Goal: Task Accomplishment & Management: Complete application form

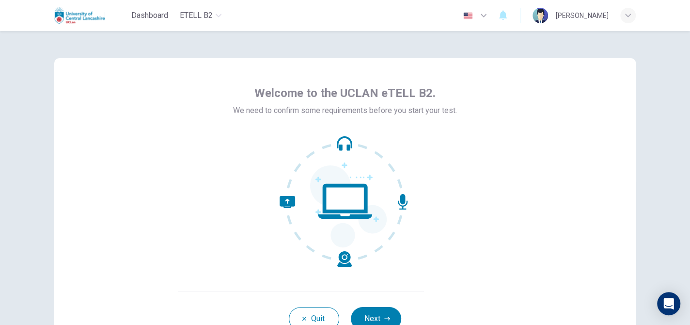
scroll to position [48, 0]
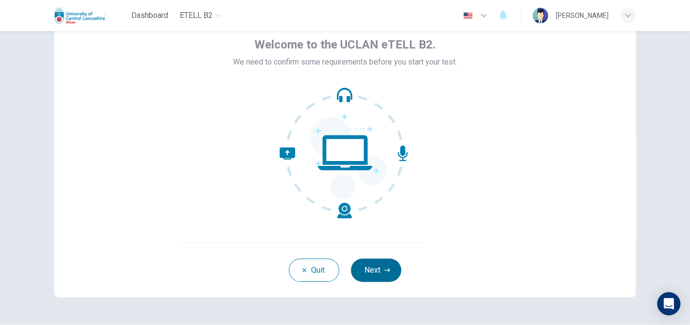
click at [384, 267] on icon "button" at bounding box center [387, 270] width 6 height 6
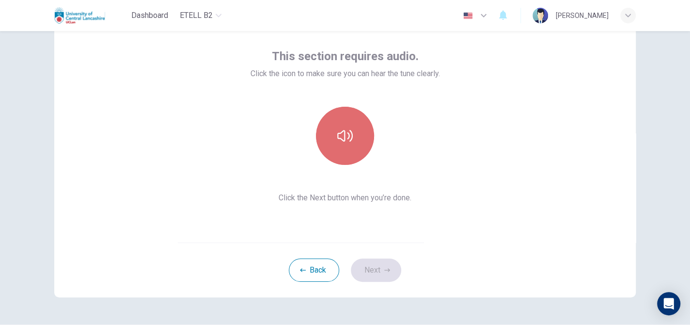
click at [344, 140] on icon "button" at bounding box center [345, 136] width 16 height 16
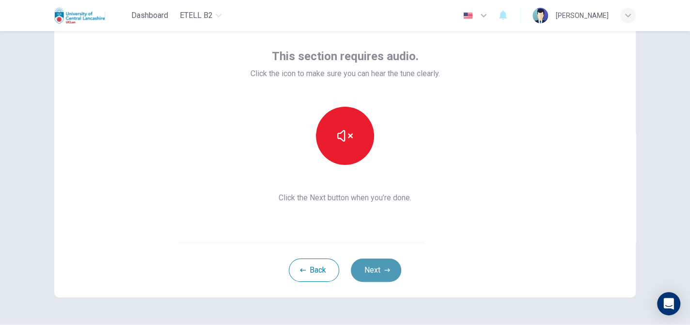
click at [369, 273] on button "Next" at bounding box center [376, 269] width 50 height 23
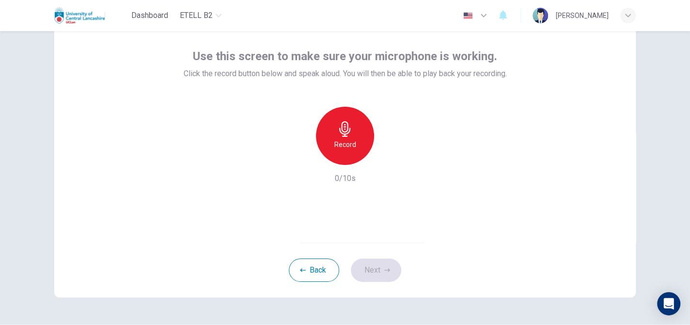
click at [350, 128] on icon "button" at bounding box center [345, 129] width 16 height 16
click at [385, 161] on icon "button" at bounding box center [390, 157] width 10 height 10
click at [385, 273] on button "Next" at bounding box center [376, 269] width 50 height 23
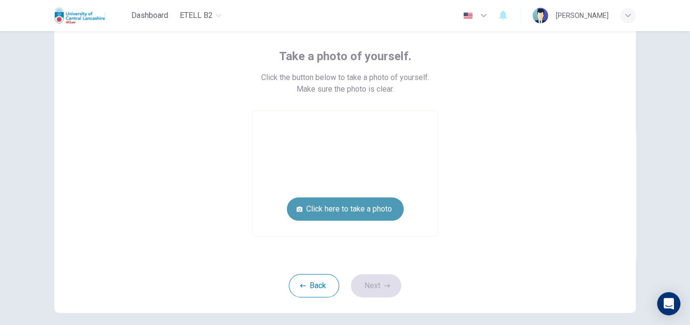
click at [357, 203] on button "Click here to take a photo" at bounding box center [345, 208] width 117 height 23
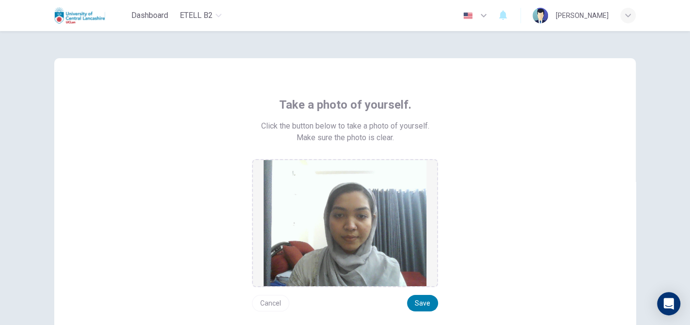
scroll to position [46, 0]
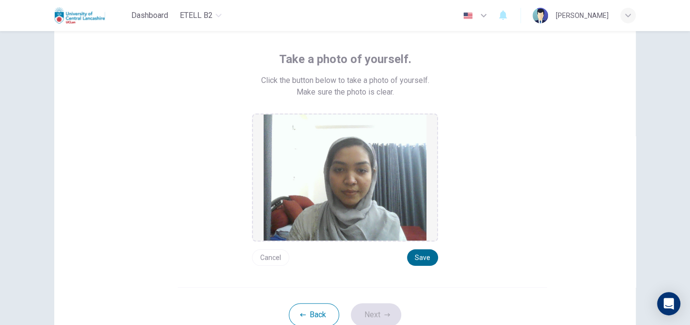
click at [423, 254] on button "Save" at bounding box center [422, 257] width 31 height 16
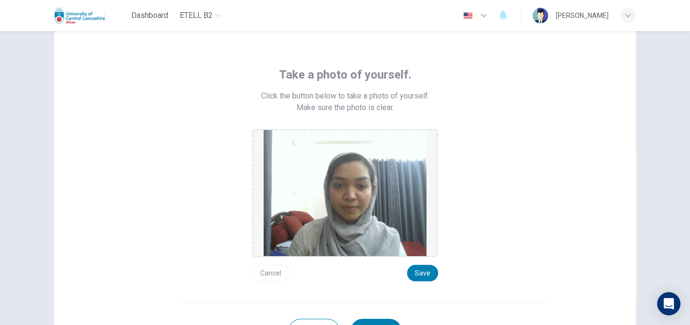
scroll to position [23, 0]
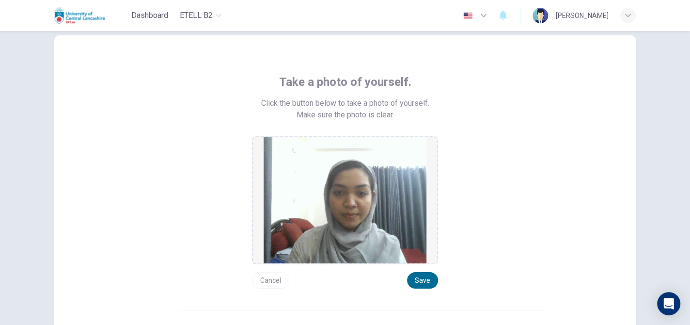
click at [415, 272] on button "Save" at bounding box center [422, 280] width 31 height 16
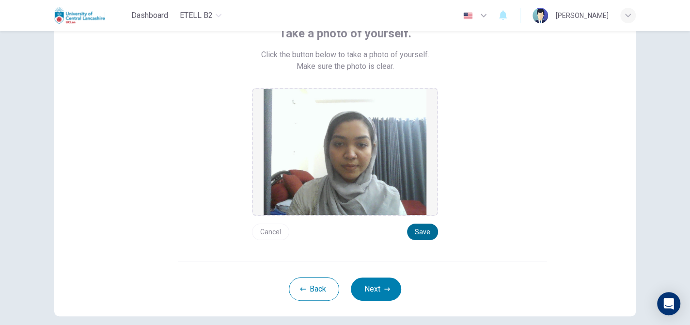
click at [416, 230] on button "Save" at bounding box center [422, 231] width 31 height 16
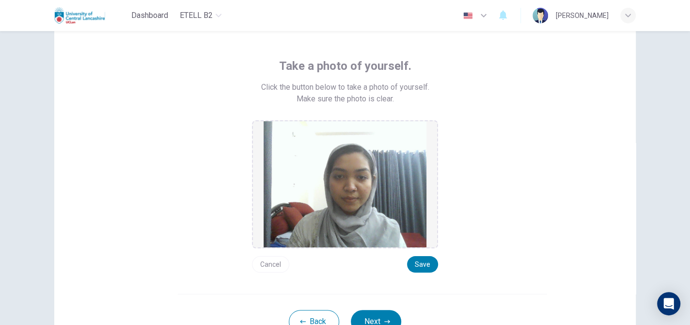
scroll to position [97, 0]
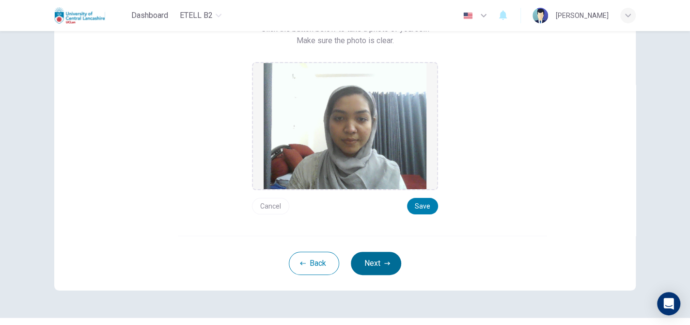
click at [373, 262] on button "Next" at bounding box center [376, 262] width 50 height 23
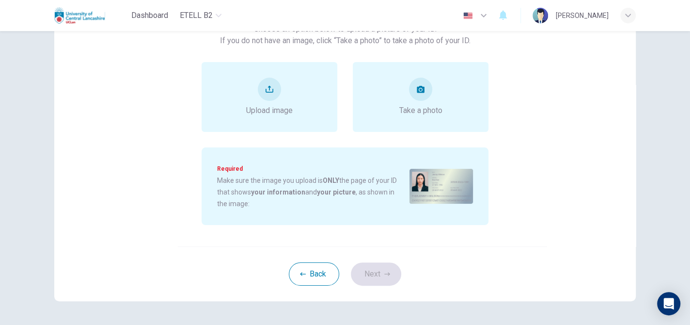
scroll to position [48, 0]
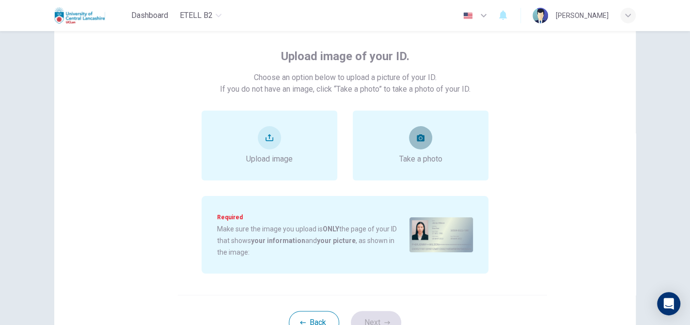
click at [409, 143] on button "take photo" at bounding box center [420, 137] width 23 height 23
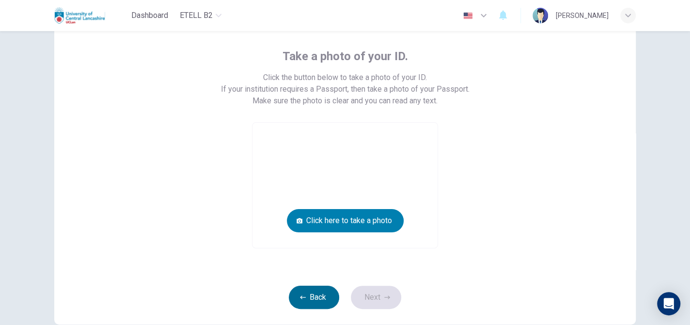
click at [313, 296] on button "Back" at bounding box center [314, 296] width 50 height 23
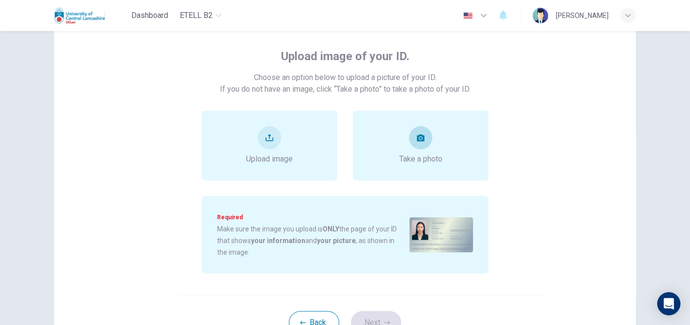
click at [420, 144] on button "take photo" at bounding box center [420, 137] width 23 height 23
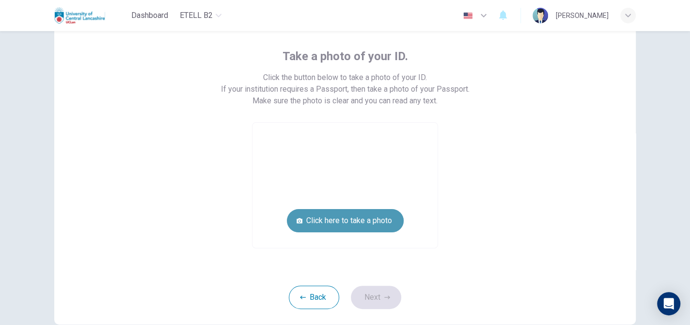
click at [364, 226] on button "Click here to take a photo" at bounding box center [345, 220] width 117 height 23
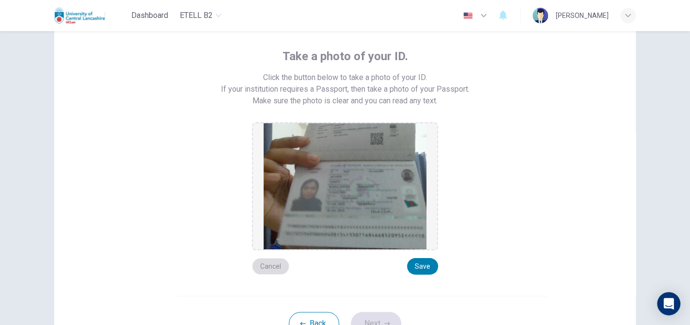
click at [268, 264] on button "Cancel" at bounding box center [270, 266] width 37 height 16
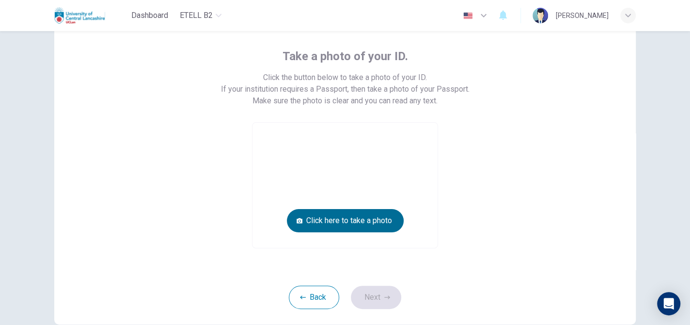
click at [338, 224] on button "Click here to take a photo" at bounding box center [345, 220] width 117 height 23
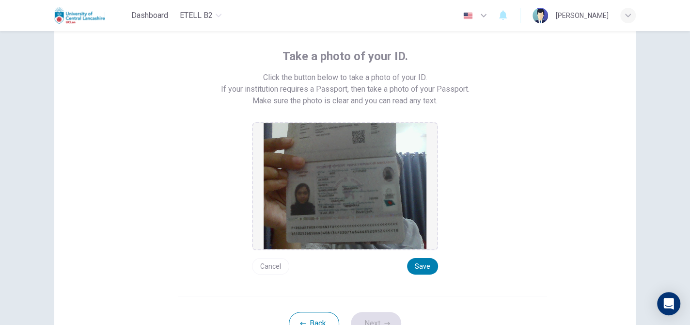
click at [278, 264] on button "Cancel" at bounding box center [270, 266] width 37 height 16
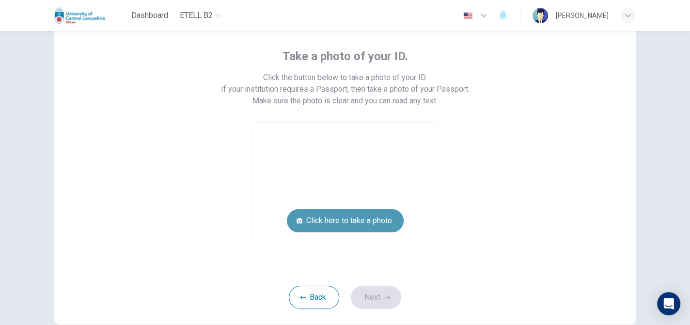
click at [349, 220] on button "Click here to take a photo" at bounding box center [345, 220] width 117 height 23
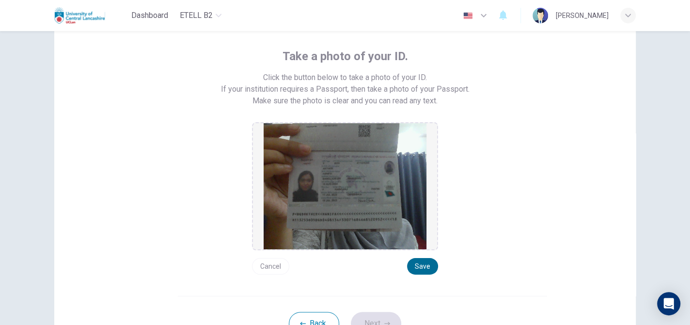
click at [427, 261] on button "Save" at bounding box center [422, 266] width 31 height 16
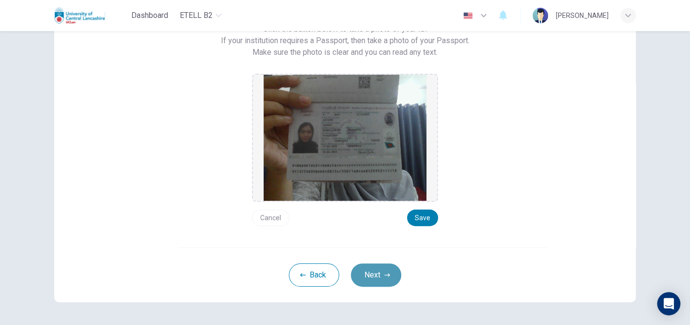
click at [374, 266] on button "Next" at bounding box center [376, 274] width 50 height 23
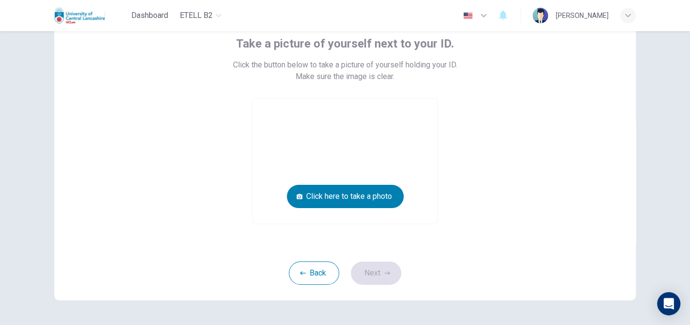
scroll to position [0, 0]
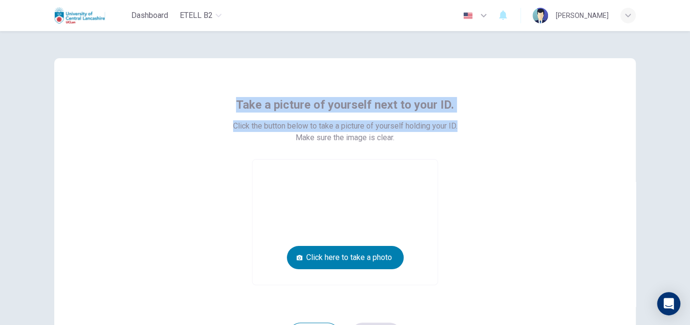
drag, startPoint x: 235, startPoint y: 103, endPoint x: 481, endPoint y: 110, distance: 246.2
click at [481, 110] on div "Take a picture of yourself next to your ID. Click the button below to take a pi…" at bounding box center [345, 191] width 438 height 188
click at [510, 129] on div "Take a picture of yourself next to your ID. Click the button below to take a pi…" at bounding box center [345, 191] width 438 height 188
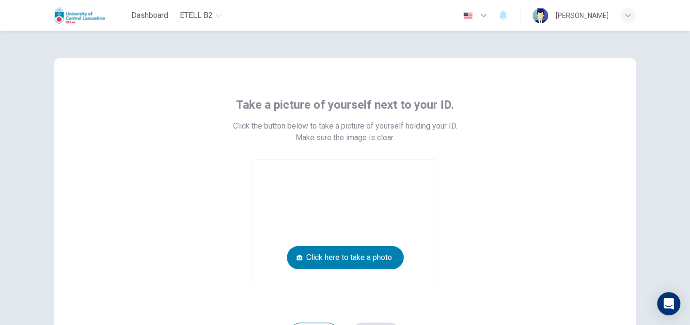
click at [470, 218] on div "Take a picture of yourself next to your ID. Click the button below to take a pi…" at bounding box center [345, 191] width 438 height 188
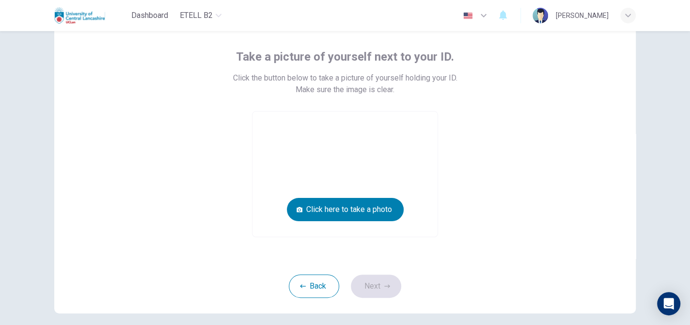
scroll to position [48, 0]
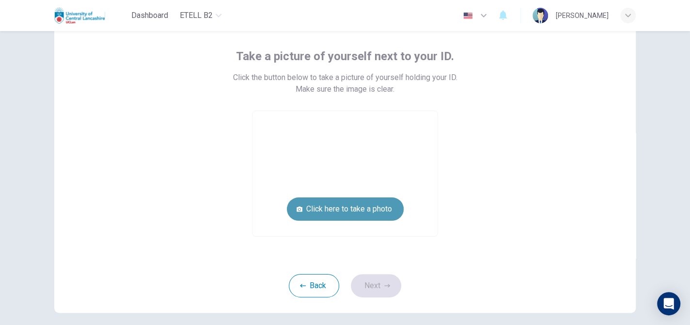
click at [346, 209] on button "Click here to take a photo" at bounding box center [345, 208] width 117 height 23
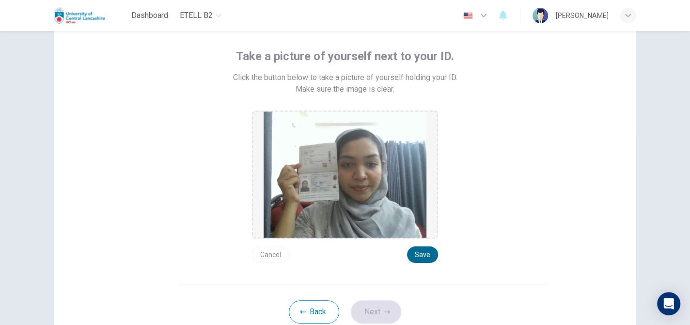
click at [425, 254] on button "Save" at bounding box center [422, 254] width 31 height 16
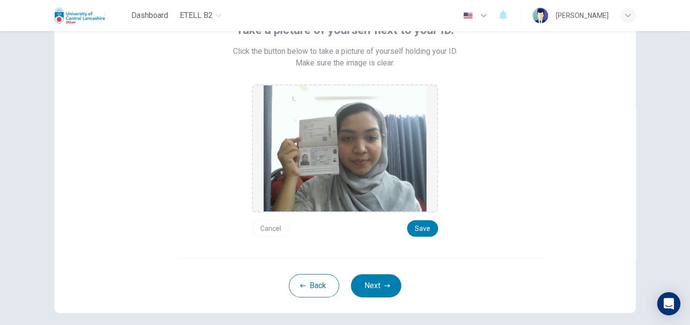
scroll to position [97, 0]
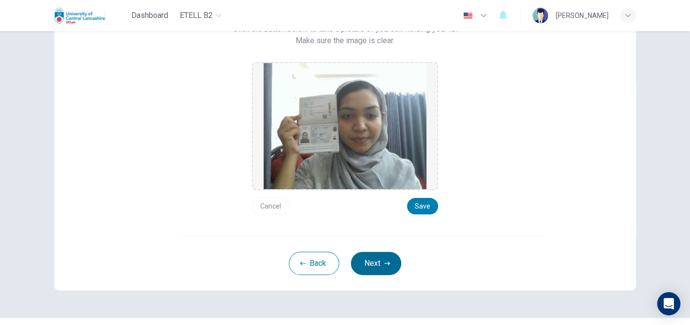
click at [389, 264] on button "Next" at bounding box center [376, 262] width 50 height 23
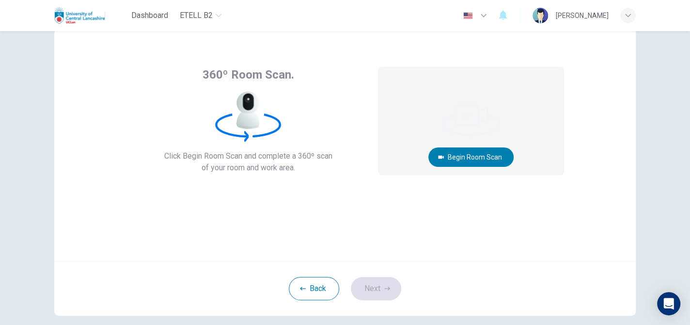
scroll to position [0, 0]
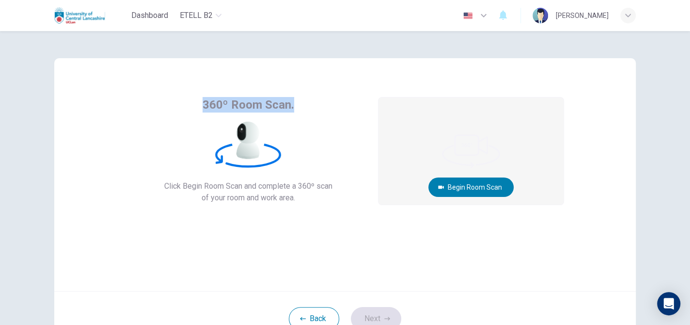
drag, startPoint x: 199, startPoint y: 105, endPoint x: 319, endPoint y: 114, distance: 120.5
click at [319, 114] on div "360º Room Scan. Click Begin Room Scan and complete a 360º scan of your room and…" at bounding box center [248, 150] width 244 height 107
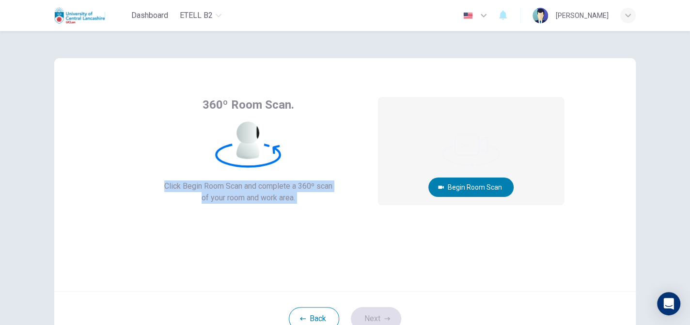
drag, startPoint x: 154, startPoint y: 185, endPoint x: 369, endPoint y: 216, distance: 217.4
click at [369, 216] on div "360º Room Scan. Click Begin Room Scan and complete a 360º scan of your room and…" at bounding box center [345, 166] width 438 height 139
click at [472, 185] on button "Begin Room Scan" at bounding box center [470, 186] width 85 height 19
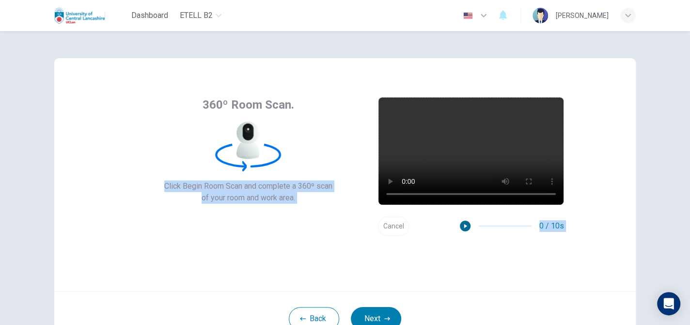
click at [462, 227] on icon "button" at bounding box center [465, 225] width 7 height 7
click at [354, 241] on div "360º Room Scan. Click Begin Room Scan and complete a 360º scan of your room and…" at bounding box center [344, 174] width 581 height 233
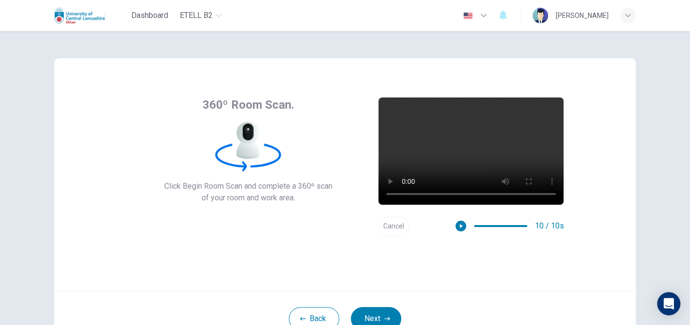
scroll to position [48, 0]
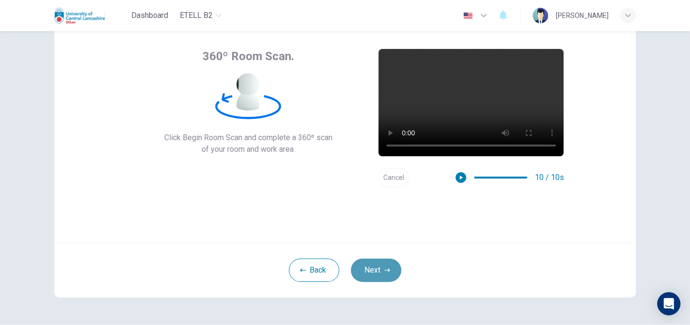
click at [384, 270] on icon "button" at bounding box center [387, 270] width 6 height 6
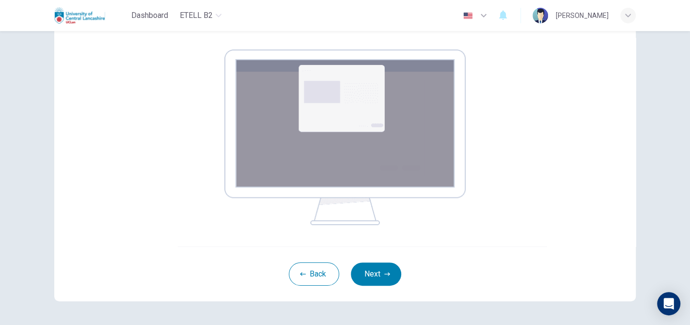
scroll to position [145, 0]
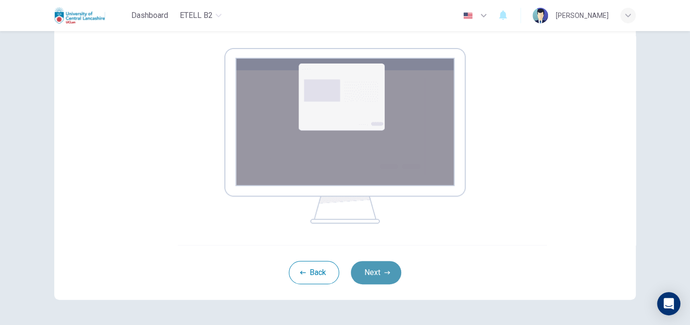
click at [379, 269] on button "Next" at bounding box center [376, 272] width 50 height 23
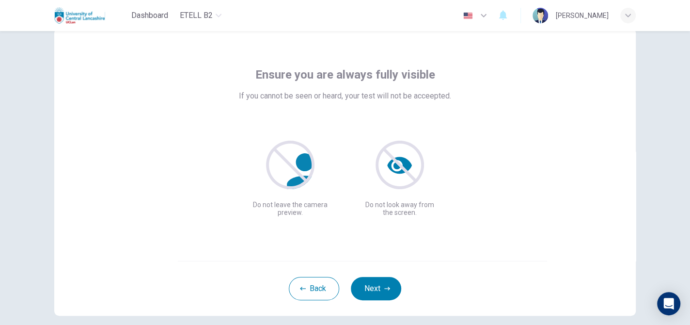
scroll to position [78, 0]
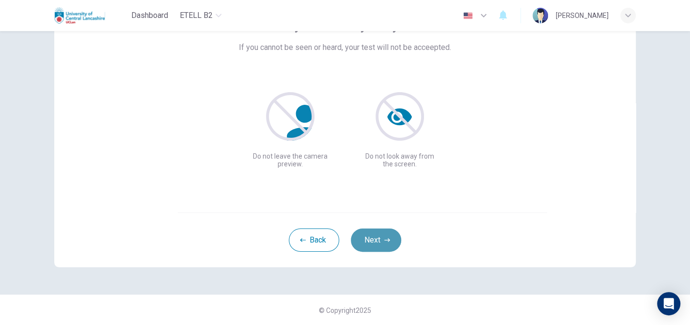
click at [371, 235] on button "Next" at bounding box center [376, 239] width 50 height 23
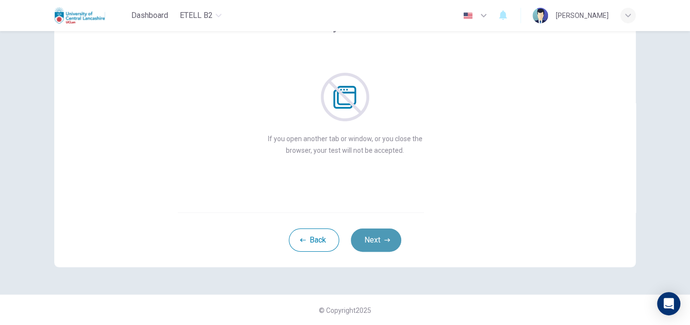
click at [384, 238] on icon "button" at bounding box center [387, 240] width 6 height 6
click at [384, 233] on button "Next" at bounding box center [376, 239] width 50 height 23
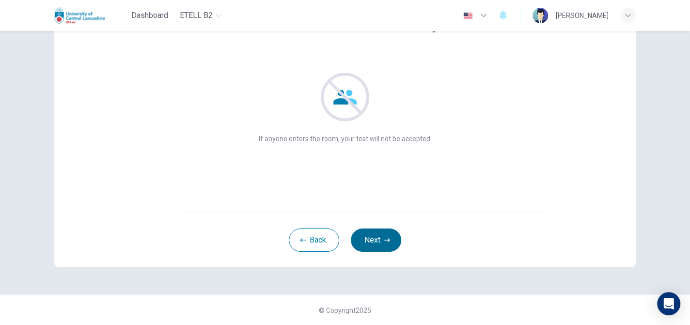
click at [381, 231] on button "Next" at bounding box center [376, 239] width 50 height 23
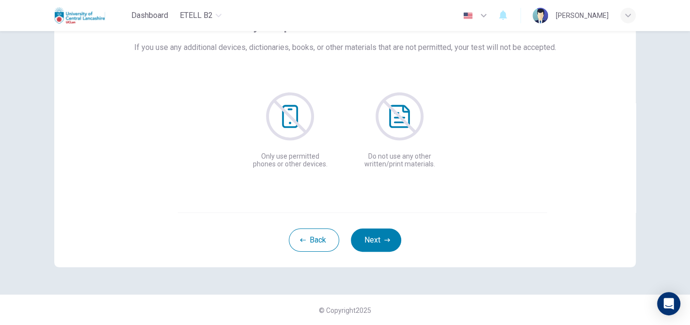
scroll to position [30, 0]
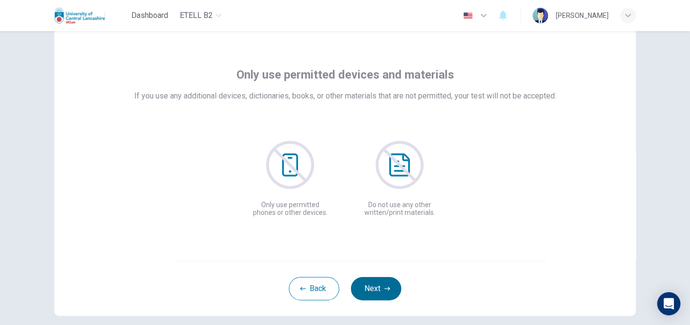
click at [369, 288] on button "Next" at bounding box center [376, 288] width 50 height 23
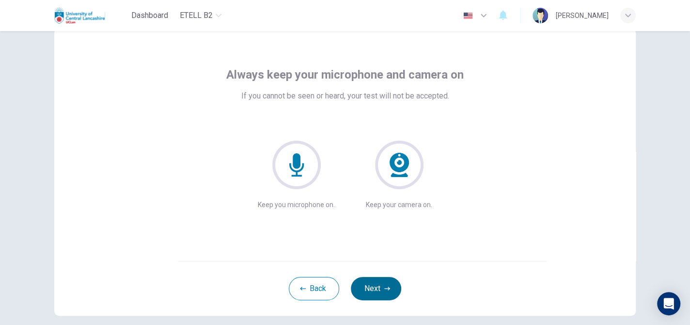
click at [384, 287] on icon "button" at bounding box center [387, 288] width 6 height 6
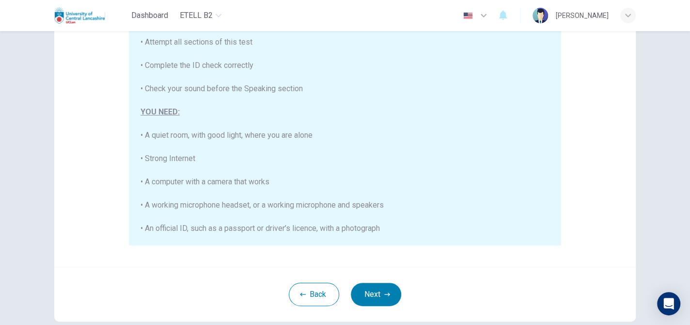
scroll to position [175, 0]
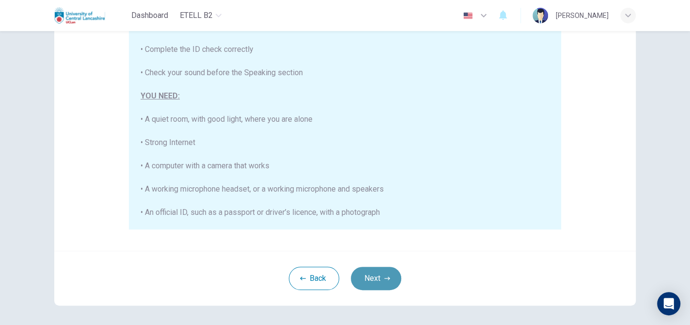
click at [385, 278] on icon "button" at bounding box center [387, 277] width 6 height 3
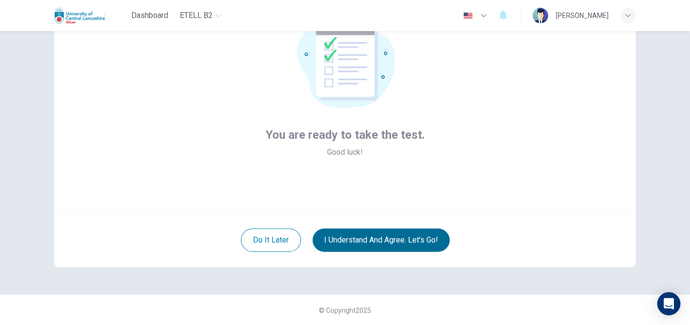
scroll to position [30, 0]
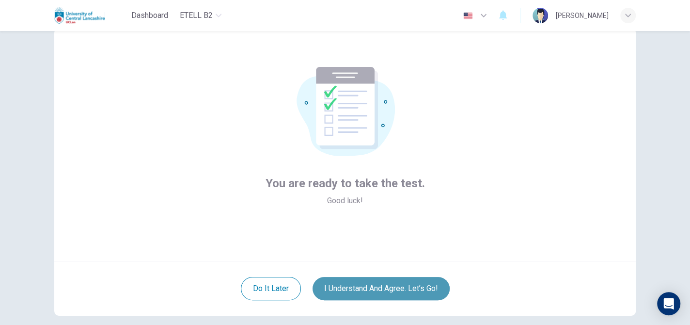
click at [385, 291] on button "I understand and agree. Let’s go!" at bounding box center [381, 288] width 137 height 23
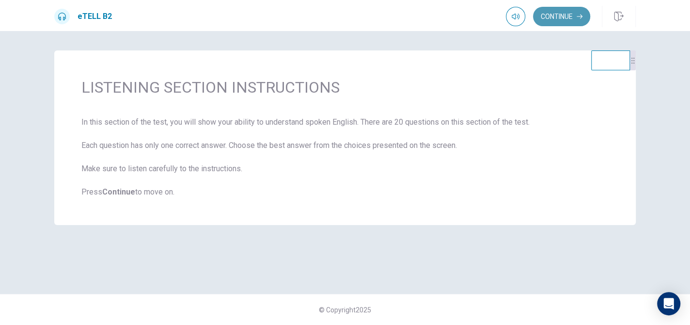
click at [564, 17] on button "Continue" at bounding box center [561, 16] width 57 height 19
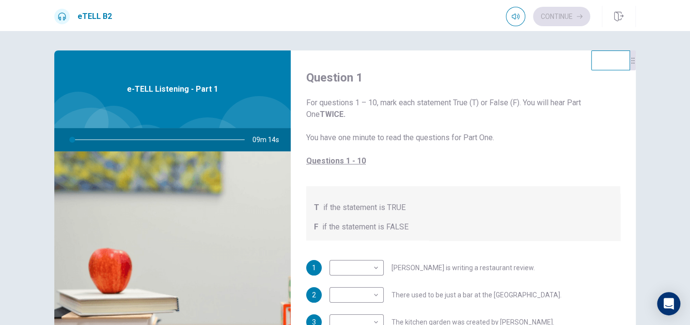
click at [466, 287] on div "​ ​ There used to be just a bar at the [GEOGRAPHIC_DATA]." at bounding box center [445, 295] width 232 height 16
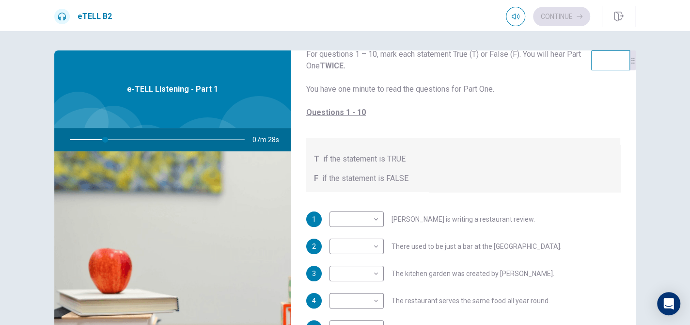
scroll to position [97, 0]
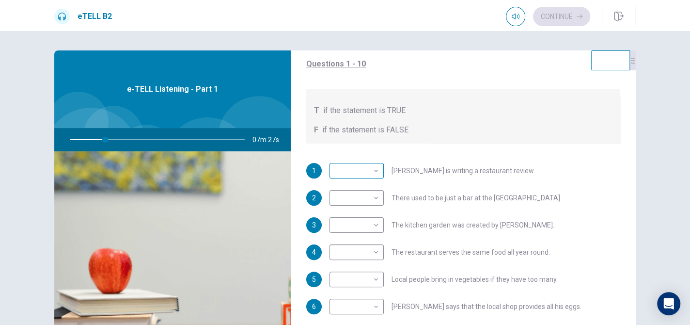
click at [364, 169] on body "This site uses cookies, as explained in our Privacy Policy . If you agree to th…" at bounding box center [345, 162] width 690 height 325
type input "**"
click at [362, 190] on li "T" at bounding box center [354, 186] width 54 height 16
type input "*"
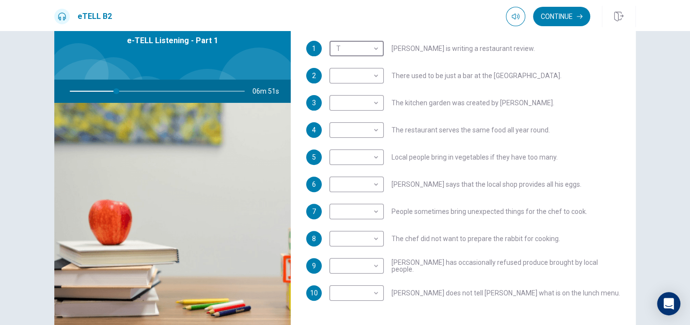
scroll to position [122, 0]
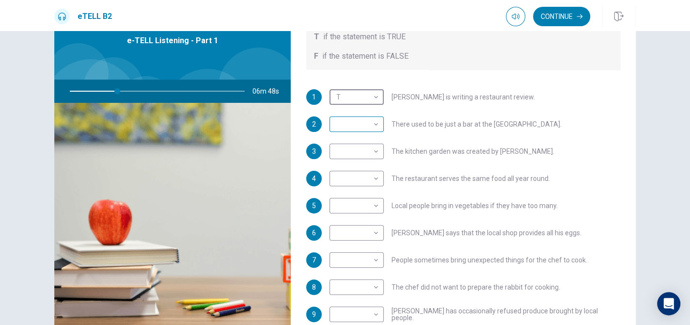
type input "**"
click at [371, 127] on body "This site uses cookies, as explained in our Privacy Policy . If you agree to th…" at bounding box center [345, 162] width 690 height 325
click at [367, 142] on li "T" at bounding box center [354, 139] width 54 height 16
type input "*"
click at [370, 173] on body "This site uses cookies, as explained in our Privacy Policy . If you agree to th…" at bounding box center [345, 162] width 690 height 325
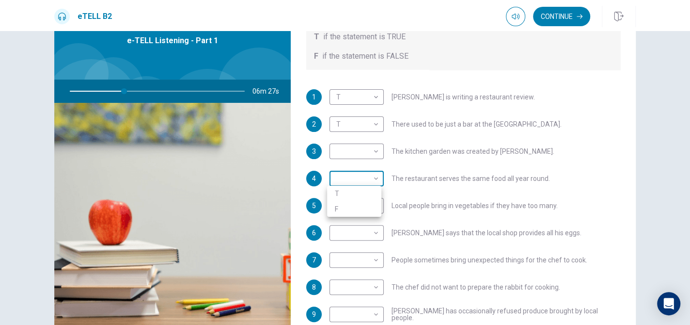
type input "**"
click at [360, 207] on li "F" at bounding box center [354, 209] width 54 height 16
type input "*"
click at [370, 175] on body "This site uses cookies, as explained in our Privacy Policy . If you agree to th…" at bounding box center [345, 162] width 690 height 325
type input "**"
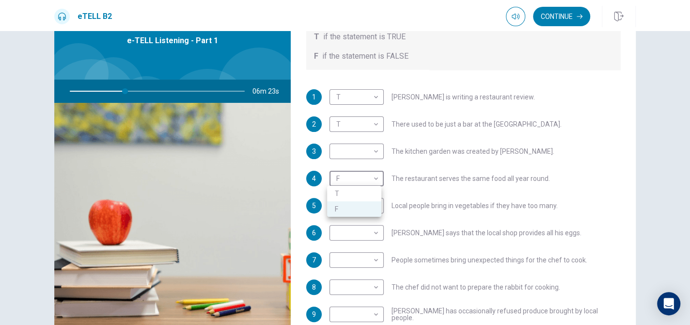
click at [365, 193] on li "T" at bounding box center [354, 194] width 54 height 16
type input "*"
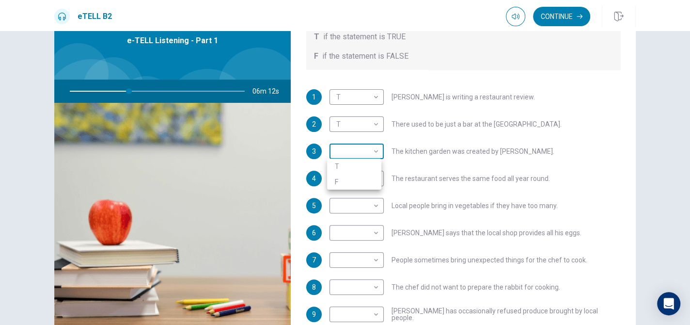
click at [374, 150] on body "This site uses cookies, as explained in our Privacy Policy . If you agree to th…" at bounding box center [345, 162] width 690 height 325
type input "**"
click at [365, 179] on li "F" at bounding box center [354, 182] width 54 height 16
type input "*"
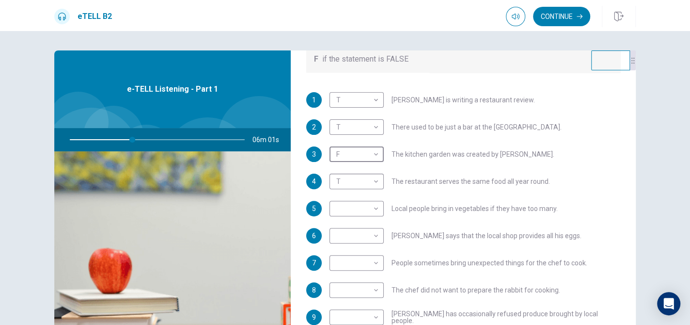
scroll to position [171, 0]
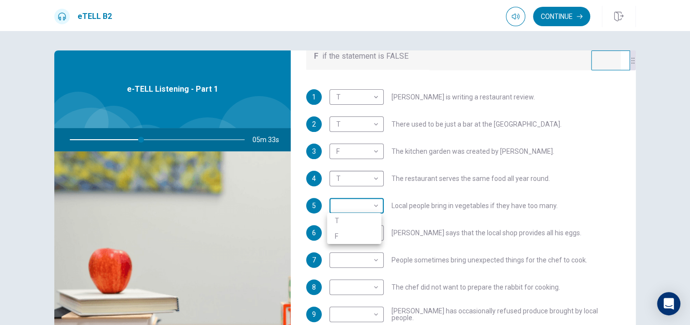
click at [374, 204] on body "This site uses cookies, as explained in our Privacy Policy . If you agree to th…" at bounding box center [345, 162] width 690 height 325
type input "**"
click at [366, 220] on li "T" at bounding box center [354, 221] width 54 height 16
type input "*"
click at [373, 232] on body "This site uses cookies, as explained in our Privacy Policy . If you agree to th…" at bounding box center [345, 162] width 690 height 325
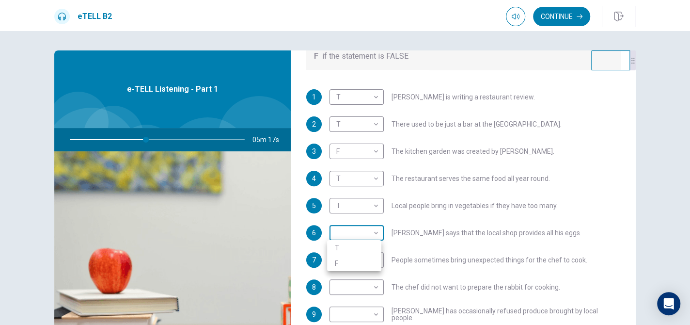
type input "**"
click at [369, 243] on li "T" at bounding box center [354, 248] width 54 height 16
type input "*"
type input "**"
click at [376, 263] on body "This site uses cookies, as explained in our Privacy Policy . If you agree to th…" at bounding box center [345, 162] width 690 height 325
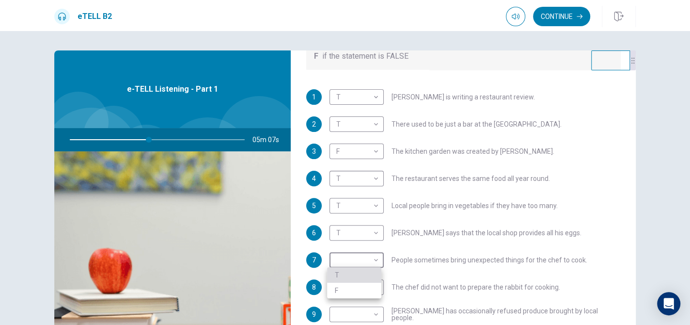
click at [369, 279] on li "T" at bounding box center [354, 275] width 54 height 16
type input "*"
type input "**"
click at [372, 284] on body "This site uses cookies, as explained in our Privacy Policy . If you agree to th…" at bounding box center [345, 162] width 690 height 325
click at [364, 309] on li "F" at bounding box center [354, 309] width 54 height 16
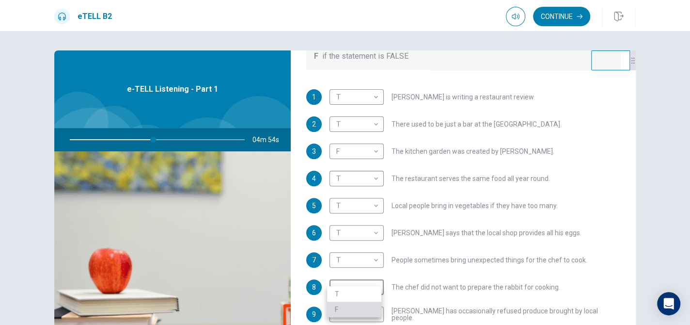
type input "*"
type input "**"
click at [368, 307] on body "This site uses cookies, as explained in our Privacy Policy . If you agree to th…" at bounding box center [345, 162] width 690 height 325
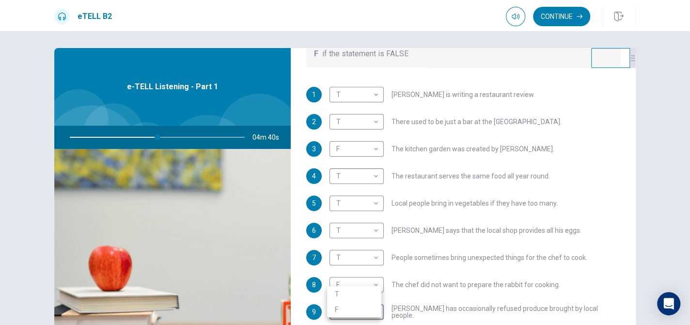
click at [362, 311] on li "F" at bounding box center [354, 309] width 54 height 16
type input "*"
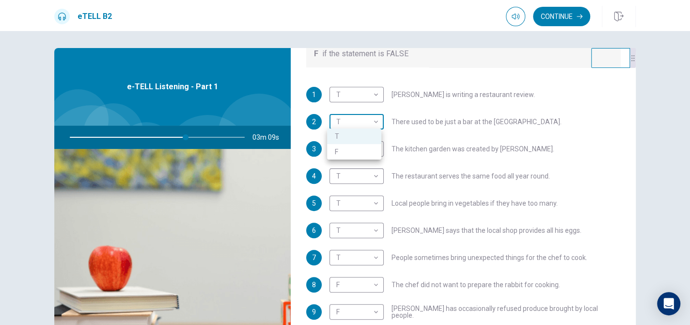
click at [366, 124] on body "This site uses cookies, as explained in our Privacy Policy . If you agree to th…" at bounding box center [345, 162] width 690 height 325
type input "**"
click at [362, 152] on li "F" at bounding box center [354, 152] width 54 height 16
type input "*"
click at [359, 172] on body "This site uses cookies, as explained in our Privacy Policy . If you agree to th…" at bounding box center [345, 162] width 690 height 325
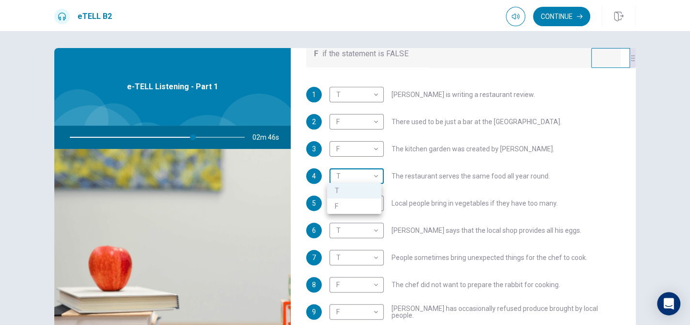
type input "**"
click at [351, 206] on li "F" at bounding box center [354, 206] width 54 height 16
type input "*"
click at [374, 171] on body "This site uses cookies, as explained in our Privacy Policy . If you agree to th…" at bounding box center [345, 162] width 690 height 325
click at [374, 171] on div at bounding box center [345, 162] width 690 height 325
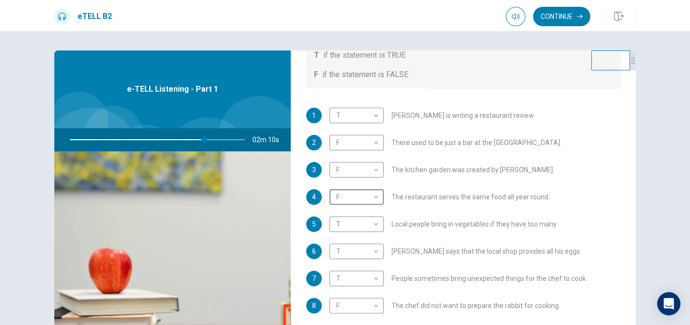
scroll to position [171, 0]
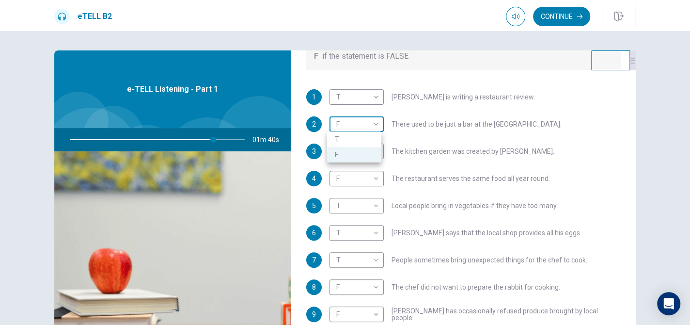
click at [361, 125] on body "This site uses cookies, as explained in our Privacy Policy . If you agree to th…" at bounding box center [345, 162] width 690 height 325
type input "**"
click at [367, 141] on li "T" at bounding box center [354, 139] width 54 height 16
type input "*"
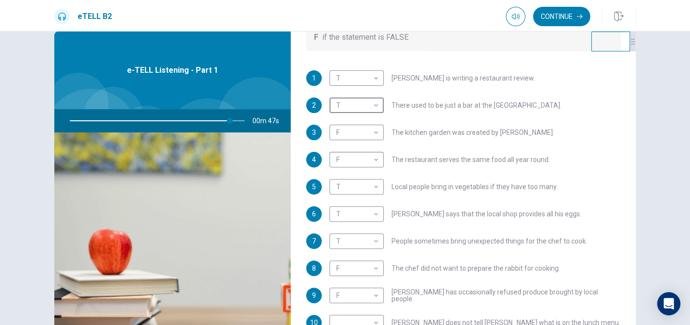
scroll to position [19, 0]
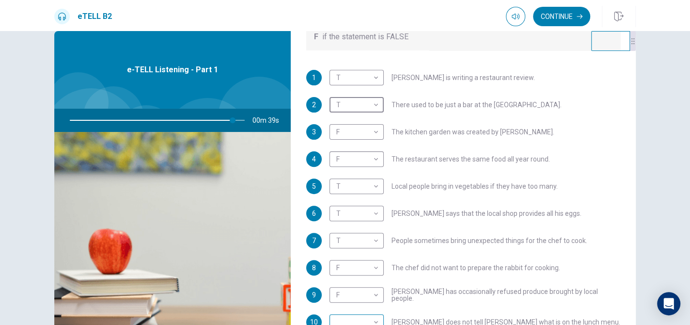
click at [366, 316] on body "This site uses cookies, as explained in our Privacy Policy . If you agree to th…" at bounding box center [345, 162] width 690 height 325
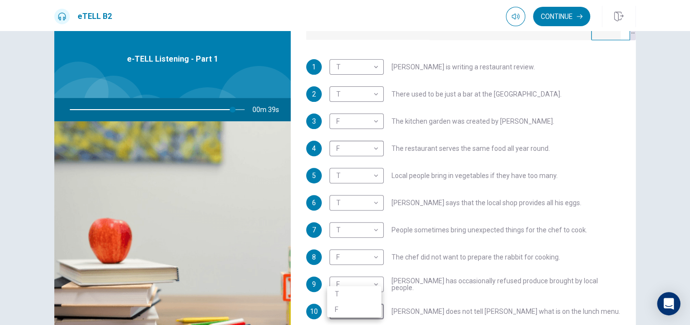
type input "**"
click at [368, 296] on li "T" at bounding box center [354, 294] width 54 height 16
type input "*"
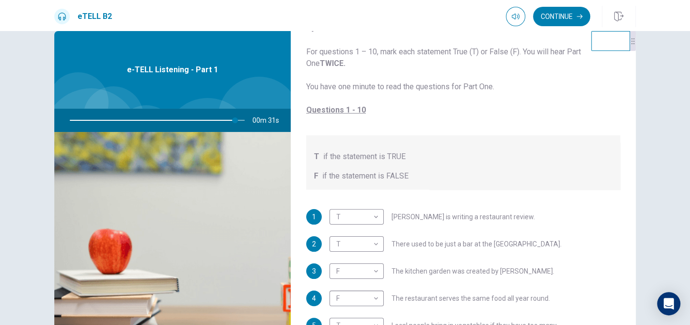
scroll to position [171, 0]
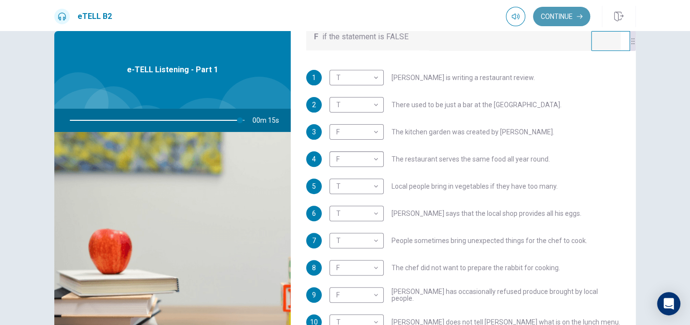
click at [562, 23] on button "Continue" at bounding box center [561, 16] width 57 height 19
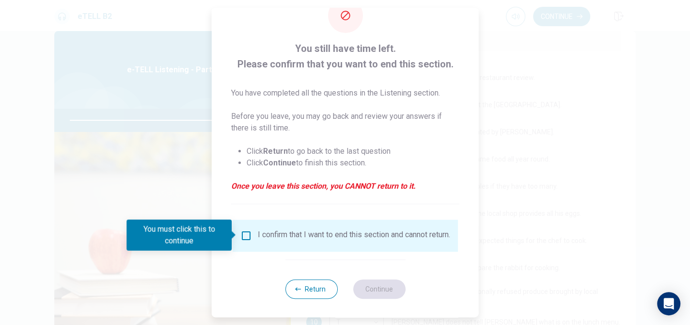
scroll to position [37, 0]
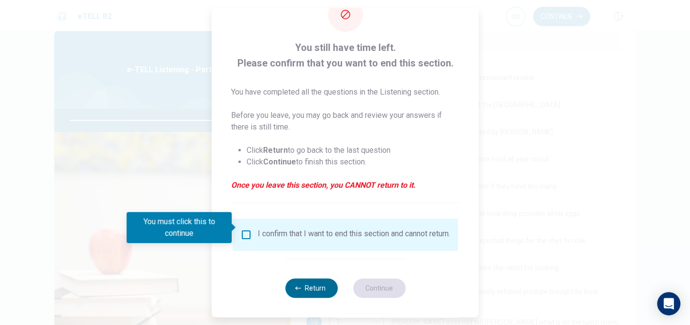
click at [314, 293] on button "Return" at bounding box center [311, 287] width 52 height 19
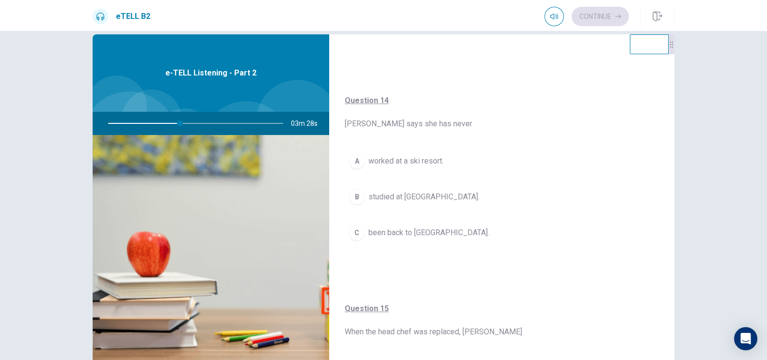
scroll to position [602, 0]
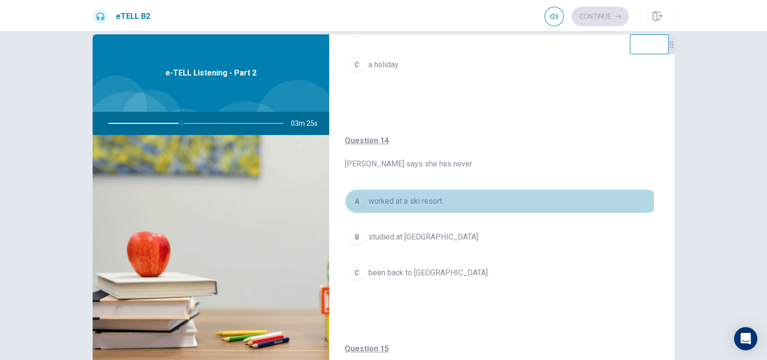
click at [414, 204] on span "worked at a ski resort." at bounding box center [405, 202] width 75 height 12
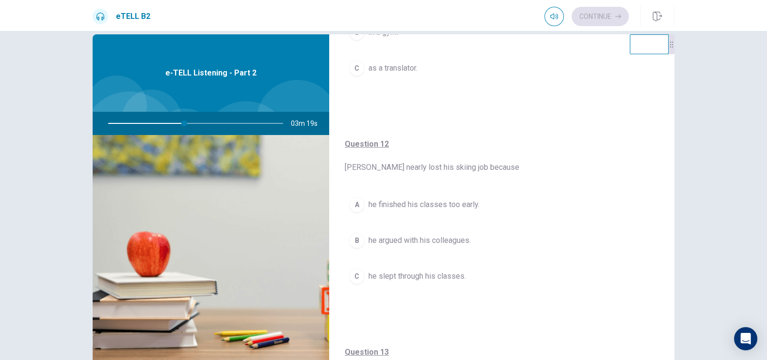
scroll to position [185, 0]
click at [464, 275] on button "C he slept through his classes." at bounding box center [502, 274] width 314 height 24
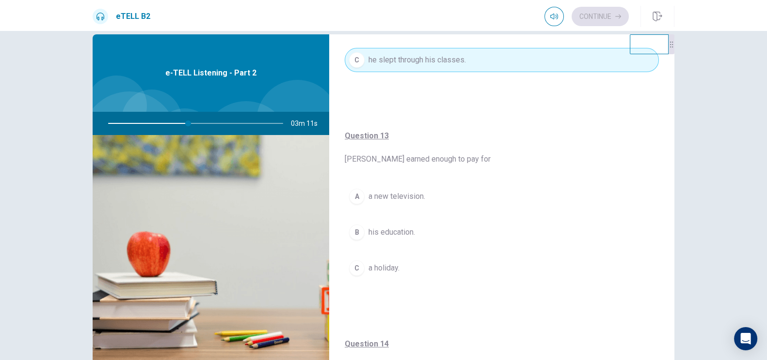
scroll to position [401, 0]
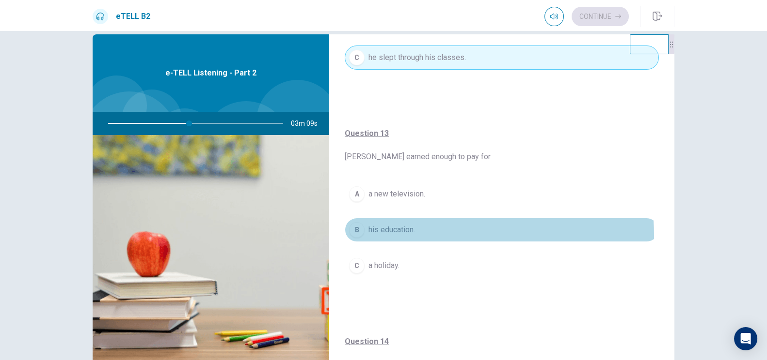
click at [390, 235] on button "B his education." at bounding box center [502, 230] width 314 height 24
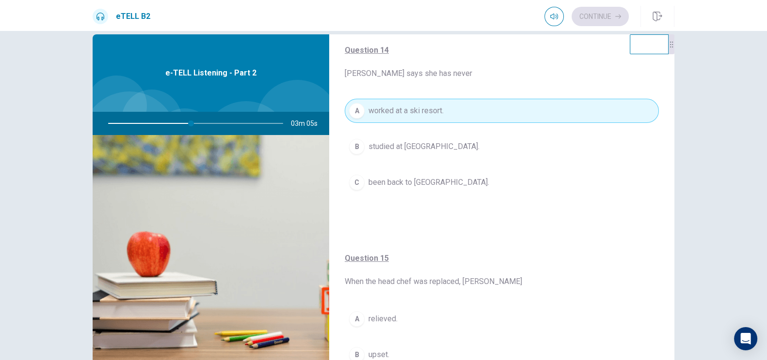
scroll to position [698, 0]
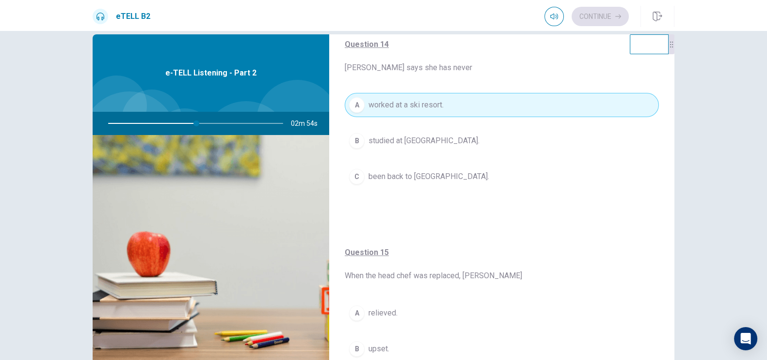
click at [421, 146] on button "B studied at [GEOGRAPHIC_DATA]." at bounding box center [502, 141] width 314 height 24
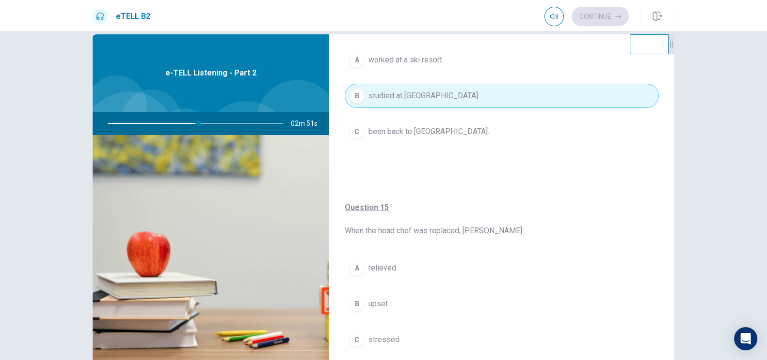
scroll to position [760, 0]
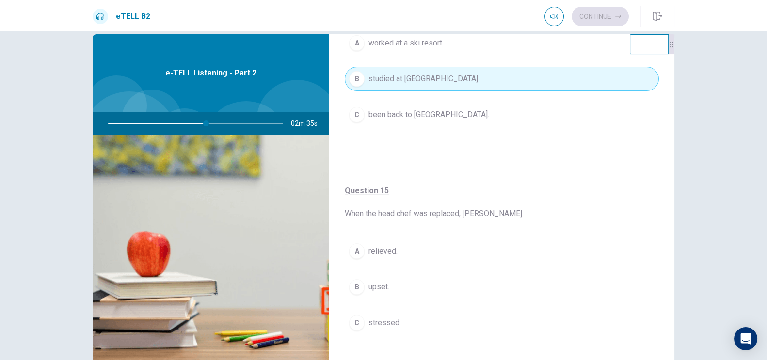
click at [404, 251] on button "A relieved." at bounding box center [502, 251] width 314 height 24
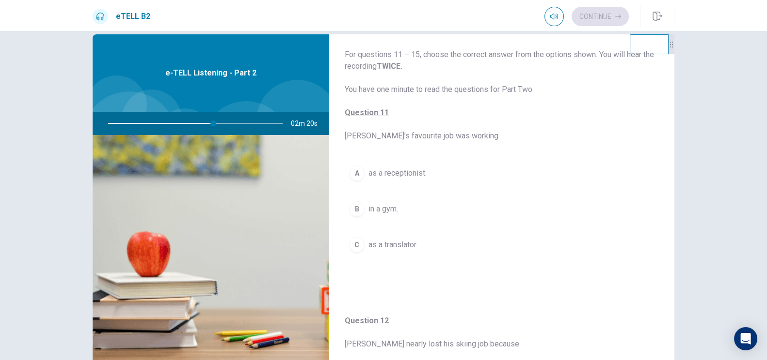
scroll to position [0, 0]
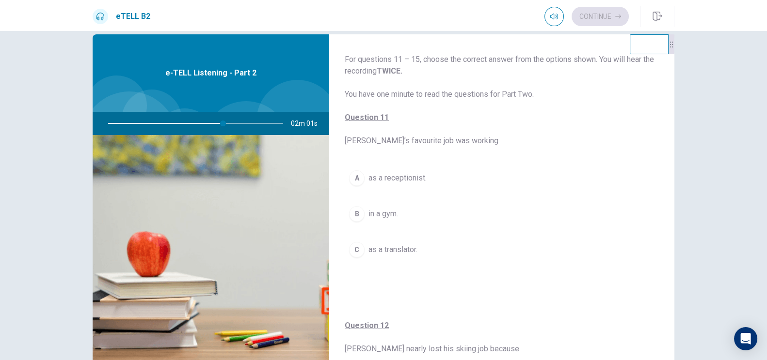
click at [410, 181] on span "as a receptionist." at bounding box center [397, 178] width 58 height 12
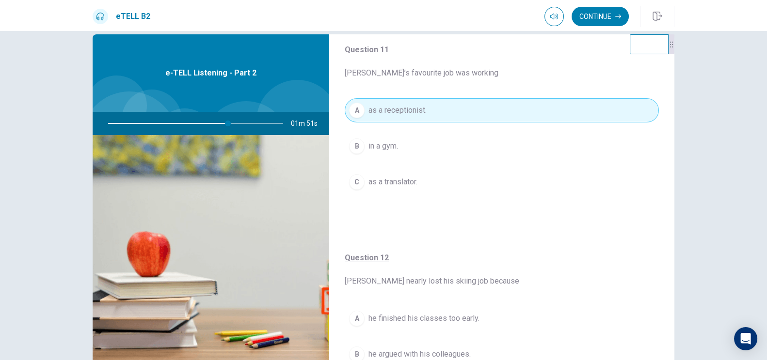
scroll to position [69, 0]
click at [389, 149] on span "in a gym." at bounding box center [383, 145] width 30 height 12
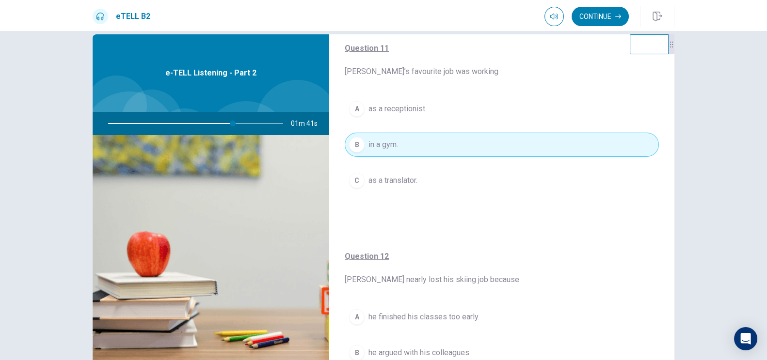
click at [423, 117] on button "A as a receptionist." at bounding box center [502, 109] width 314 height 24
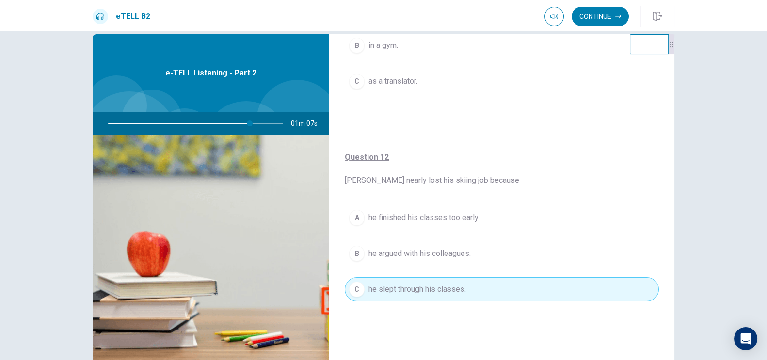
scroll to position [181, 0]
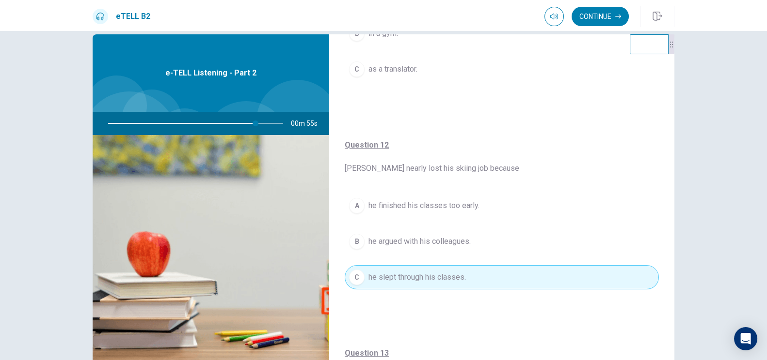
drag, startPoint x: 671, startPoint y: 186, endPoint x: 676, endPoint y: 205, distance: 20.0
click at [676, 205] on div "For questions 11 – 15, choose the correct answer from the options shown. You wi…" at bounding box center [383, 202] width 612 height 337
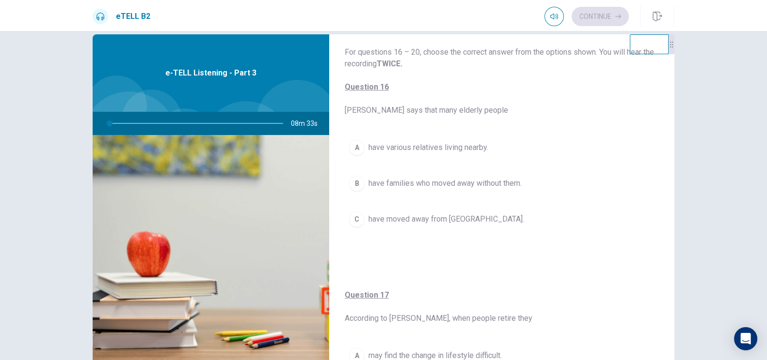
scroll to position [0, 0]
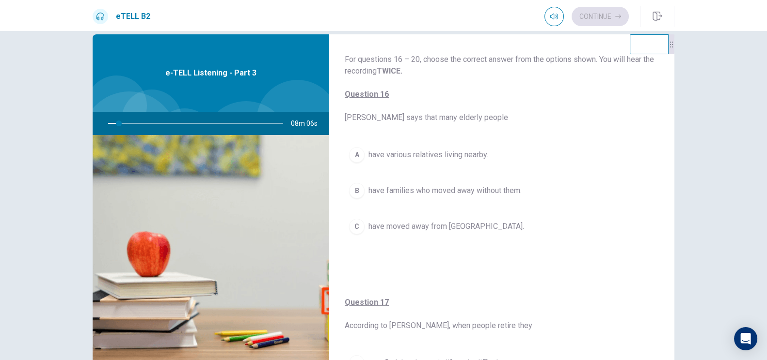
click at [511, 136] on div "For questions 16 – 20, choose the correct answer from the options shown. You wi…" at bounding box center [501, 155] width 345 height 243
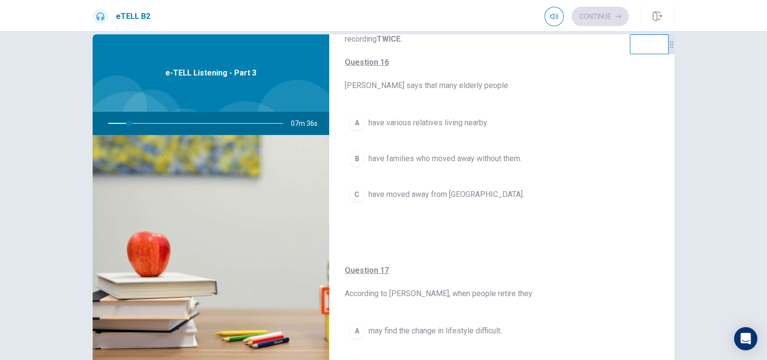
scroll to position [7, 0]
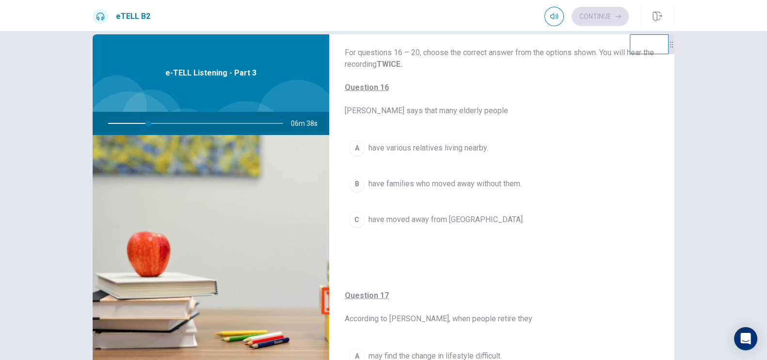
click at [448, 142] on span "have various relatives living nearby." at bounding box center [428, 148] width 120 height 12
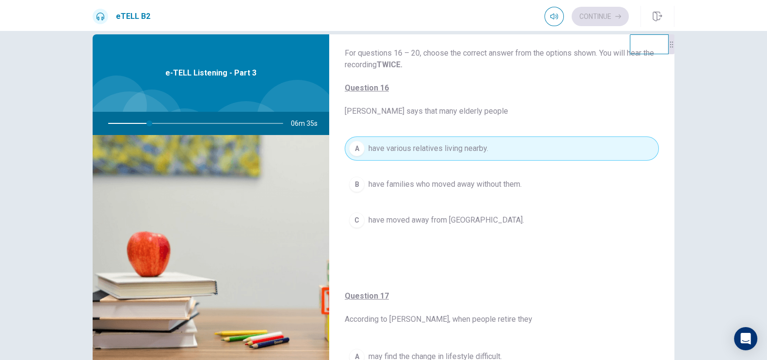
scroll to position [32, 0]
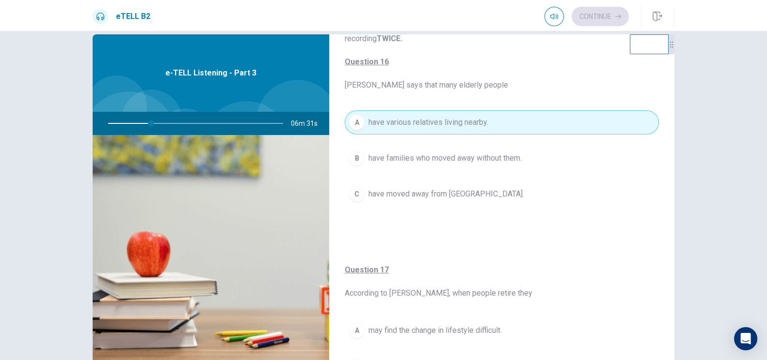
click at [506, 159] on span "have families who moved away without them." at bounding box center [444, 159] width 153 height 12
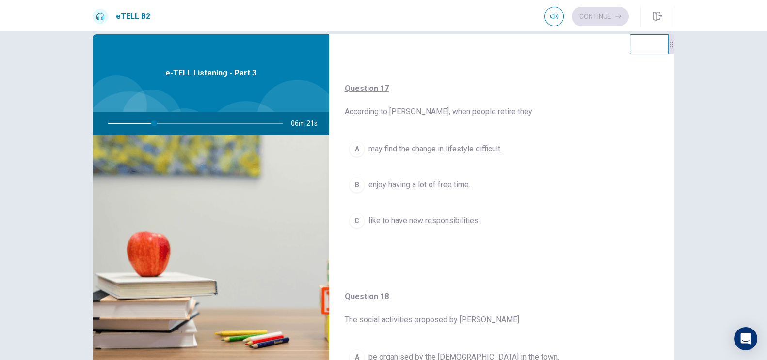
scroll to position [219, 0]
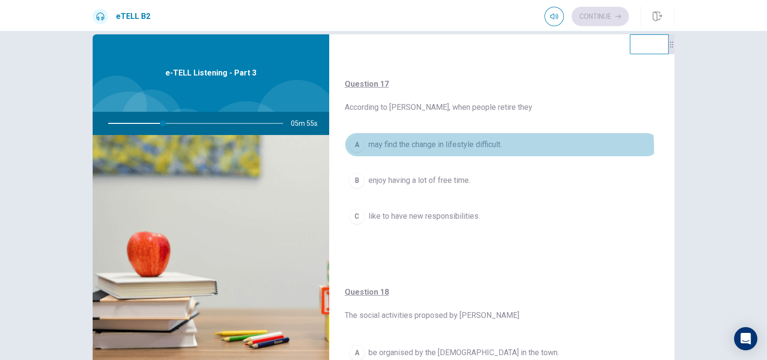
click at [473, 148] on span "may find the change in lifestyle difficult." at bounding box center [434, 145] width 133 height 12
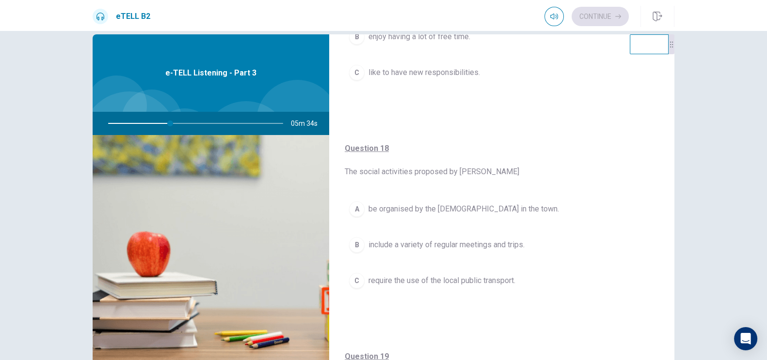
scroll to position [380, 0]
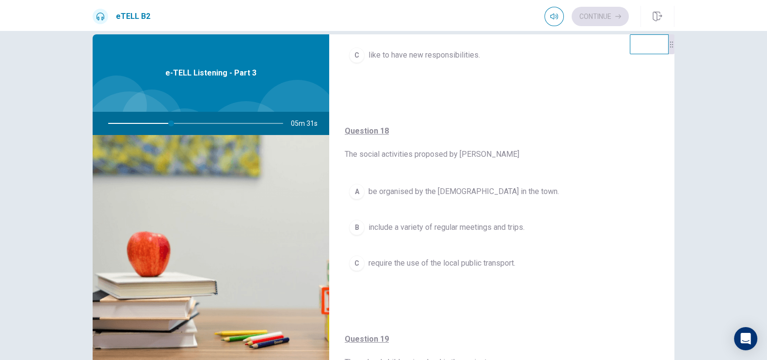
click at [494, 233] on button "B include a variety of regular meetings and trips." at bounding box center [502, 228] width 314 height 24
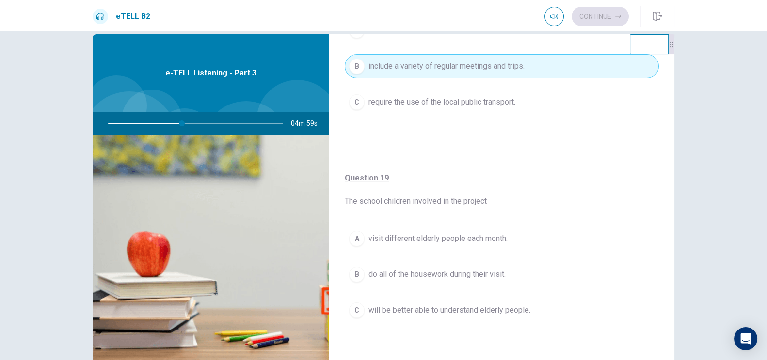
scroll to position [595, 0]
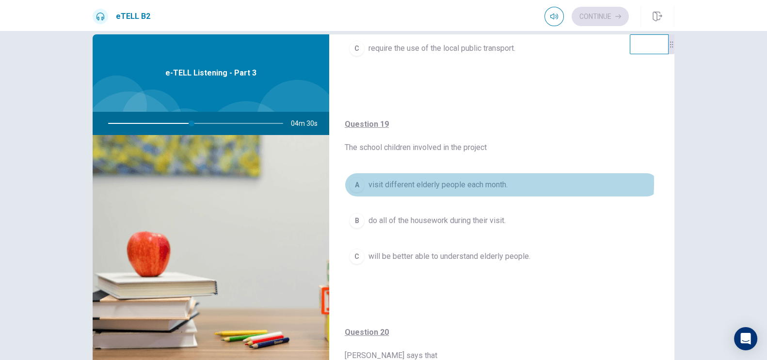
click at [457, 181] on span "visit different elderly people each month." at bounding box center [437, 185] width 139 height 12
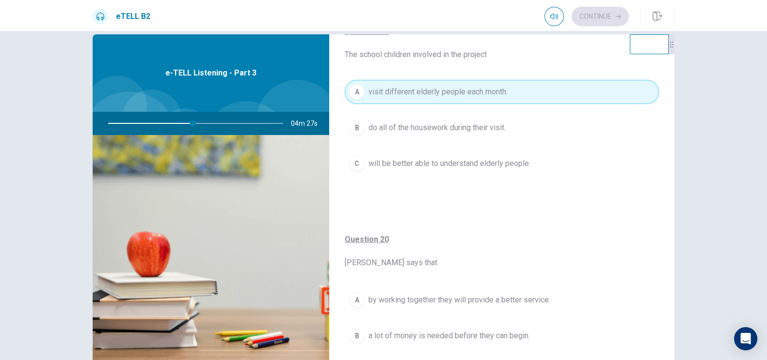
scroll to position [736, 0]
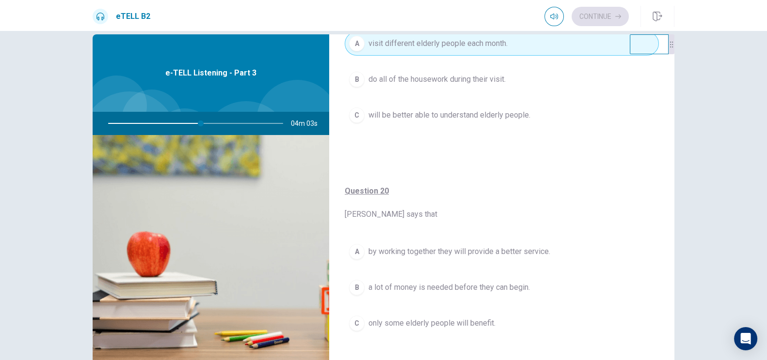
click at [493, 251] on span "by working together they will provide a better service." at bounding box center [459, 252] width 182 height 12
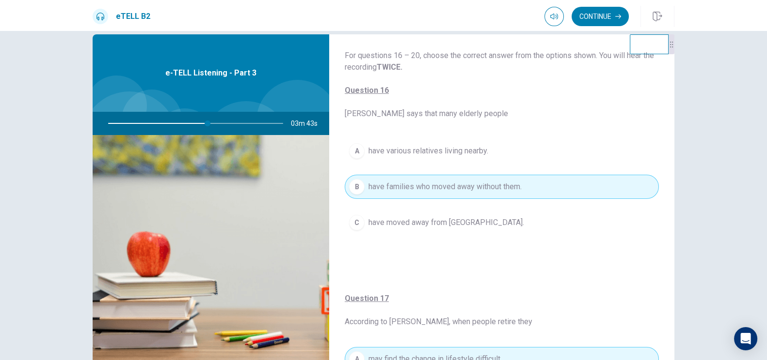
scroll to position [0, 0]
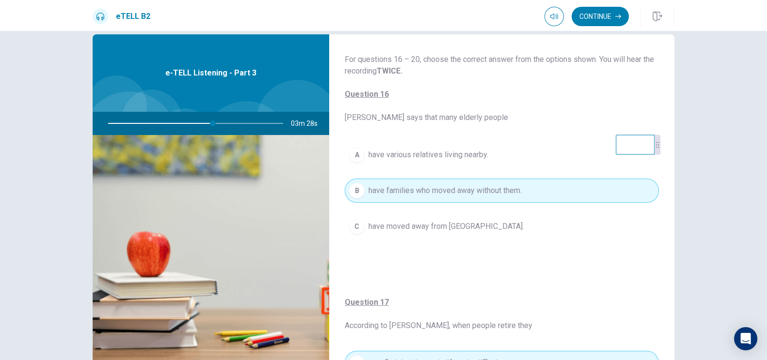
drag, startPoint x: 669, startPoint y: 49, endPoint x: 655, endPoint y: 150, distance: 101.8
click at [655, 150] on div at bounding box center [657, 145] width 6 height 20
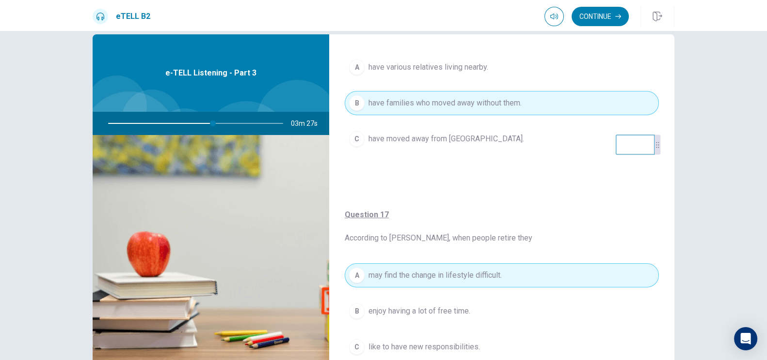
scroll to position [99, 0]
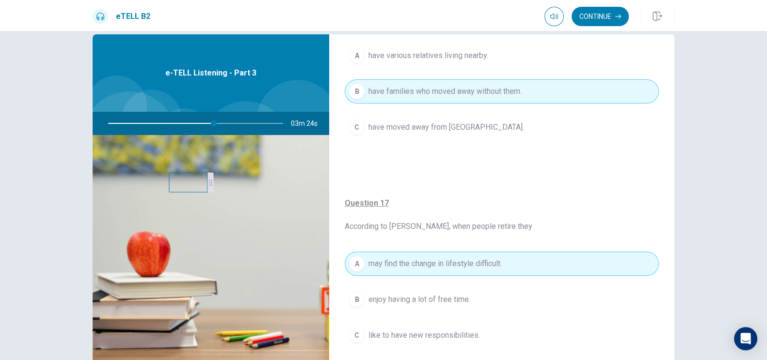
drag, startPoint x: 627, startPoint y: 148, endPoint x: 179, endPoint y: 187, distance: 449.8
click at [179, 187] on video at bounding box center [188, 183] width 39 height 20
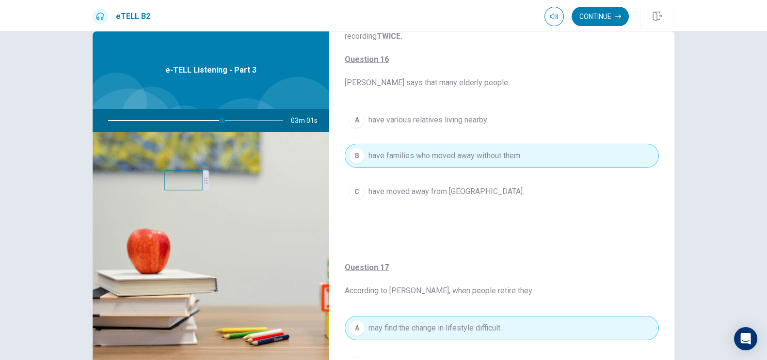
scroll to position [0, 0]
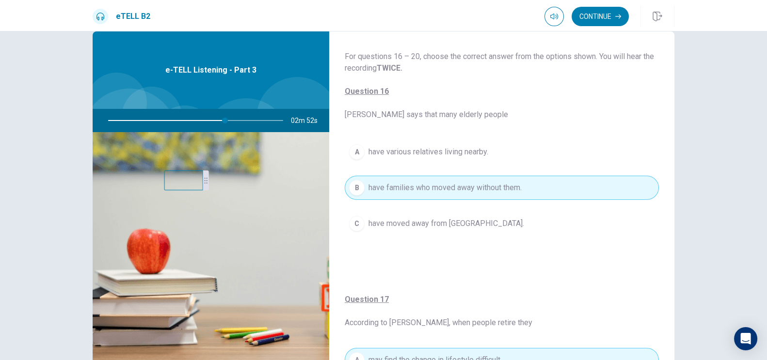
click at [675, 107] on div "For questions 16 – 20, choose the correct answer from the options shown. You wi…" at bounding box center [383, 199] width 612 height 337
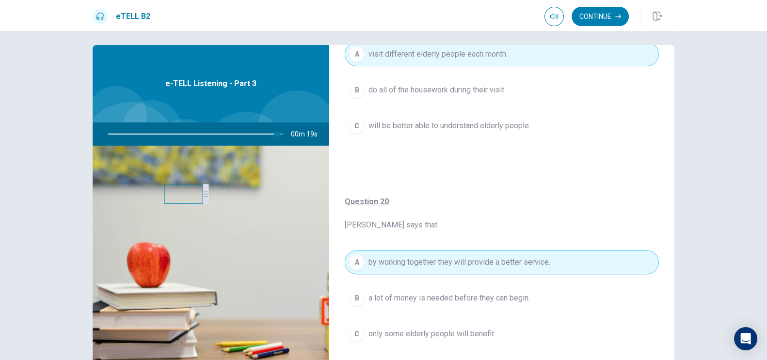
click at [689, 287] on div "For questions 16 – 20, choose the correct answer from the options shown. You wi…" at bounding box center [383, 195] width 767 height 329
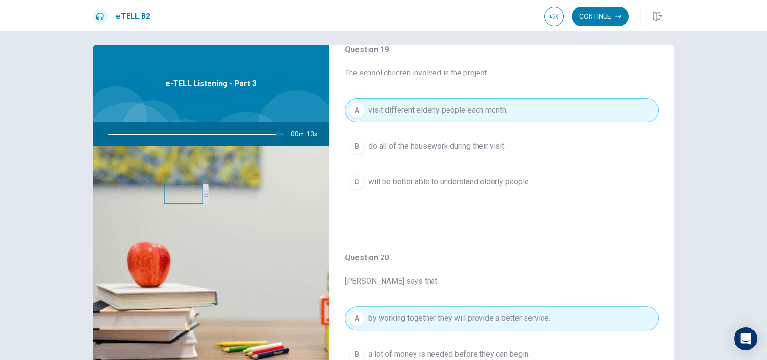
scroll to position [689, 0]
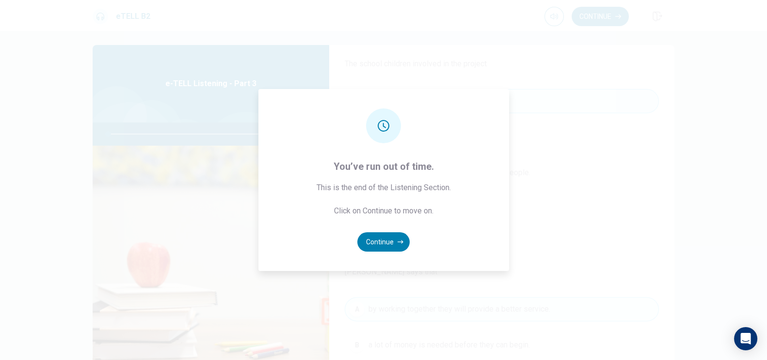
type input "*"
click at [397, 242] on icon "button" at bounding box center [400, 242] width 6 height 6
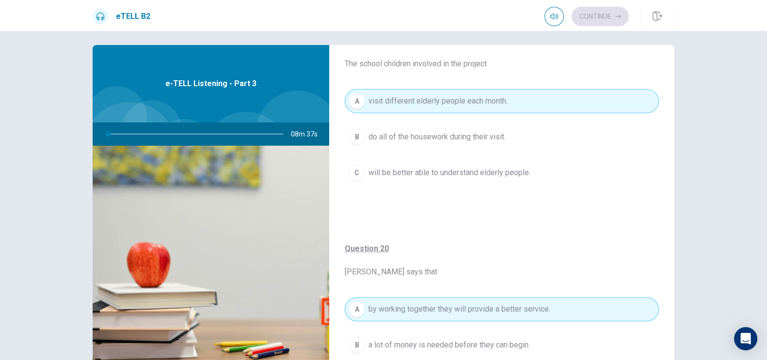
scroll to position [0, 0]
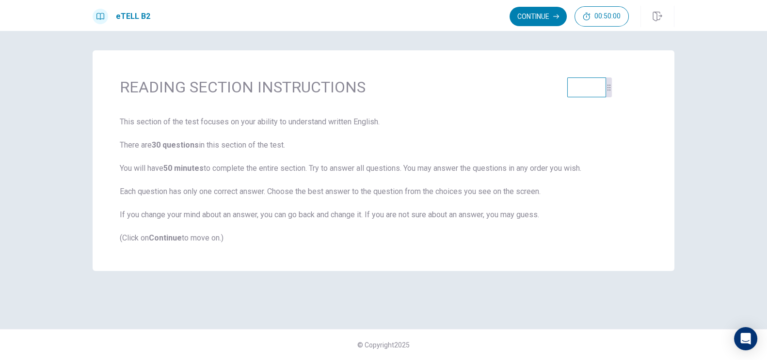
drag, startPoint x: 205, startPoint y: 205, endPoint x: 606, endPoint y: 91, distance: 416.6
click at [606, 91] on div at bounding box center [609, 88] width 6 height 20
click at [531, 12] on button "Continue" at bounding box center [537, 16] width 57 height 19
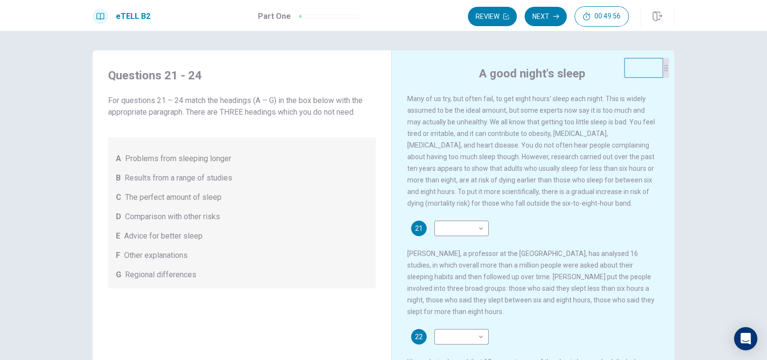
drag, startPoint x: 581, startPoint y: 91, endPoint x: 638, endPoint y: 74, distance: 58.7
click at [638, 74] on video at bounding box center [643, 68] width 39 height 20
drag, startPoint x: 647, startPoint y: 76, endPoint x: 759, endPoint y: 75, distance: 111.9
click at [689, 75] on div "Questions 21 - 24 For questions 21 – 24 match the headings (A – G) in the box b…" at bounding box center [383, 195] width 767 height 329
drag, startPoint x: 642, startPoint y: 71, endPoint x: 335, endPoint y: 74, distance: 307.2
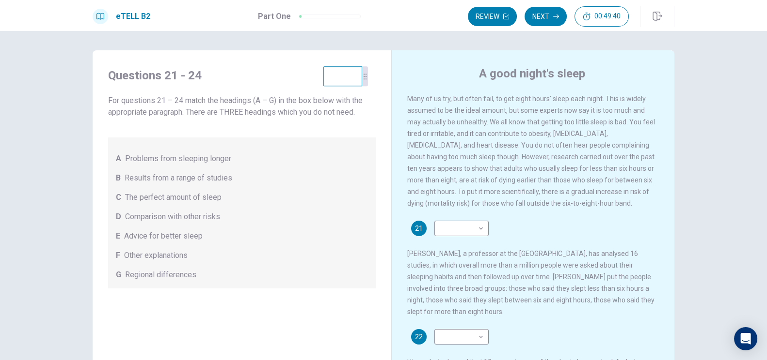
click at [335, 74] on video at bounding box center [342, 76] width 39 height 20
click at [336, 73] on video at bounding box center [334, 63] width 39 height 20
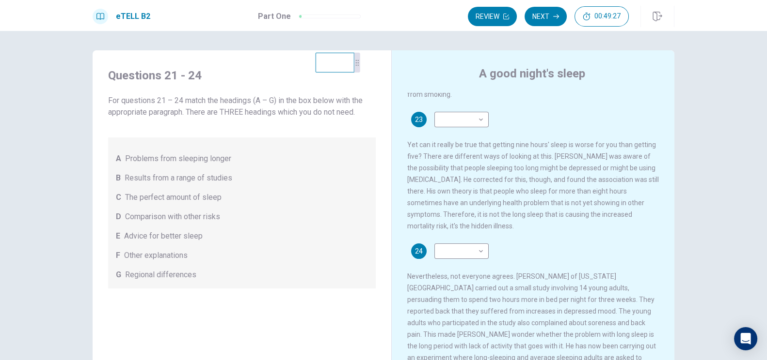
drag, startPoint x: 760, startPoint y: 187, endPoint x: 765, endPoint y: 195, distance: 9.8
click at [689, 195] on div "Questions 21 - 24 For questions 21 – 24 match the headings (A – G) in the box b…" at bounding box center [383, 195] width 767 height 329
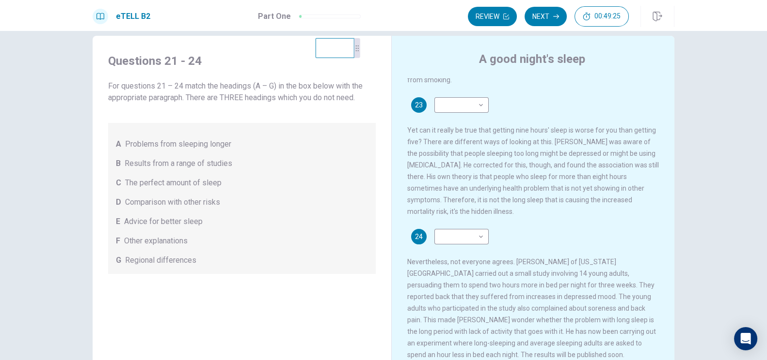
scroll to position [14, 0]
click at [654, 251] on div "Many of us try, but often fail, to get eight hours' sleep each night. This is w…" at bounding box center [539, 226] width 265 height 294
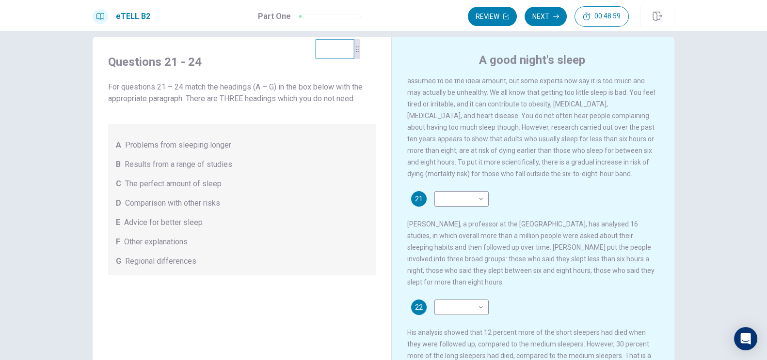
scroll to position [0, 0]
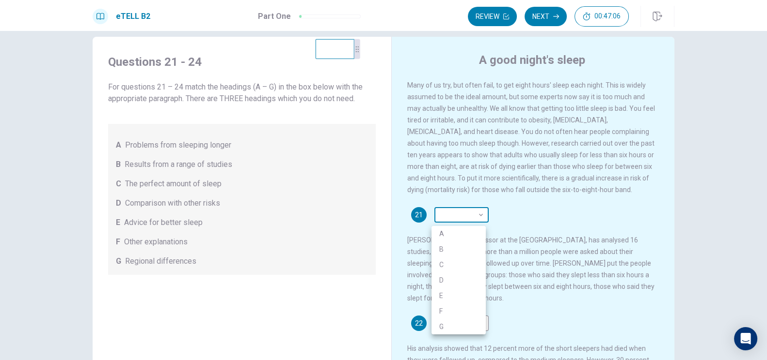
click at [461, 218] on body "This site uses cookies, as explained in our Privacy Policy . If you agree to th…" at bounding box center [383, 180] width 767 height 360
click at [461, 218] on div at bounding box center [383, 180] width 767 height 360
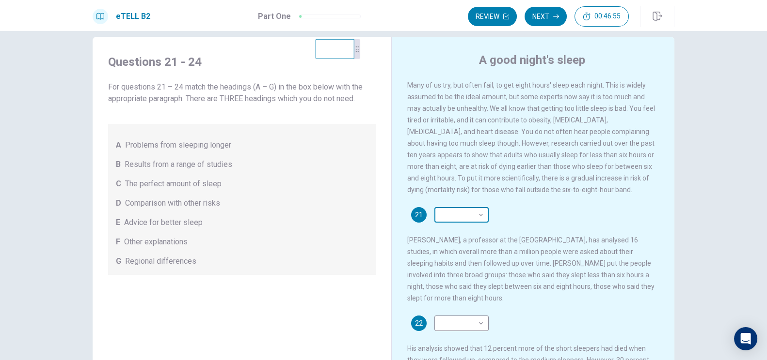
click at [466, 219] on body "This site uses cookies, as explained in our Privacy Policy . If you agree to th…" at bounding box center [383, 180] width 767 height 360
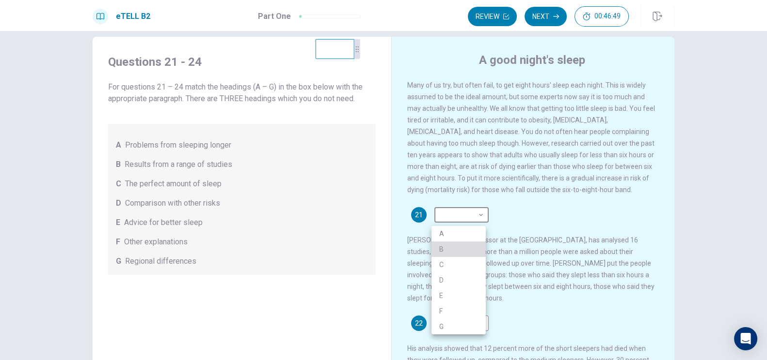
click at [459, 253] on li "B" at bounding box center [458, 250] width 54 height 16
type input "*"
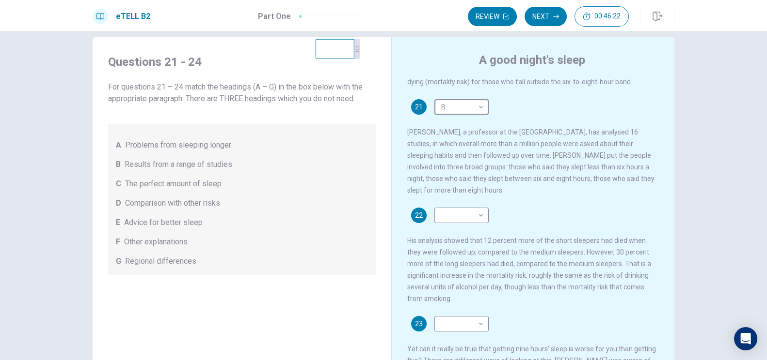
scroll to position [114, 0]
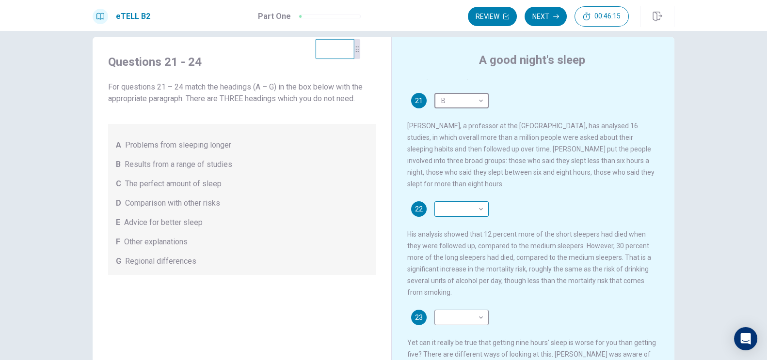
click at [469, 213] on body "This site uses cookies, as explained in our Privacy Policy . If you agree to th…" at bounding box center [383, 180] width 767 height 360
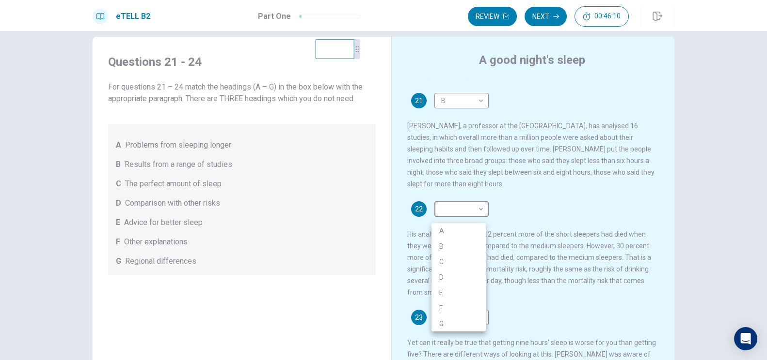
click at [497, 214] on div at bounding box center [383, 180] width 767 height 360
click at [473, 218] on body "This site uses cookies, as explained in our Privacy Policy . If you agree to th…" at bounding box center [383, 180] width 767 height 360
click at [474, 278] on li "D" at bounding box center [458, 278] width 54 height 16
type input "*"
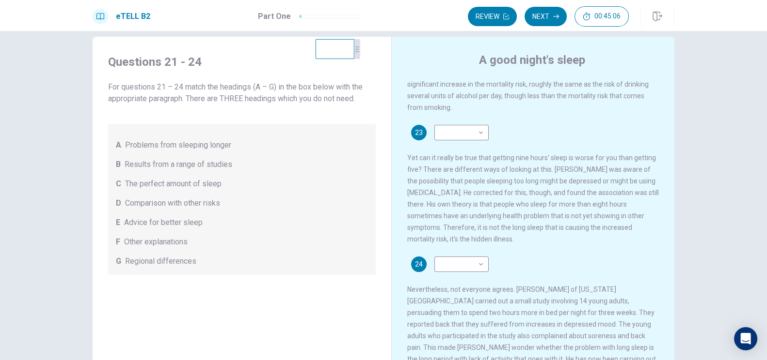
scroll to position [306, 0]
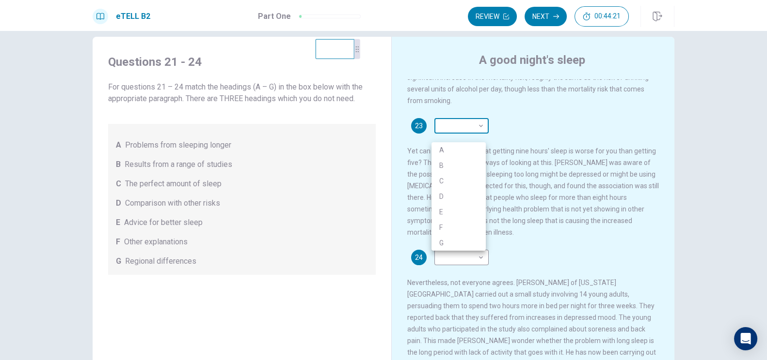
click at [470, 139] on body "This site uses cookies, as explained in our Privacy Policy . If you agree to th…" at bounding box center [383, 180] width 767 height 360
click at [460, 223] on li "F" at bounding box center [458, 228] width 54 height 16
type input "*"
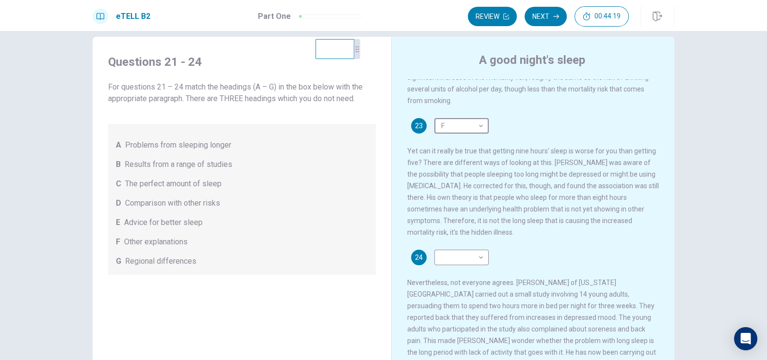
scroll to position [343, 0]
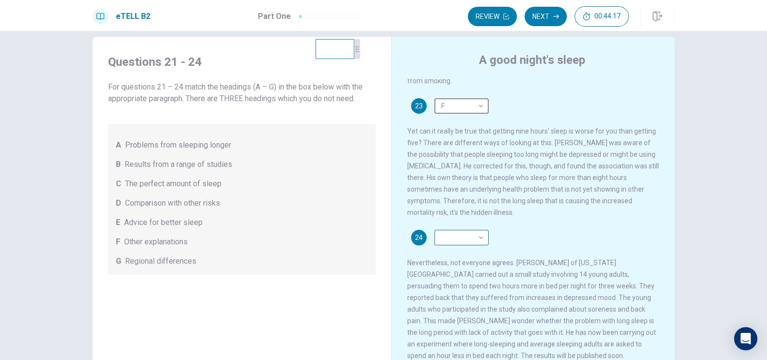
click at [464, 243] on body "This site uses cookies, as explained in our Privacy Policy . If you agree to th…" at bounding box center [383, 180] width 767 height 360
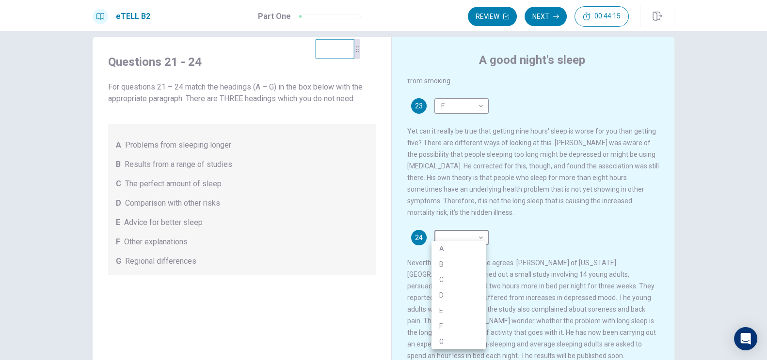
click at [472, 238] on div at bounding box center [383, 180] width 767 height 360
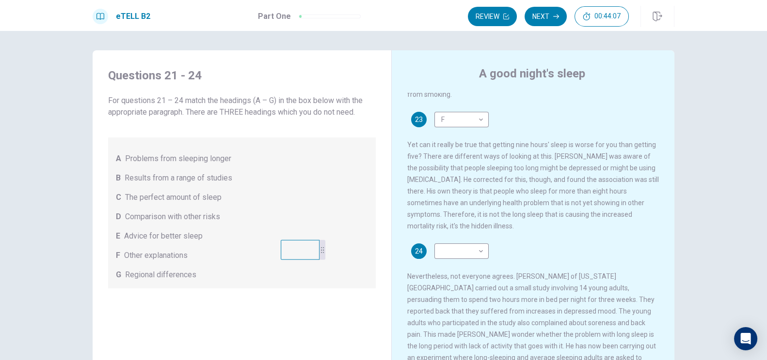
drag, startPoint x: 349, startPoint y: 67, endPoint x: 313, endPoint y: 255, distance: 191.9
click at [313, 255] on video at bounding box center [300, 250] width 39 height 20
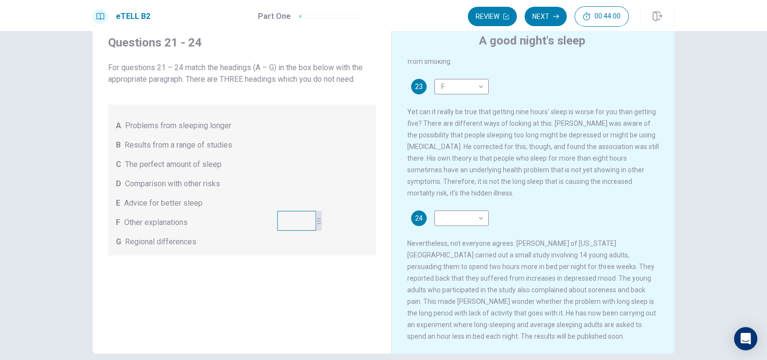
scroll to position [38, 0]
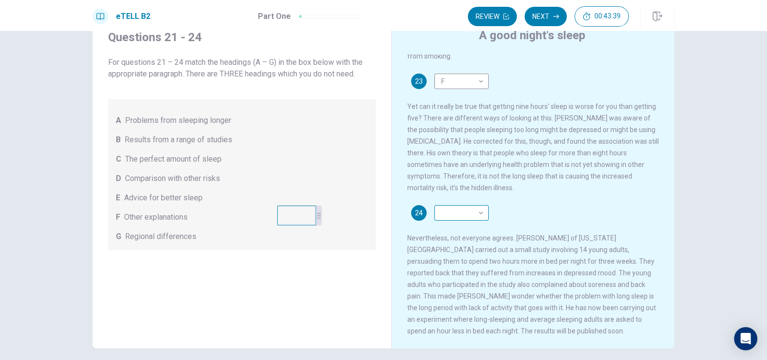
click at [457, 211] on body "This site uses cookies, as explained in our Privacy Policy . If you agree to th…" at bounding box center [383, 180] width 767 height 360
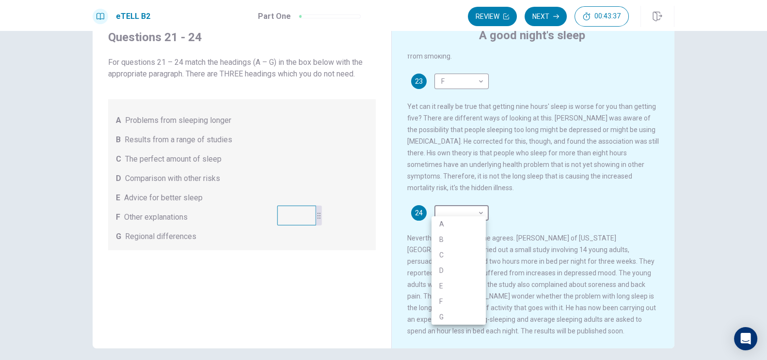
click at [464, 228] on li "A" at bounding box center [458, 225] width 54 height 16
type input "*"
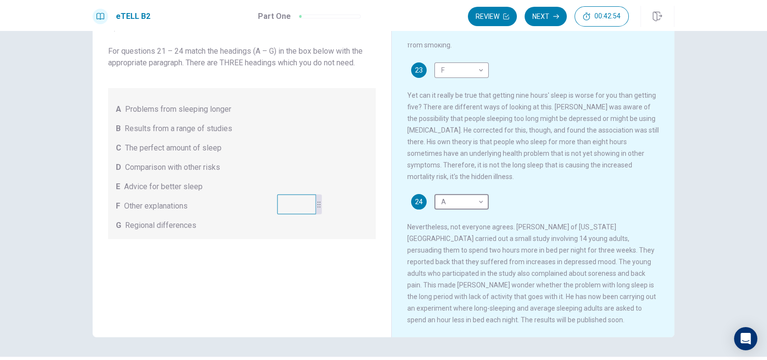
scroll to position [42, 0]
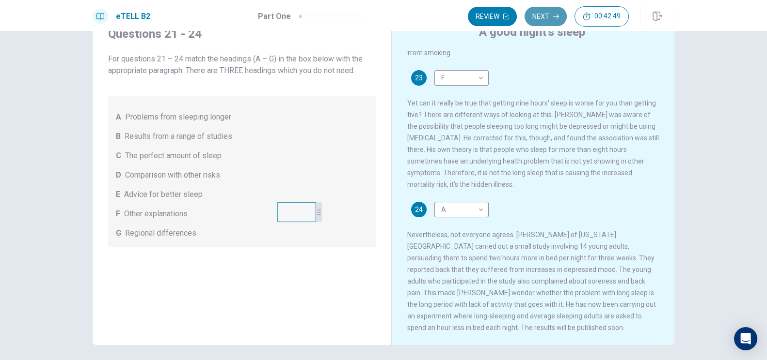
click at [545, 15] on button "Next" at bounding box center [545, 16] width 42 height 19
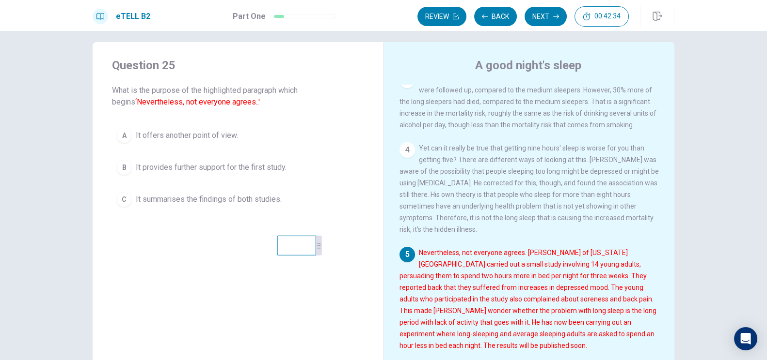
scroll to position [236, 0]
click at [251, 140] on button "A It offers another point of view." at bounding box center [238, 136] width 252 height 24
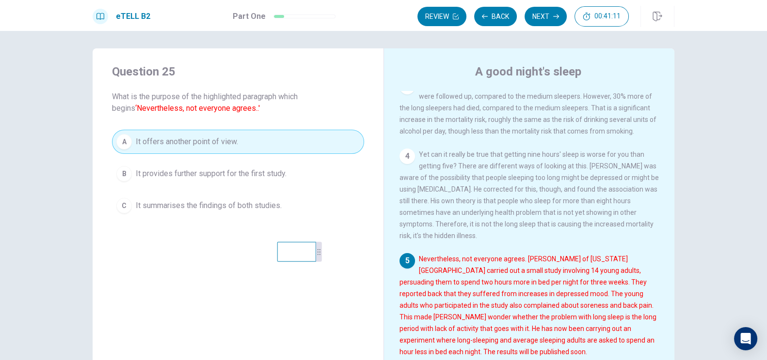
scroll to position [0, 0]
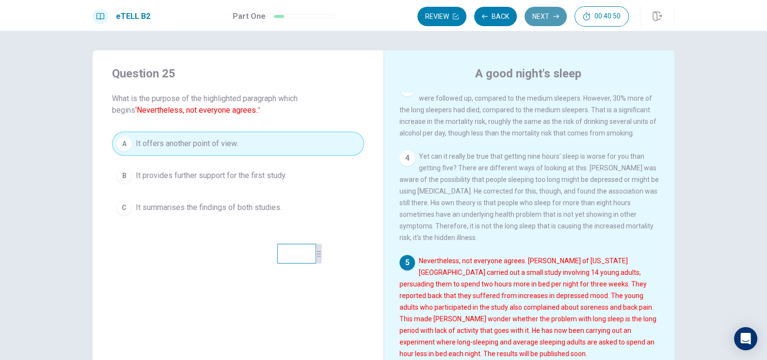
click at [537, 17] on button "Next" at bounding box center [545, 16] width 42 height 19
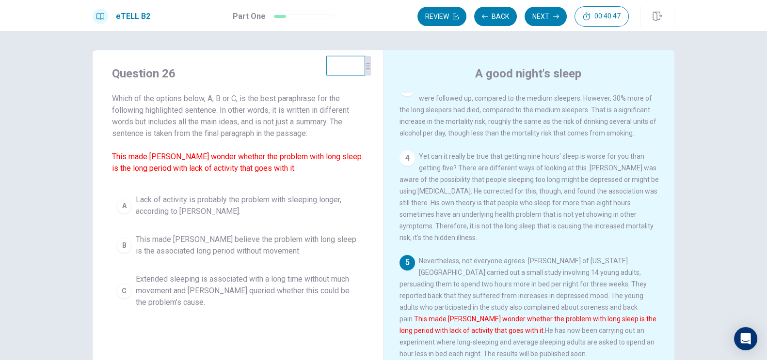
drag, startPoint x: 305, startPoint y: 253, endPoint x: 354, endPoint y: 65, distance: 194.3
click at [354, 65] on video at bounding box center [345, 66] width 39 height 20
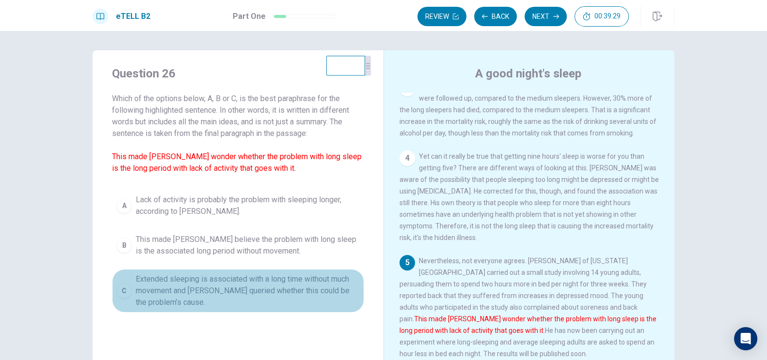
click at [276, 282] on span "Extended sleeping is associated with a long time without much movement and [PER…" at bounding box center [248, 291] width 224 height 35
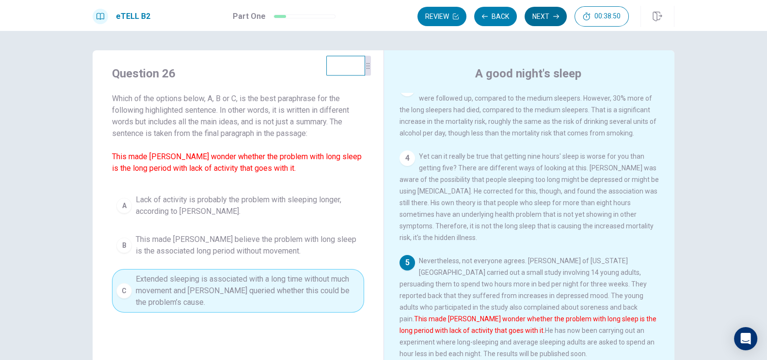
click at [543, 19] on button "Next" at bounding box center [545, 16] width 42 height 19
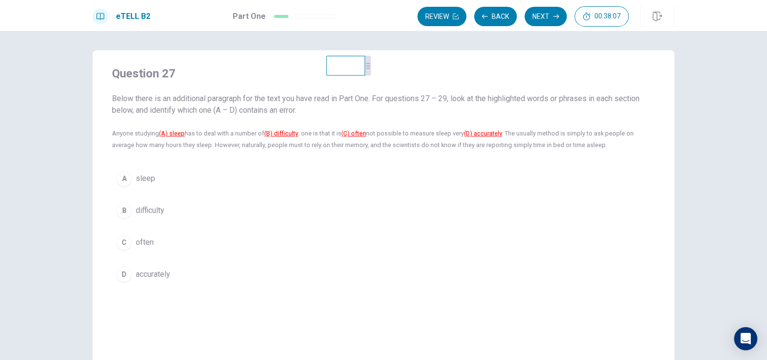
click at [140, 209] on span "difficulty" at bounding box center [150, 211] width 29 height 12
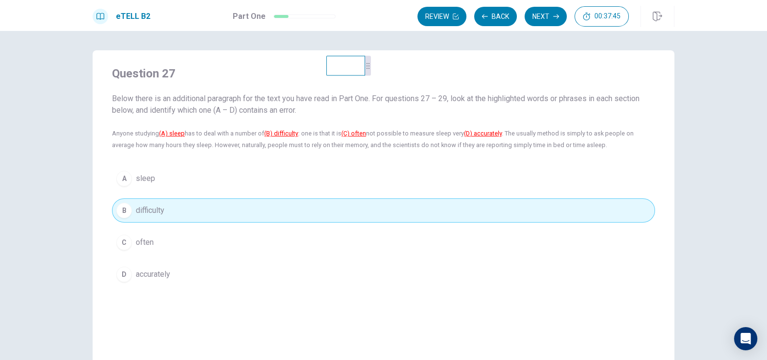
drag, startPoint x: 385, startPoint y: 189, endPoint x: 259, endPoint y: 214, distance: 128.9
click at [261, 214] on div "A sleep B difficulty C often D accurately" at bounding box center [383, 227] width 543 height 120
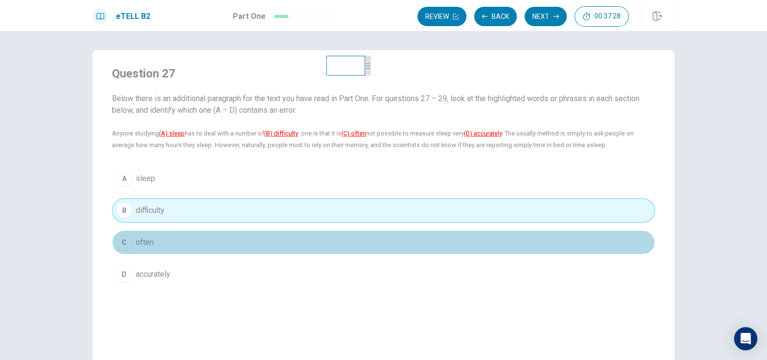
click at [223, 236] on button "C often" at bounding box center [383, 243] width 543 height 24
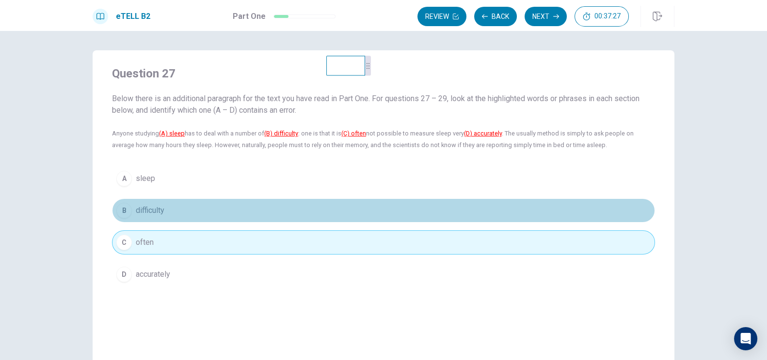
click at [217, 214] on button "B difficulty" at bounding box center [383, 211] width 543 height 24
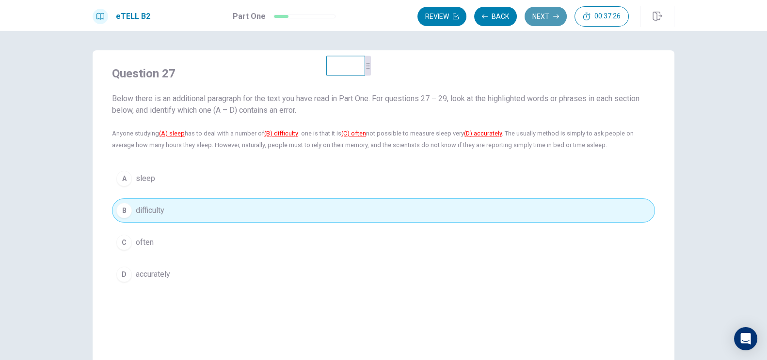
click at [539, 19] on button "Next" at bounding box center [545, 16] width 42 height 19
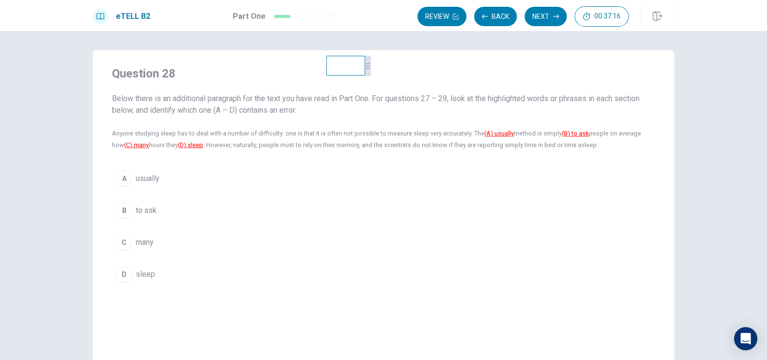
click at [253, 182] on button "A usually" at bounding box center [383, 179] width 543 height 24
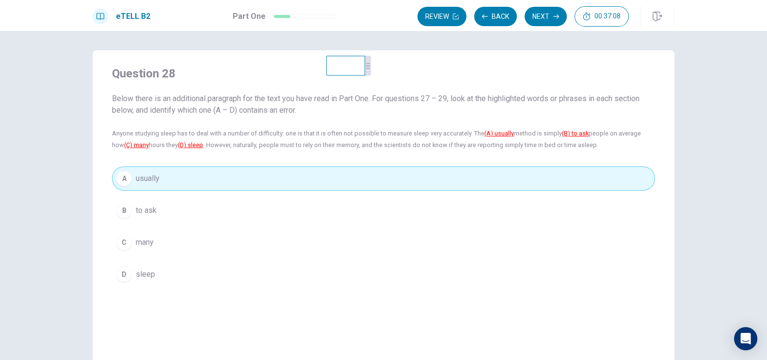
click at [156, 277] on button "D sleep" at bounding box center [383, 275] width 543 height 24
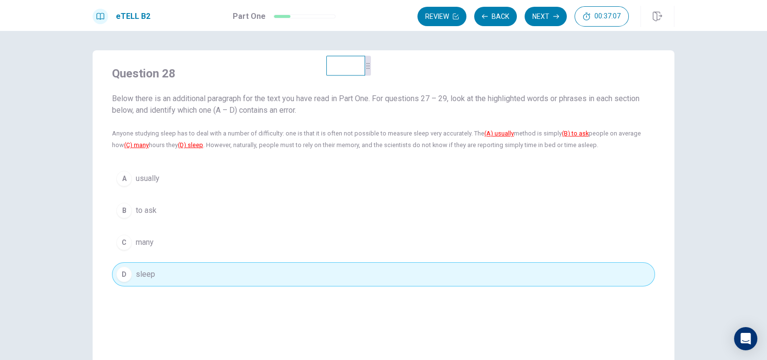
click at [175, 167] on button "A usually" at bounding box center [383, 179] width 543 height 24
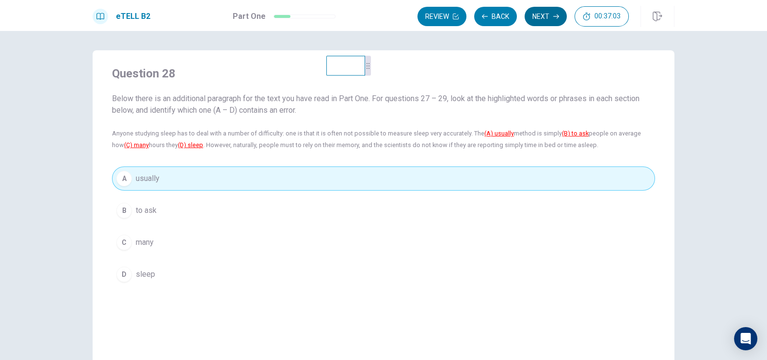
click at [550, 17] on button "Next" at bounding box center [545, 16] width 42 height 19
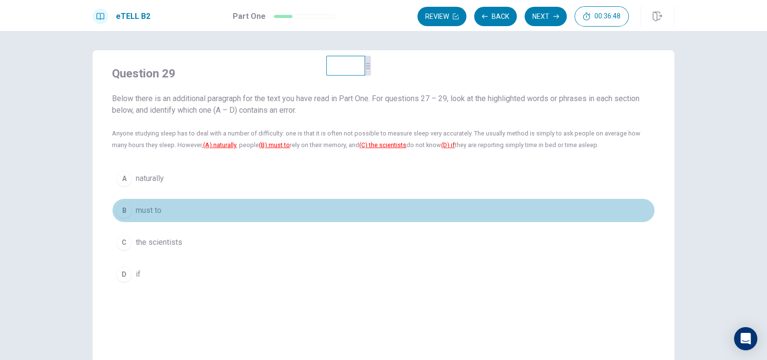
click at [170, 213] on button "B must to" at bounding box center [383, 211] width 543 height 24
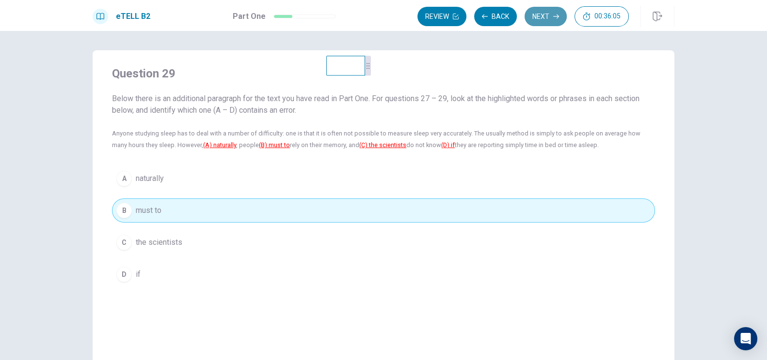
click at [544, 17] on button "Next" at bounding box center [545, 16] width 42 height 19
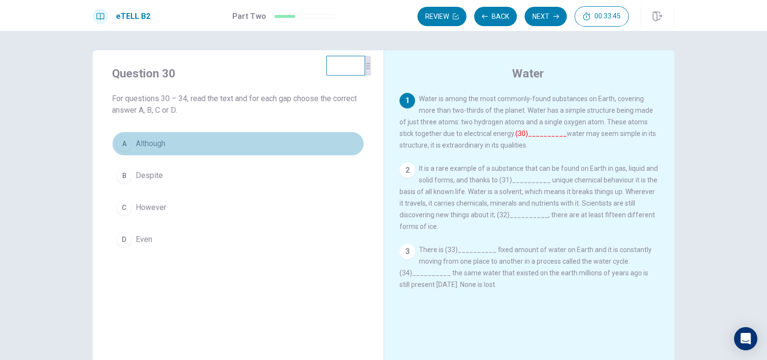
click at [149, 141] on span "Although" at bounding box center [151, 144] width 30 height 12
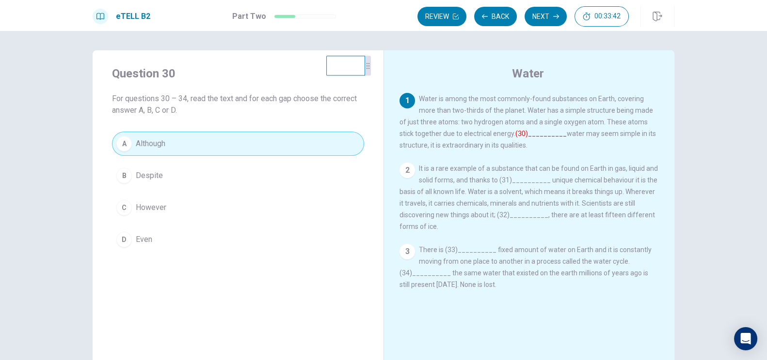
click at [527, 135] on font "(30)__________" at bounding box center [540, 134] width 51 height 8
click at [548, 16] on button "Next" at bounding box center [545, 16] width 42 height 19
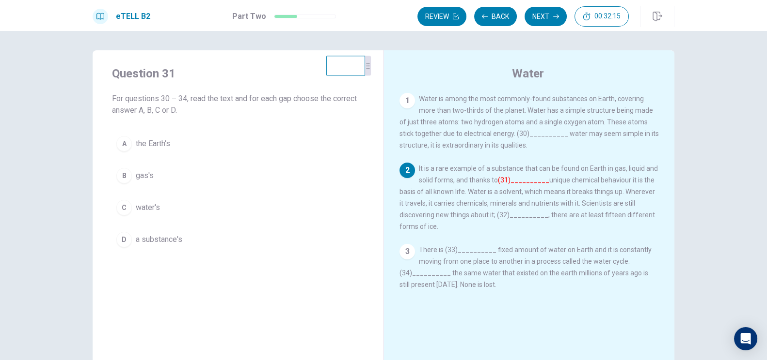
click at [205, 217] on button "C water's" at bounding box center [238, 208] width 252 height 24
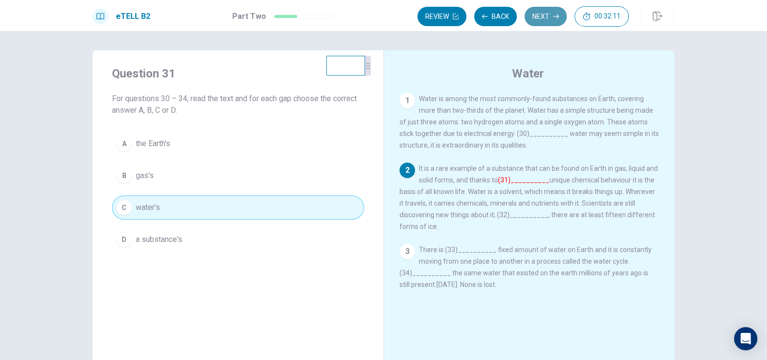
click at [542, 15] on button "Next" at bounding box center [545, 16] width 42 height 19
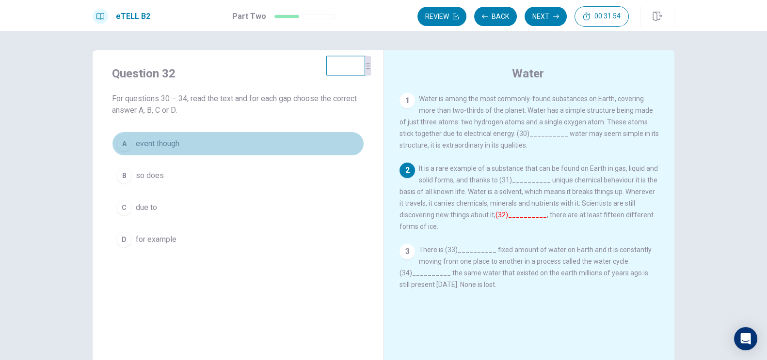
click at [218, 142] on button "A event though" at bounding box center [238, 144] width 252 height 24
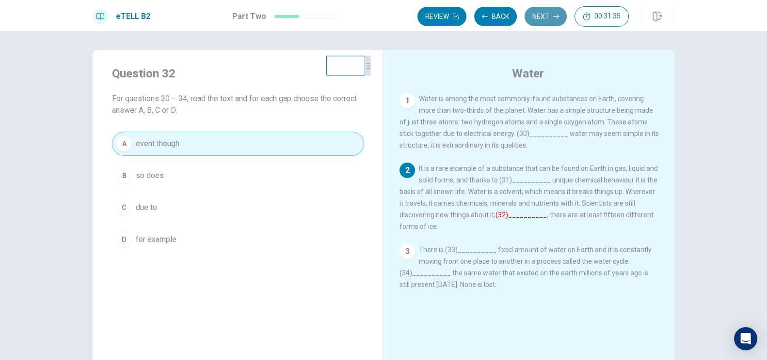
click at [541, 14] on button "Next" at bounding box center [545, 16] width 42 height 19
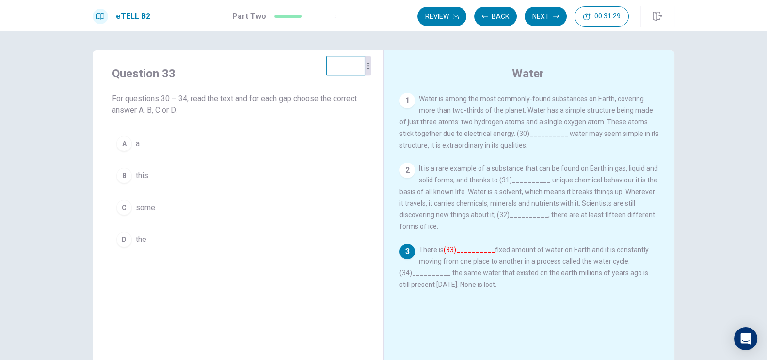
click at [178, 148] on button "A a" at bounding box center [238, 144] width 252 height 24
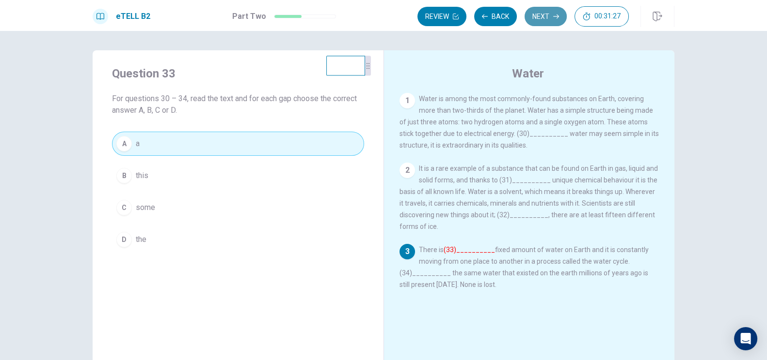
click at [536, 14] on button "Next" at bounding box center [545, 16] width 42 height 19
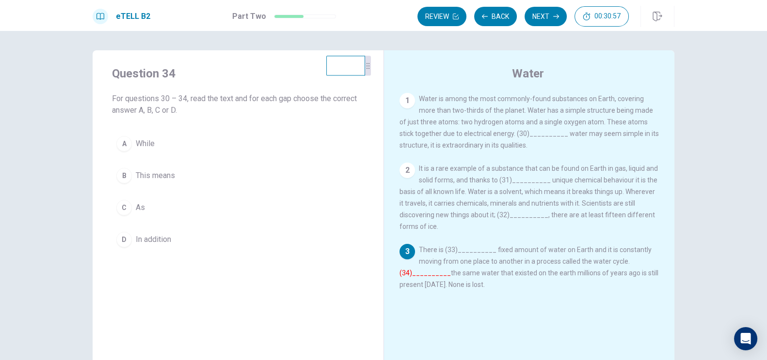
click at [151, 166] on button "B This means" at bounding box center [238, 176] width 252 height 24
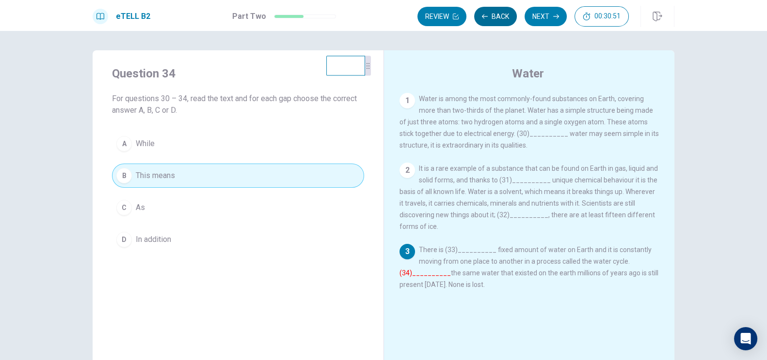
click at [482, 21] on button "Back" at bounding box center [495, 16] width 43 height 19
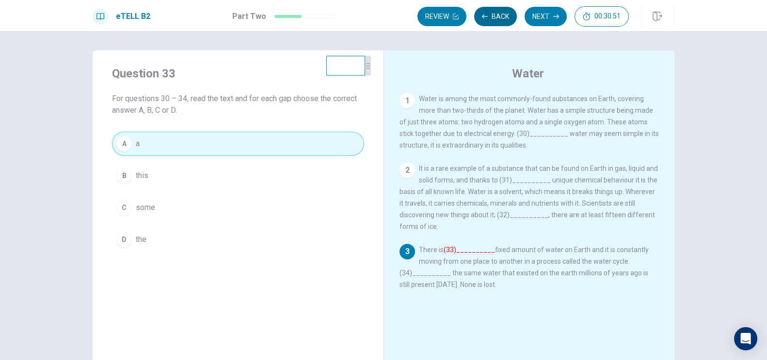
click at [482, 21] on button "Back" at bounding box center [495, 16] width 43 height 19
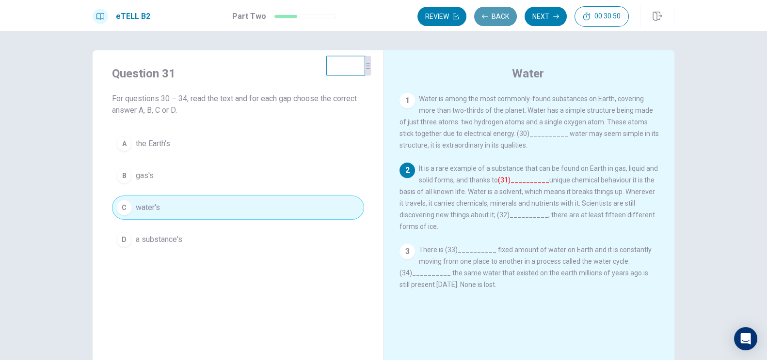
click at [482, 21] on button "Back" at bounding box center [495, 16] width 43 height 19
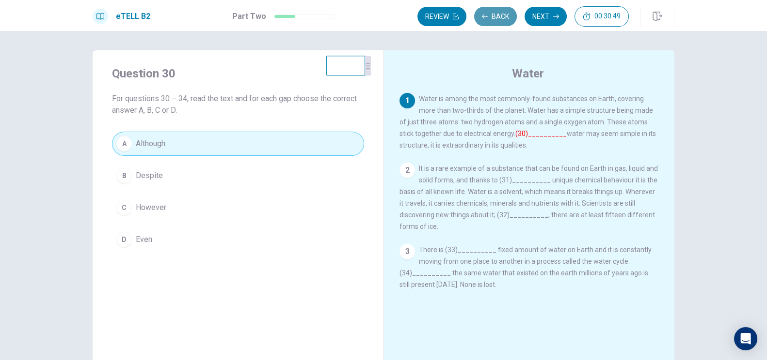
click at [486, 18] on icon "button" at bounding box center [485, 17] width 6 height 6
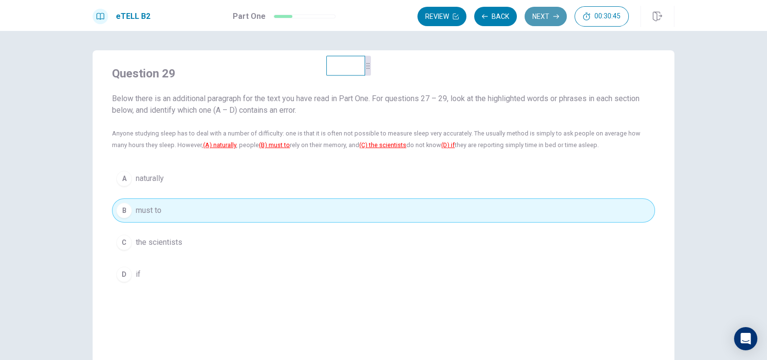
click at [548, 12] on button "Next" at bounding box center [545, 16] width 42 height 19
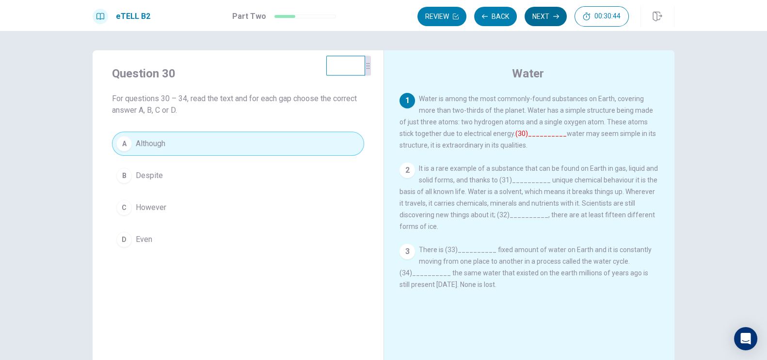
click at [548, 19] on button "Next" at bounding box center [545, 16] width 42 height 19
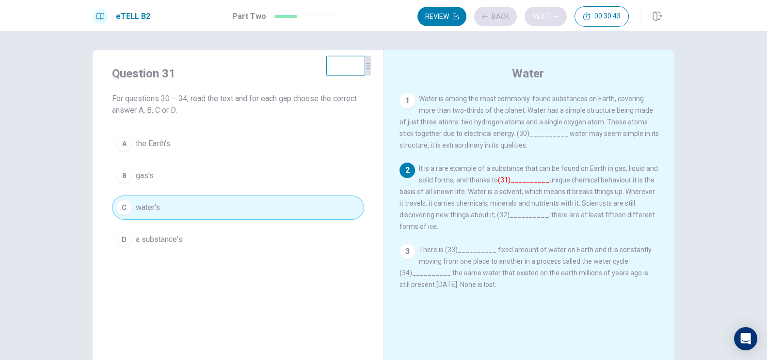
click at [548, 19] on div "Review Back Next 00:30:43" at bounding box center [522, 16] width 211 height 20
click at [548, 19] on button "Next" at bounding box center [545, 16] width 42 height 19
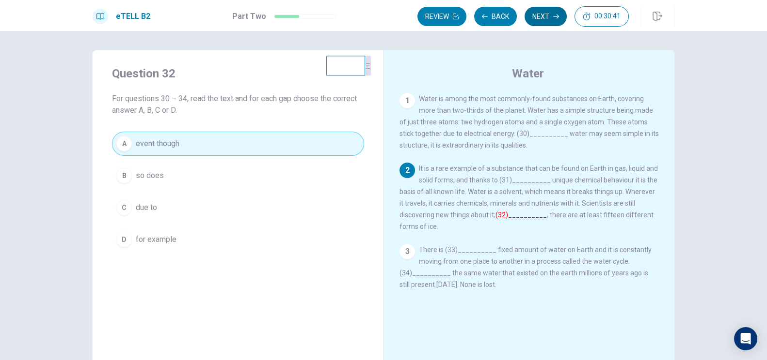
click at [548, 19] on button "Next" at bounding box center [545, 16] width 42 height 19
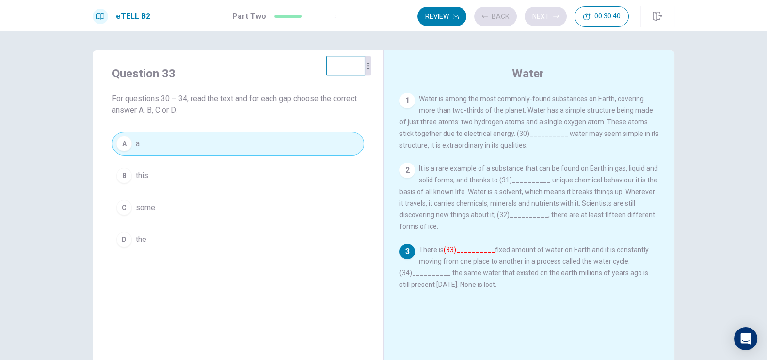
click at [548, 19] on div "Review Back Next 00:30:40" at bounding box center [522, 16] width 211 height 20
click at [548, 19] on button "Next" at bounding box center [545, 16] width 42 height 19
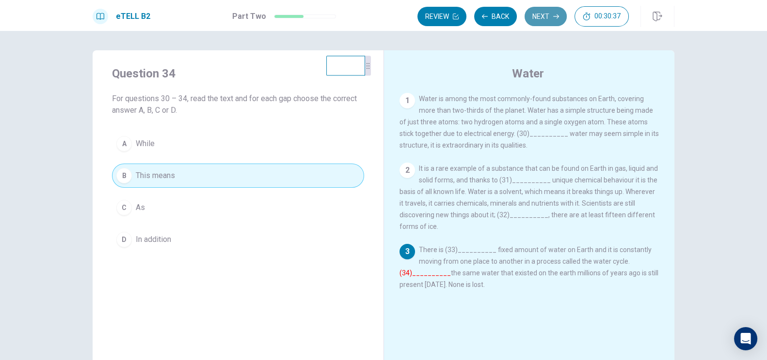
click at [548, 19] on button "Next" at bounding box center [545, 16] width 42 height 19
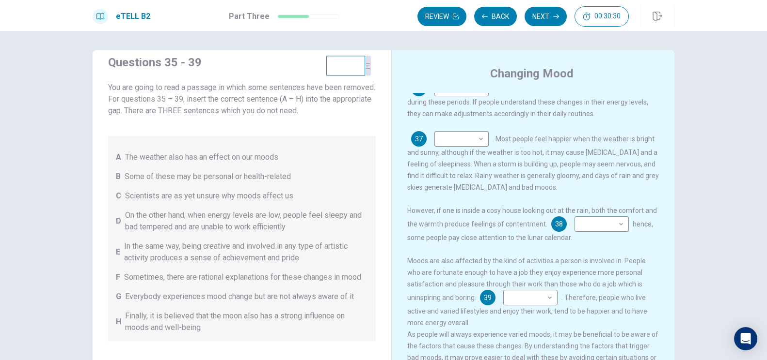
scroll to position [25, 0]
drag, startPoint x: 366, startPoint y: 74, endPoint x: 447, endPoint y: 69, distance: 81.1
click at [447, 69] on div at bounding box center [449, 61] width 6 height 20
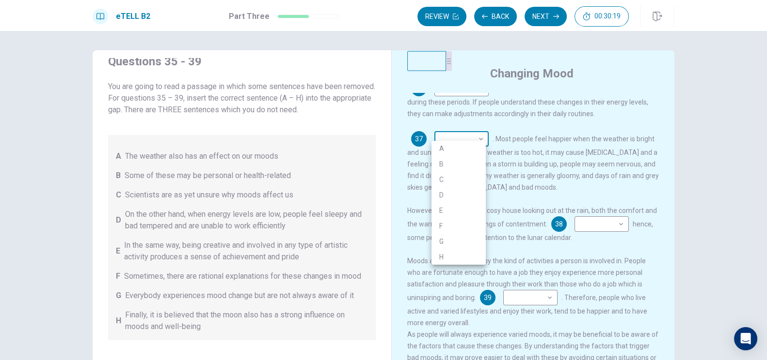
click at [463, 131] on body "This site uses cookies, as explained in our Privacy Policy . If you agree to th…" at bounding box center [383, 180] width 767 height 360
click at [463, 131] on div at bounding box center [383, 180] width 767 height 360
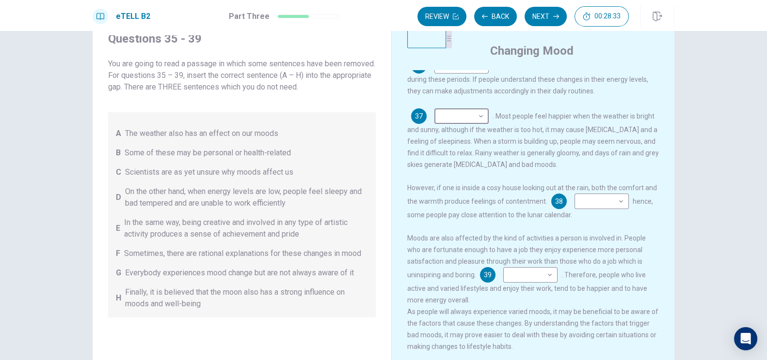
scroll to position [0, 0]
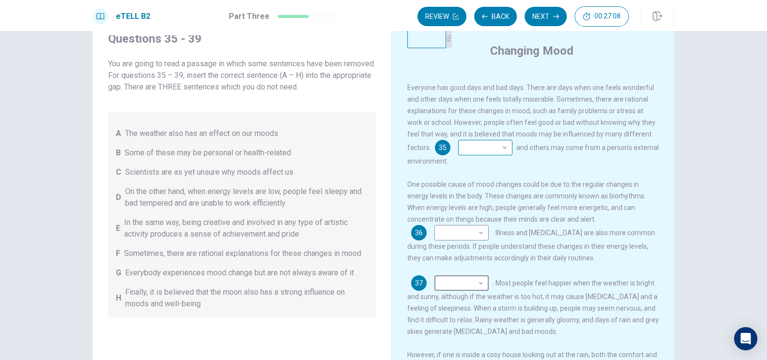
click at [489, 152] on body "This site uses cookies, as explained in our Privacy Policy . If you agree to th…" at bounding box center [383, 180] width 767 height 360
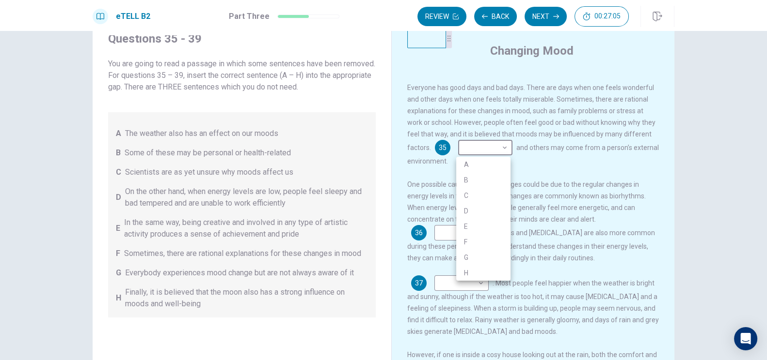
click at [490, 178] on li "B" at bounding box center [483, 180] width 54 height 16
type input "*"
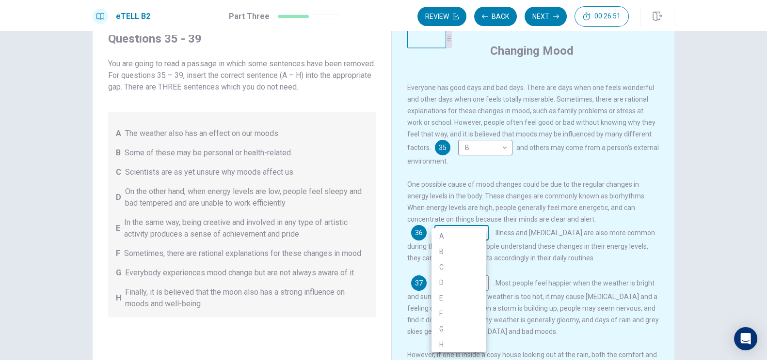
click at [462, 235] on body "This site uses cookies, as explained in our Privacy Policy . If you agree to th…" at bounding box center [383, 180] width 767 height 360
click at [467, 282] on li "D" at bounding box center [458, 283] width 54 height 16
type input "*"
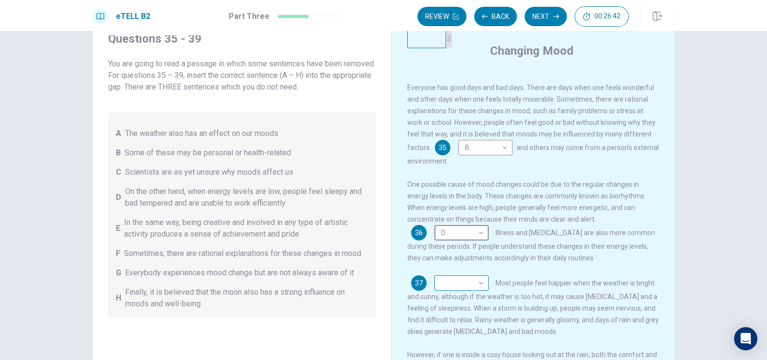
click at [473, 295] on body "This site uses cookies, as explained in our Privacy Policy . If you agree to th…" at bounding box center [383, 180] width 767 height 360
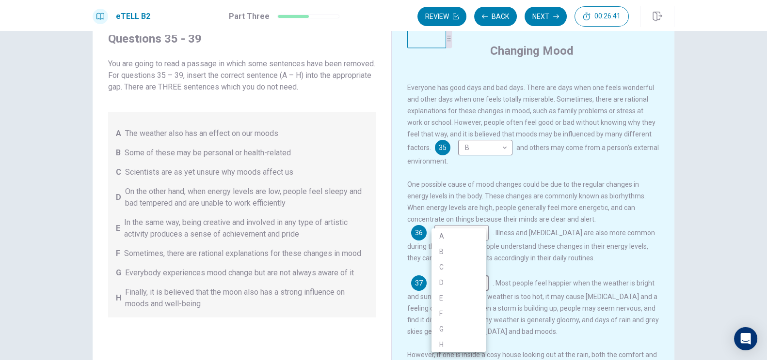
click at [465, 239] on li "A" at bounding box center [458, 237] width 54 height 16
type input "*"
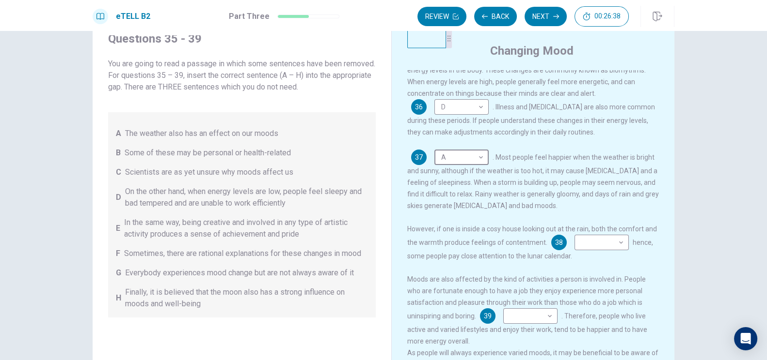
scroll to position [128, 0]
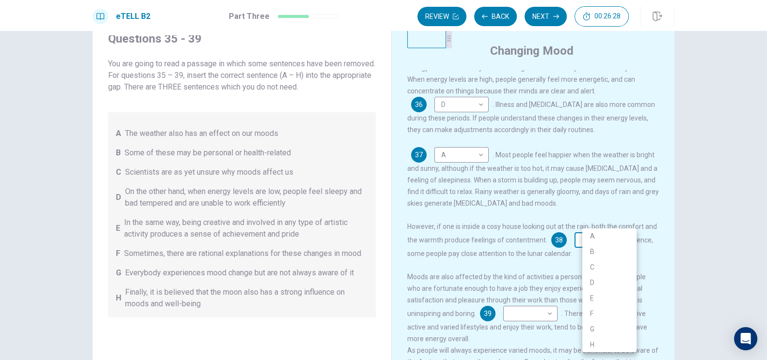
click at [630, 247] on body "This site uses cookies, as explained in our Privacy Policy . If you agree to th…" at bounding box center [383, 180] width 767 height 360
click at [613, 324] on li "H" at bounding box center [609, 345] width 54 height 16
type input "*"
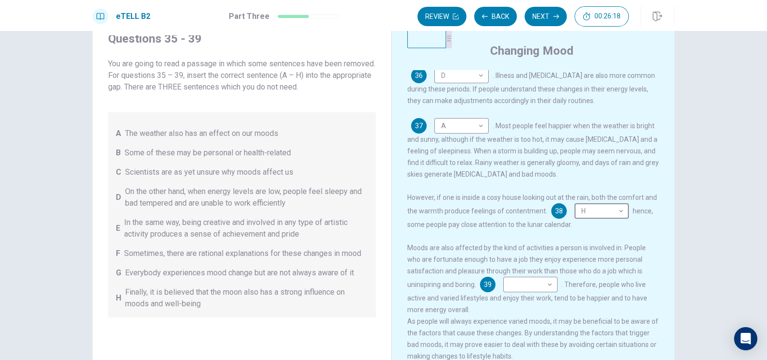
scroll to position [178, 0]
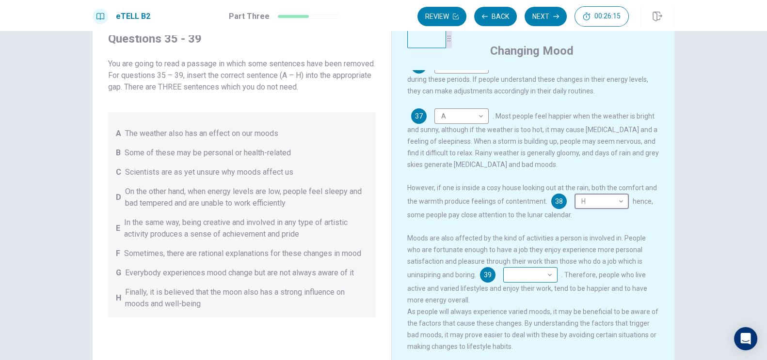
click at [524, 272] on body "This site uses cookies, as explained in our Privacy Policy . If you agree to th…" at bounding box center [383, 180] width 767 height 360
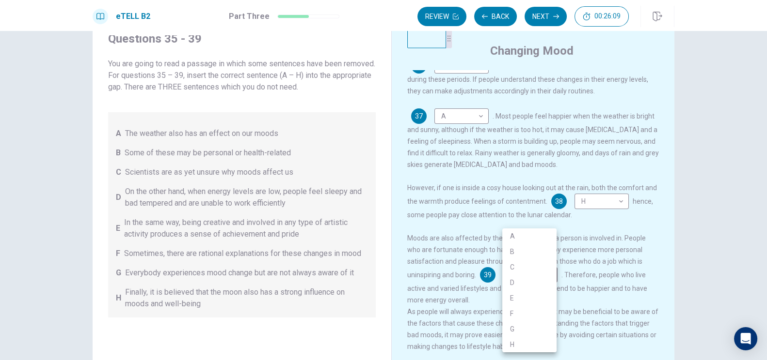
click at [585, 268] on div at bounding box center [383, 180] width 767 height 360
click at [532, 267] on body "This site uses cookies, as explained in our Privacy Policy . If you agree to th…" at bounding box center [383, 180] width 767 height 360
click at [521, 302] on li "E" at bounding box center [529, 299] width 54 height 16
type input "*"
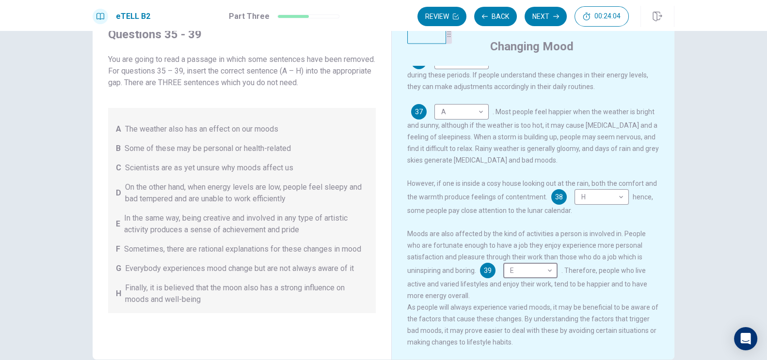
scroll to position [11, 0]
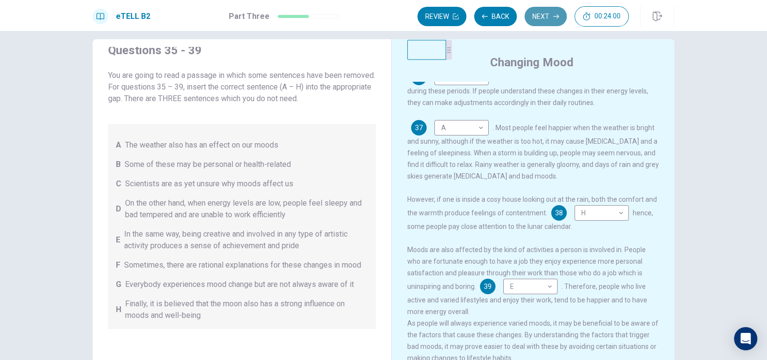
click at [540, 16] on button "Next" at bounding box center [545, 16] width 42 height 19
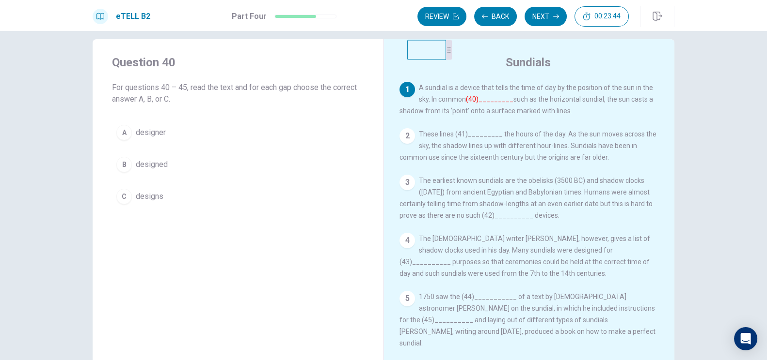
click at [157, 191] on span "designs" at bounding box center [150, 197] width 28 height 12
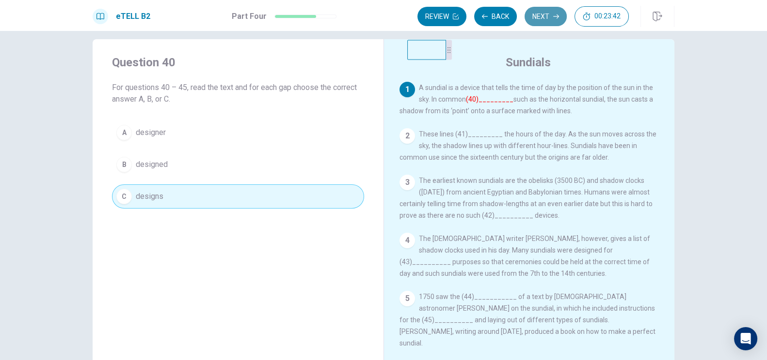
click at [550, 19] on button "Next" at bounding box center [545, 16] width 42 height 19
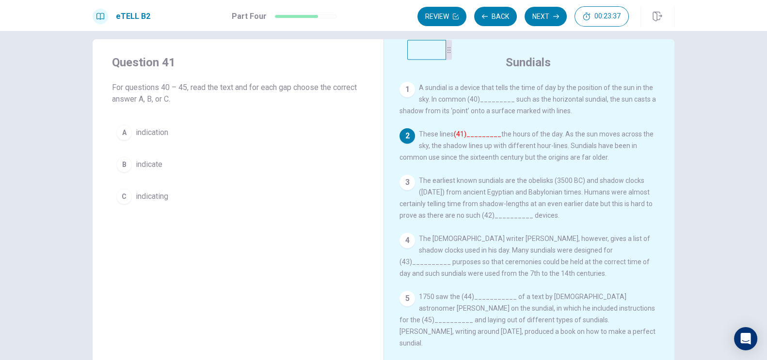
click at [194, 166] on button "B indicate" at bounding box center [238, 165] width 252 height 24
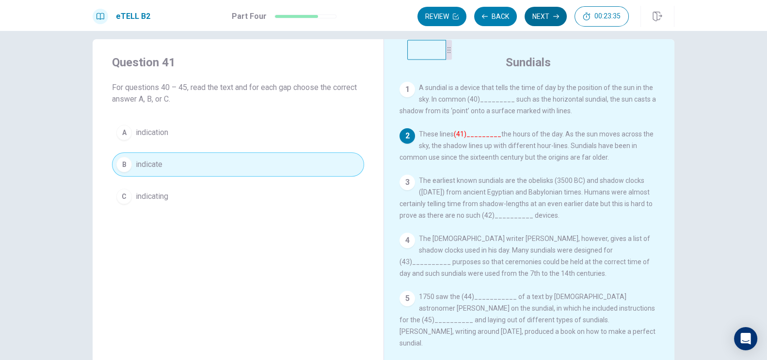
click at [548, 19] on button "Next" at bounding box center [545, 16] width 42 height 19
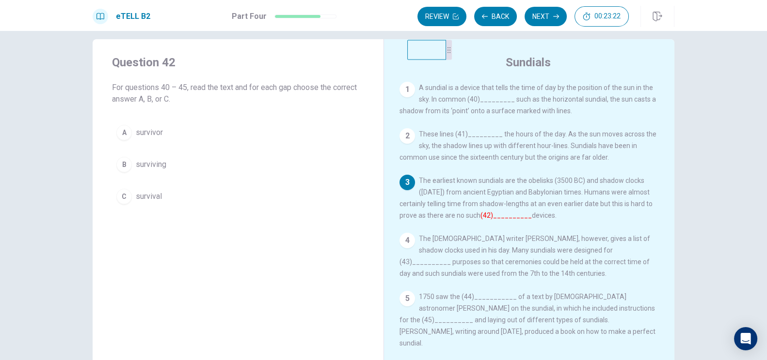
click at [179, 160] on button "B surviving" at bounding box center [238, 165] width 252 height 24
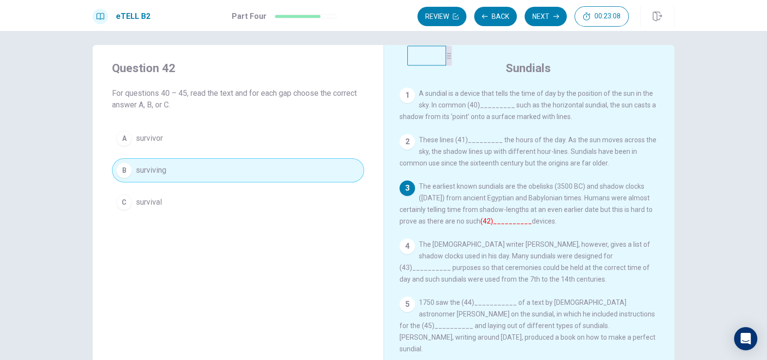
scroll to position [0, 0]
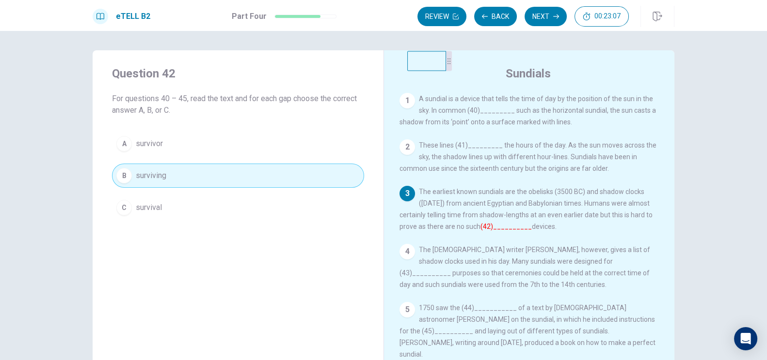
click at [545, 19] on button "Next" at bounding box center [545, 16] width 42 height 19
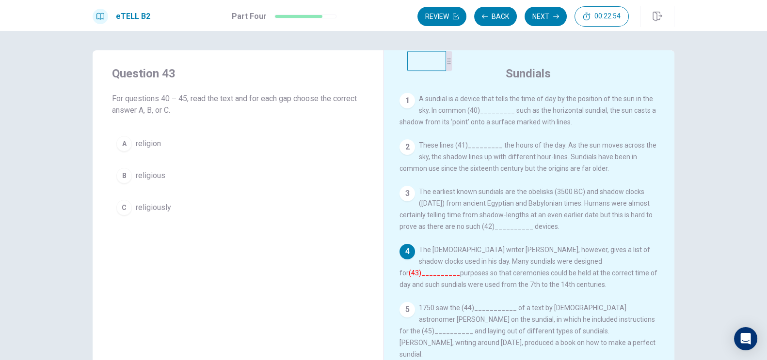
click at [180, 175] on button "B religious" at bounding box center [238, 176] width 252 height 24
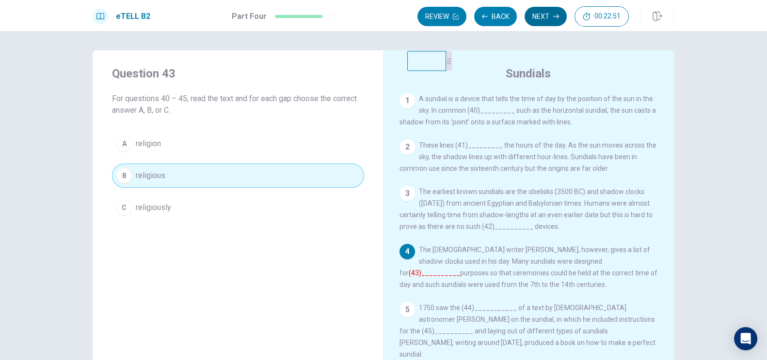
click at [539, 15] on button "Next" at bounding box center [545, 16] width 42 height 19
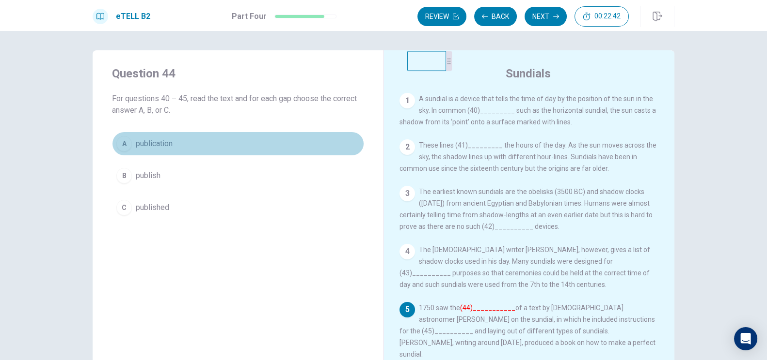
click at [160, 151] on button "A publication" at bounding box center [238, 144] width 252 height 24
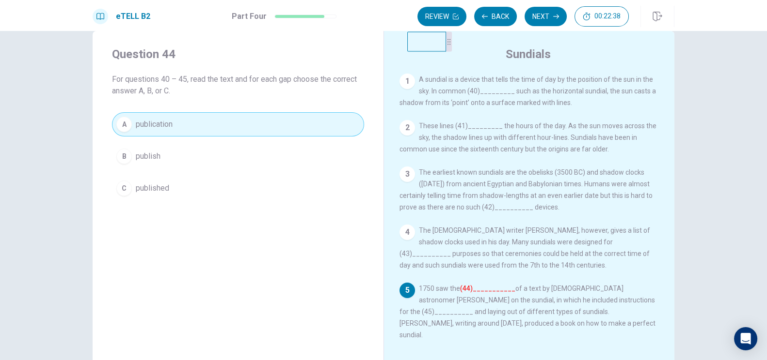
scroll to position [25, 0]
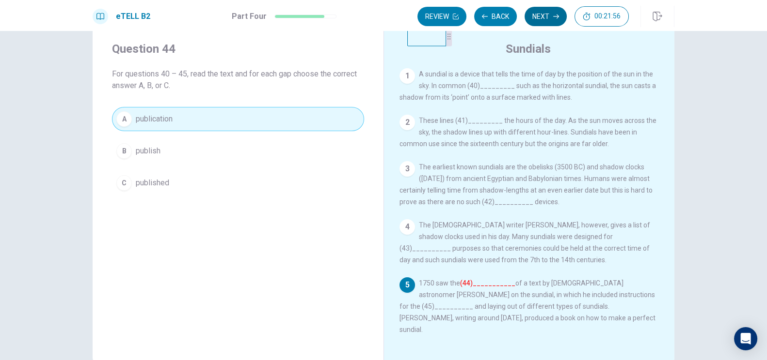
click at [548, 17] on button "Next" at bounding box center [545, 16] width 42 height 19
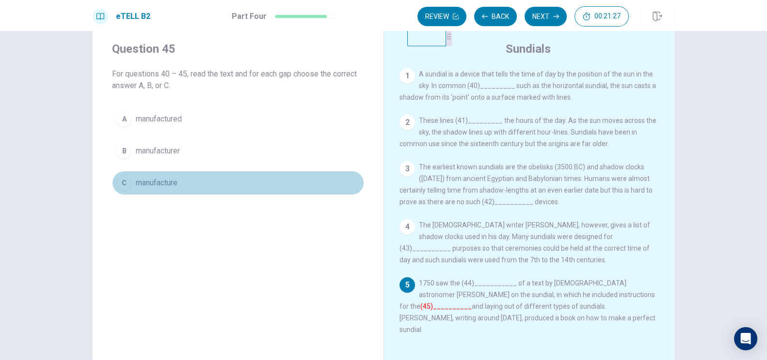
click at [190, 188] on button "C manufacture" at bounding box center [238, 183] width 252 height 24
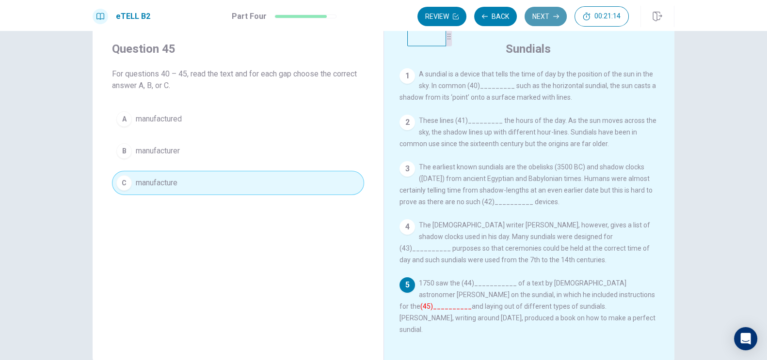
click at [548, 11] on button "Next" at bounding box center [545, 16] width 42 height 19
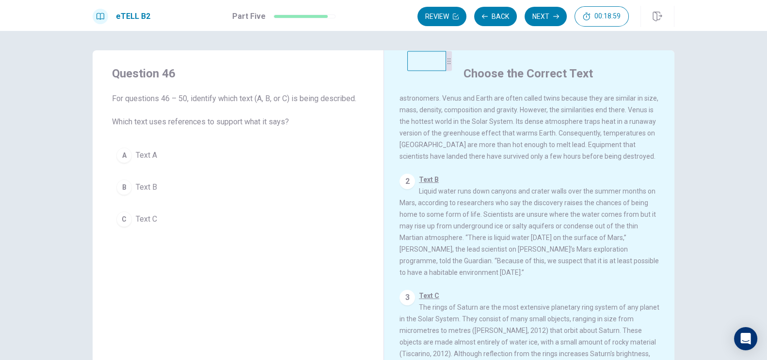
scroll to position [105, 0]
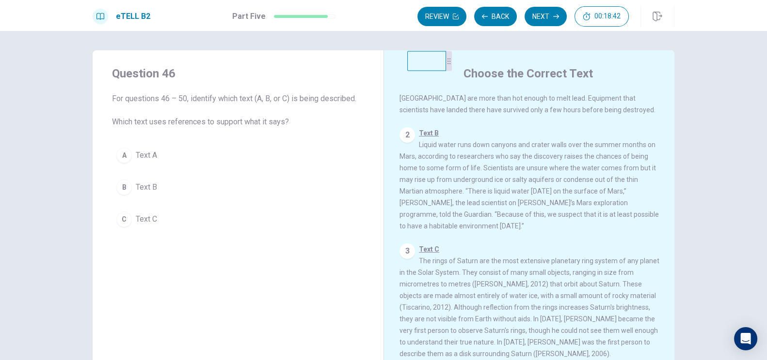
click at [171, 213] on button "C Text C" at bounding box center [238, 219] width 252 height 24
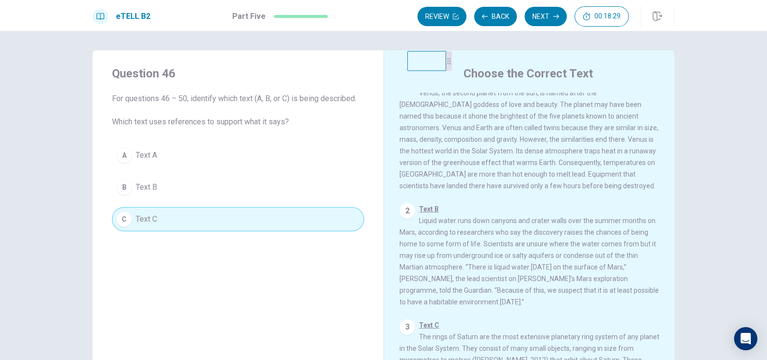
scroll to position [0, 0]
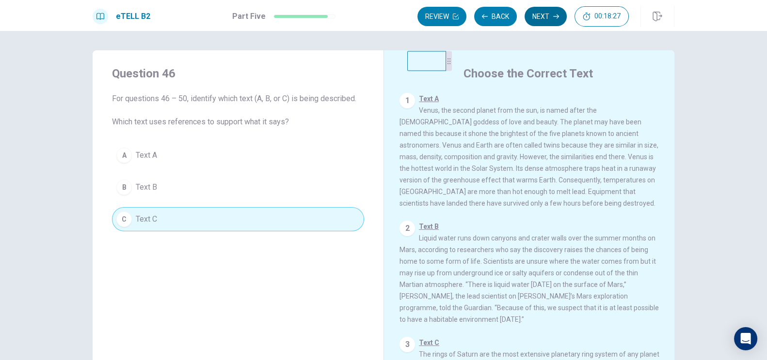
click at [554, 24] on button "Next" at bounding box center [545, 16] width 42 height 19
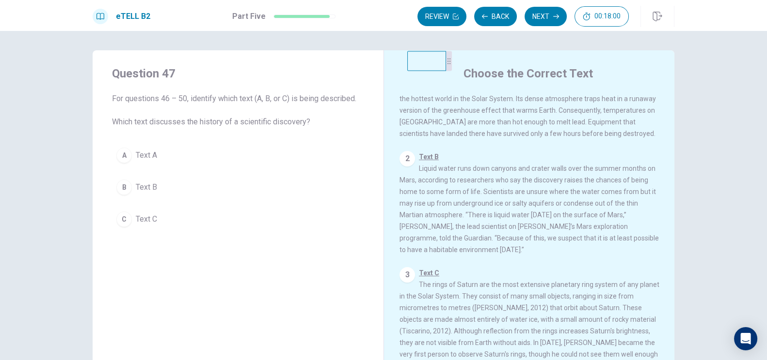
scroll to position [105, 0]
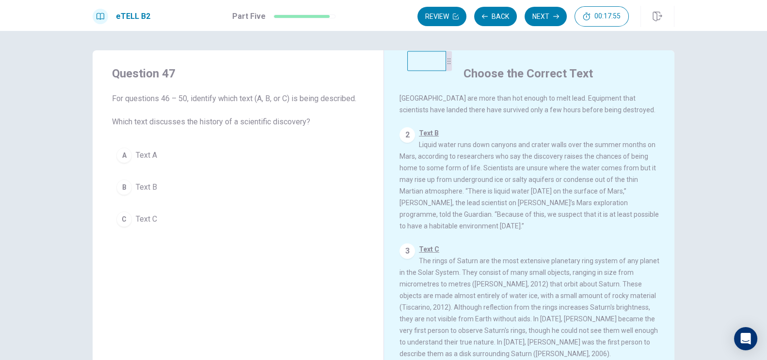
click at [213, 225] on button "C Text C" at bounding box center [238, 219] width 252 height 24
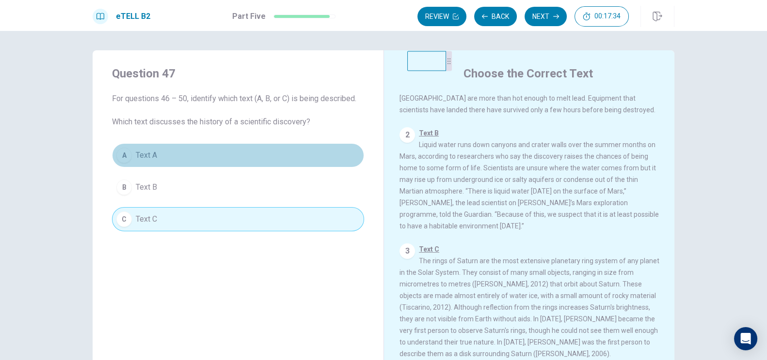
click at [162, 156] on button "A Text A" at bounding box center [238, 155] width 252 height 24
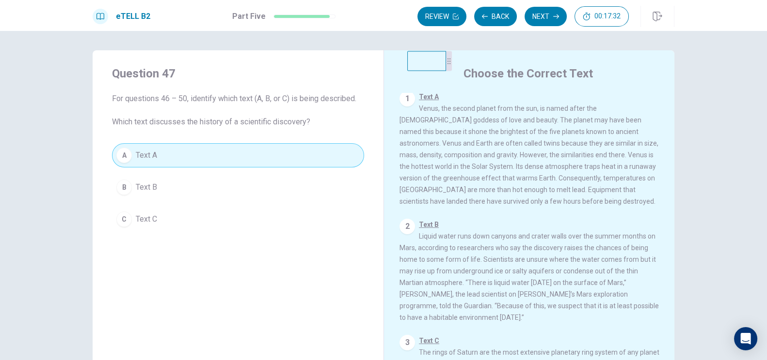
scroll to position [0, 0]
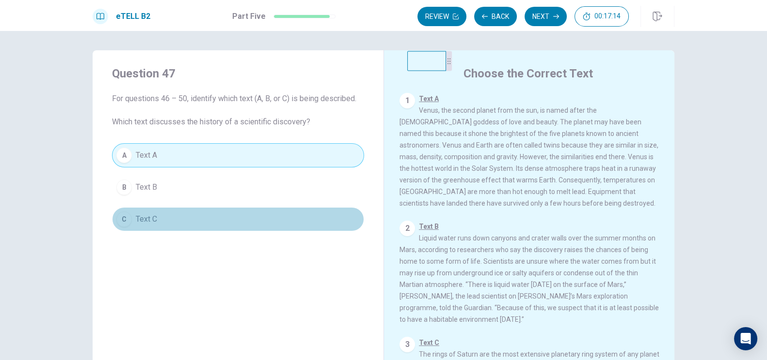
click at [245, 211] on button "C Text C" at bounding box center [238, 219] width 252 height 24
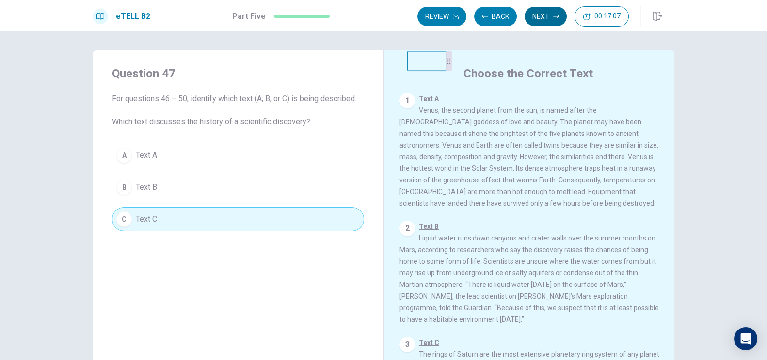
click at [559, 21] on button "Next" at bounding box center [545, 16] width 42 height 19
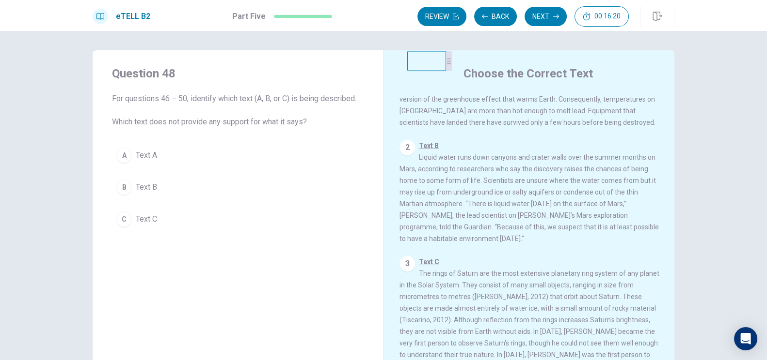
scroll to position [105, 0]
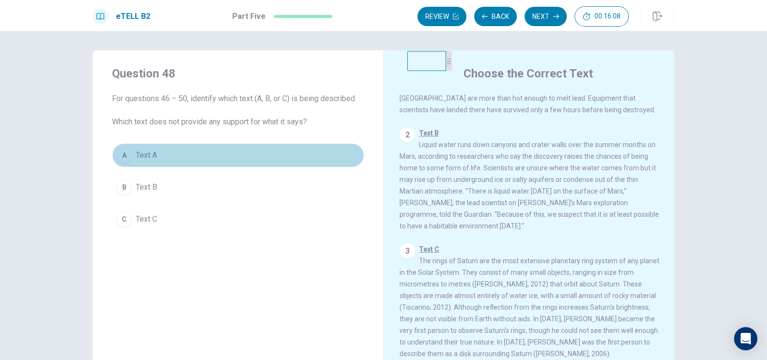
click at [232, 148] on button "A Text A" at bounding box center [238, 155] width 252 height 24
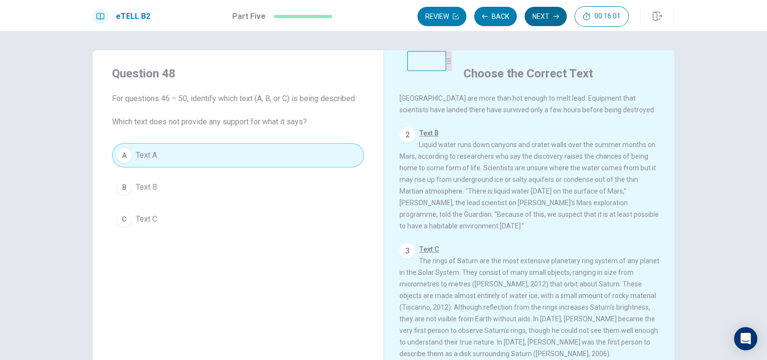
click at [541, 21] on button "Next" at bounding box center [545, 16] width 42 height 19
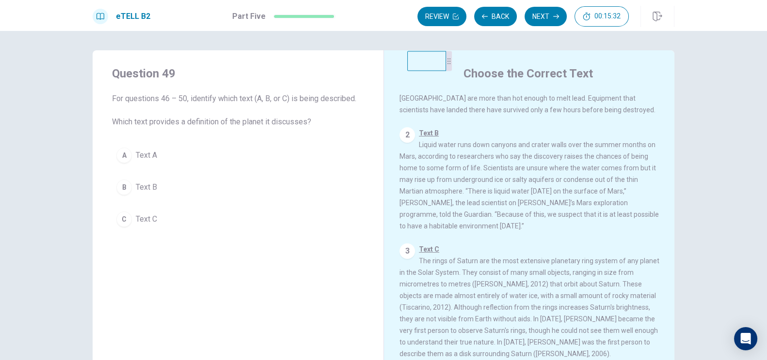
click at [180, 226] on button "C Text C" at bounding box center [238, 219] width 252 height 24
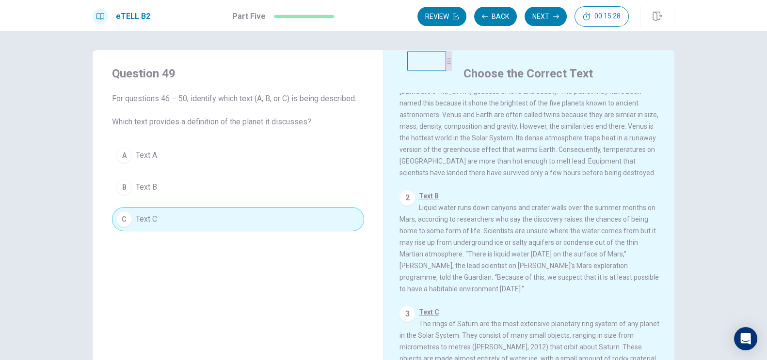
scroll to position [0, 0]
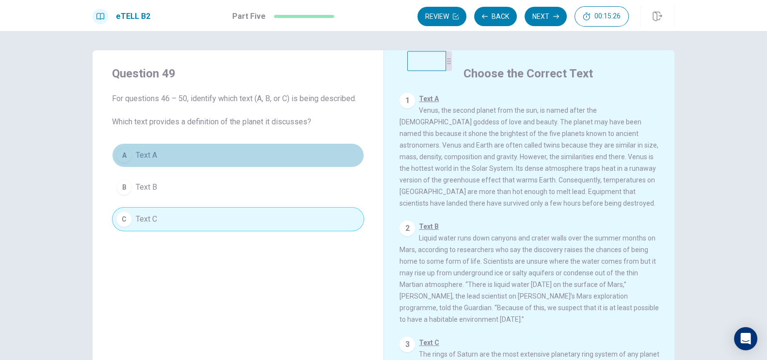
click at [189, 161] on button "A Text A" at bounding box center [238, 155] width 252 height 24
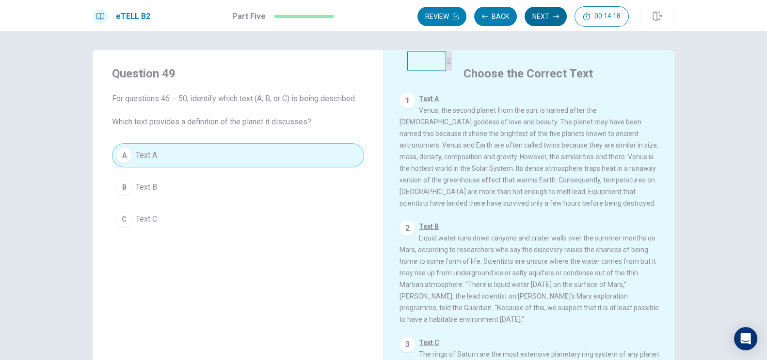
click at [541, 18] on button "Next" at bounding box center [545, 16] width 42 height 19
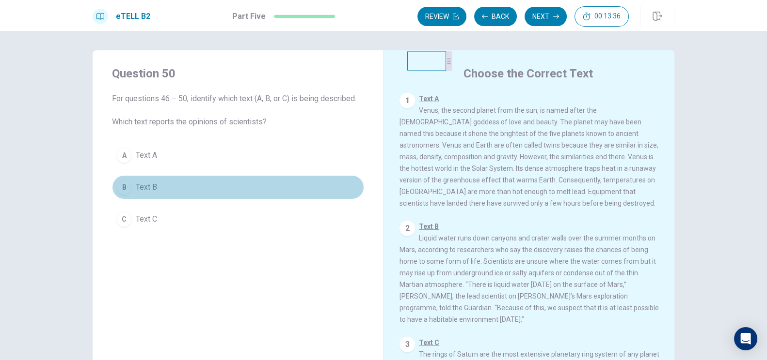
click at [167, 196] on button "B Text B" at bounding box center [238, 187] width 252 height 24
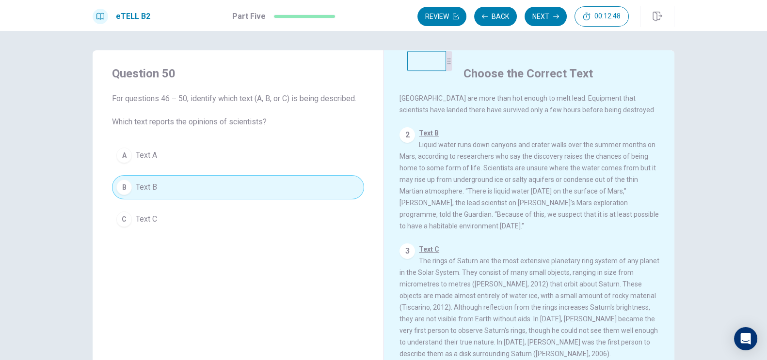
scroll to position [105, 0]
click at [500, 263] on div "3 Text C The rings of Saturn are the most extensive planetary ring system of an…" at bounding box center [529, 302] width 260 height 116
click at [541, 15] on button "Next" at bounding box center [545, 16] width 42 height 19
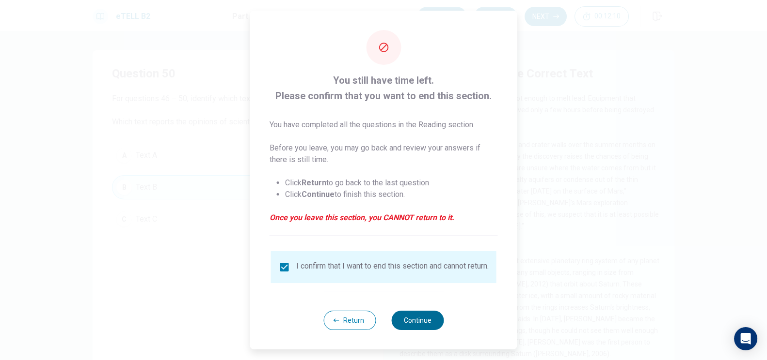
click at [433, 324] on button "Continue" at bounding box center [417, 320] width 52 height 19
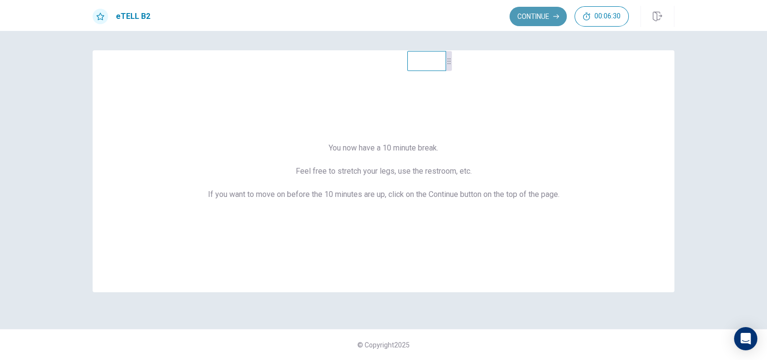
click at [514, 14] on button "Continue" at bounding box center [537, 16] width 57 height 19
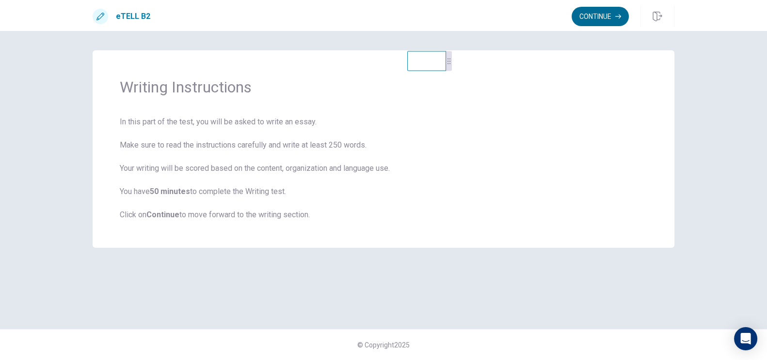
click at [601, 15] on button "Continue" at bounding box center [599, 16] width 57 height 19
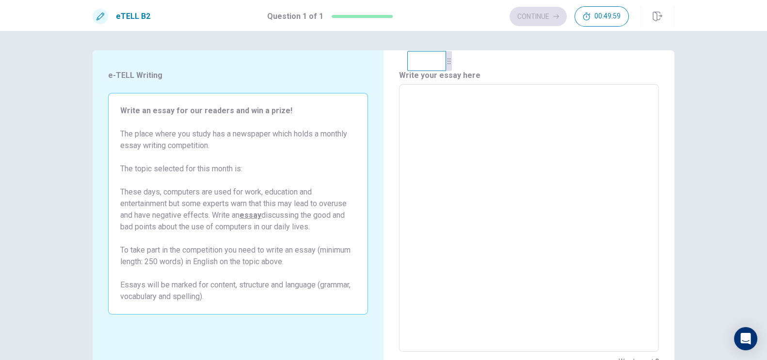
click at [503, 135] on textarea at bounding box center [529, 219] width 246 height 252
click at [546, 186] on textarea at bounding box center [529, 219] width 246 height 252
type textarea "*"
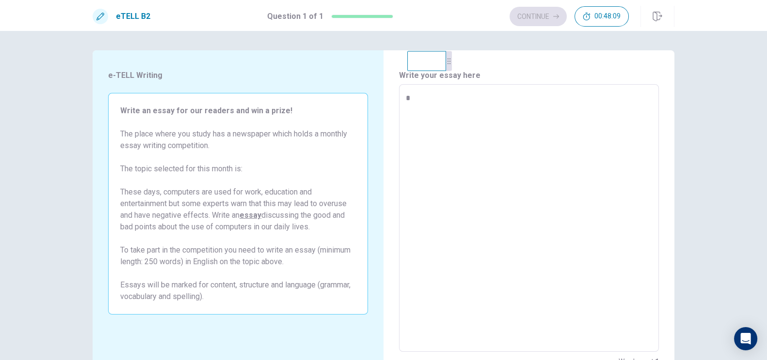
type textarea "**"
type textarea "*"
click at [559, 249] on textarea at bounding box center [529, 219] width 246 height 252
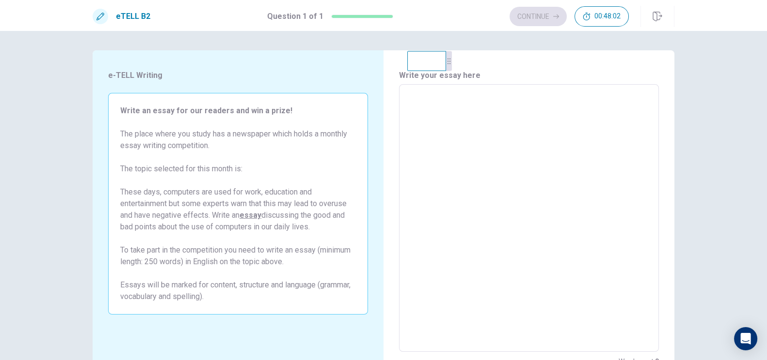
type textarea "*"
type textarea "**"
type textarea "*"
type textarea "***"
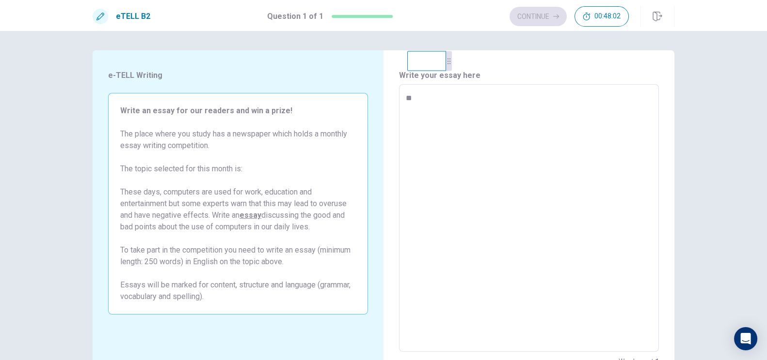
type textarea "*"
type textarea "***"
type textarea "*"
type textarea "******"
type textarea "*"
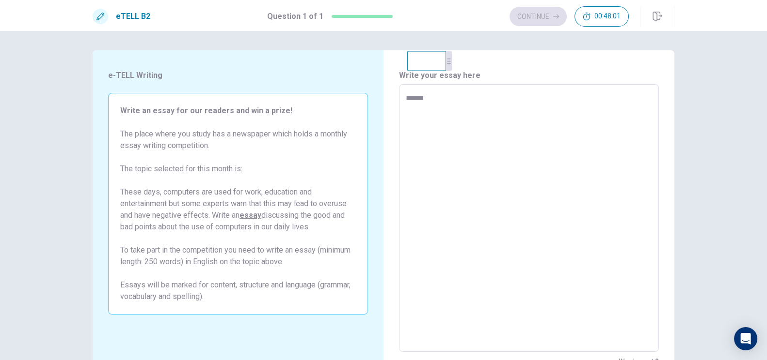
type textarea "*****"
type textarea "*"
type textarea "***"
type textarea "*"
type textarea "***"
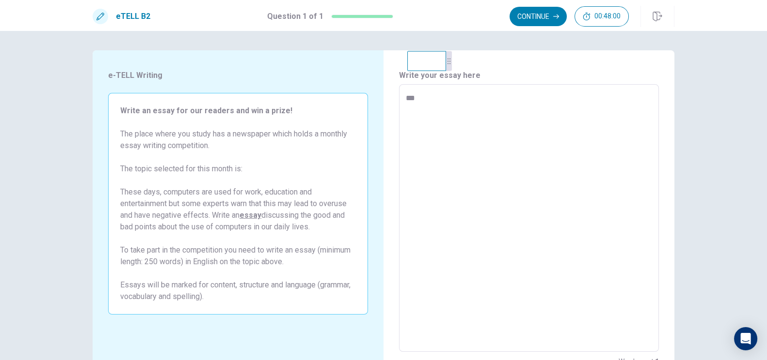
type textarea "*"
type textarea "**"
type textarea "*"
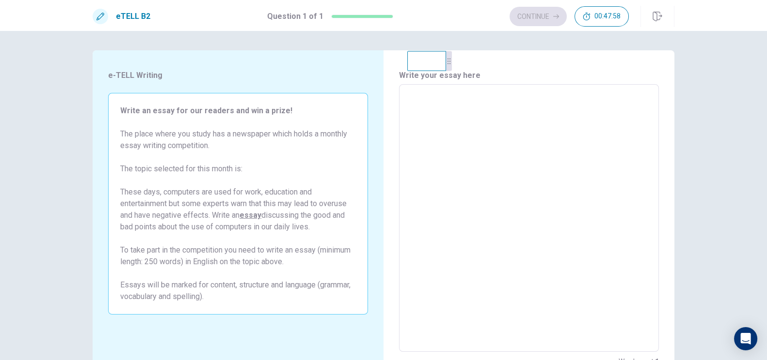
type textarea "*"
type textarea "**"
type textarea "*"
type textarea "**"
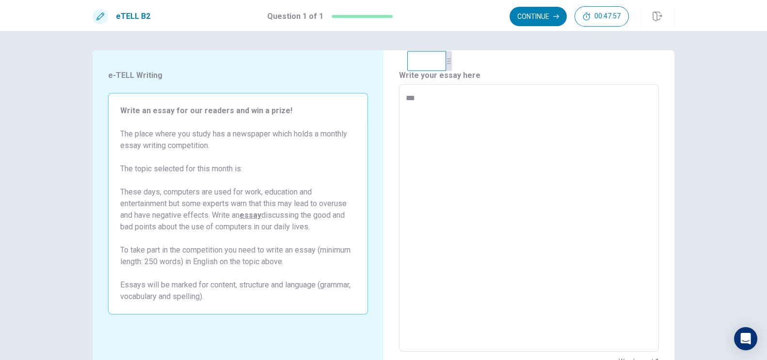
type textarea "*"
type textarea "****"
type textarea "*"
type textarea "*****"
type textarea "*"
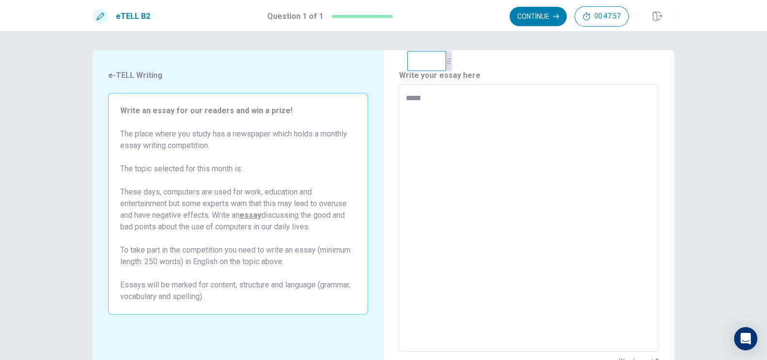
type textarea "******"
type textarea "*"
type textarea "******"
type textarea "*"
type textarea "********"
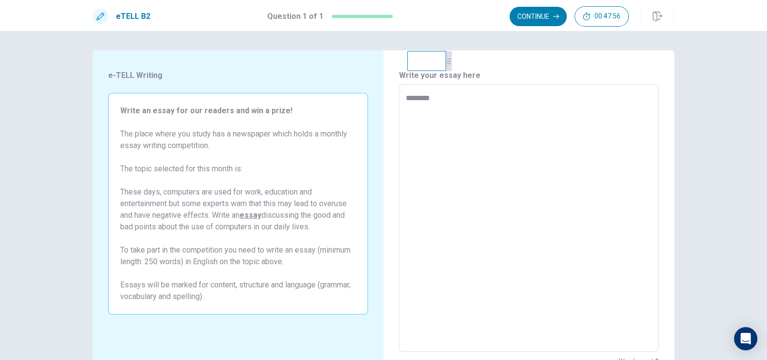
type textarea "*"
type textarea "*********"
type textarea "*"
type textarea "**********"
type textarea "*"
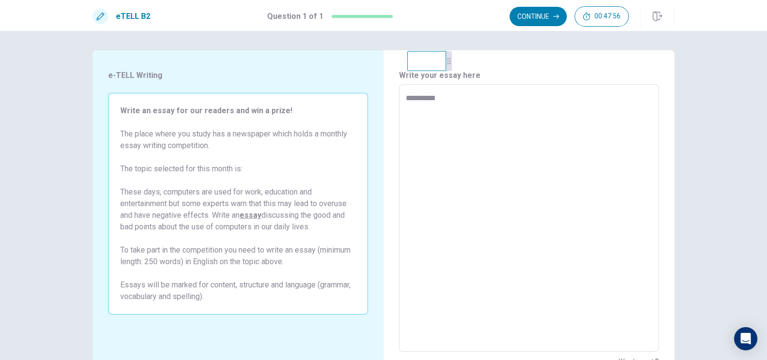
type textarea "**********"
type textarea "*"
type textarea "**********"
type textarea "*"
type textarea "**********"
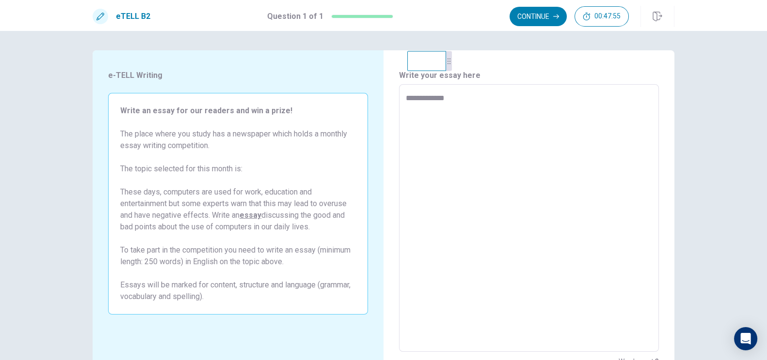
type textarea "*"
type textarea "**********"
type textarea "*"
type textarea "**********"
type textarea "*"
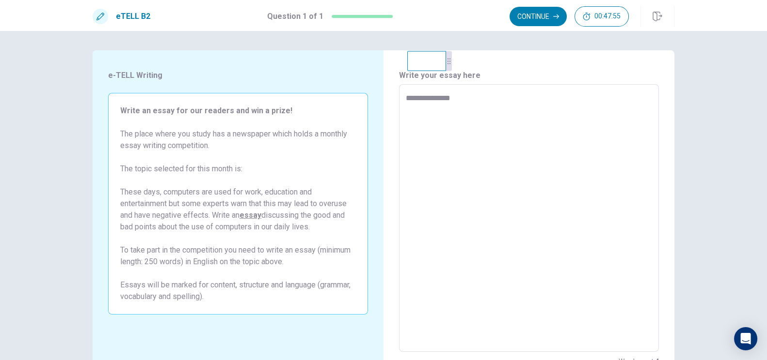
type textarea "**********"
type textarea "*"
type textarea "**********"
type textarea "*"
type textarea "**********"
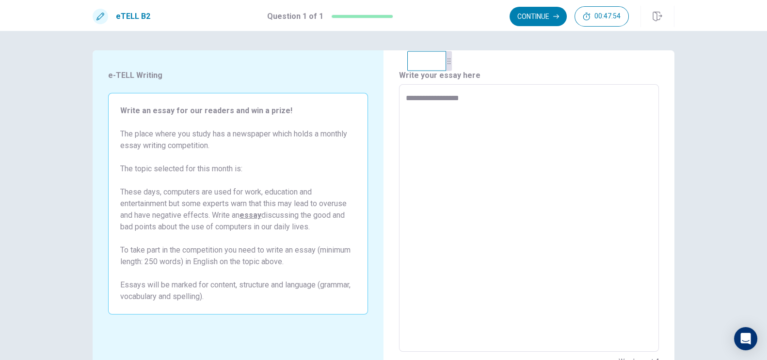
type textarea "*"
type textarea "**********"
type textarea "*"
type textarea "**********"
type textarea "*"
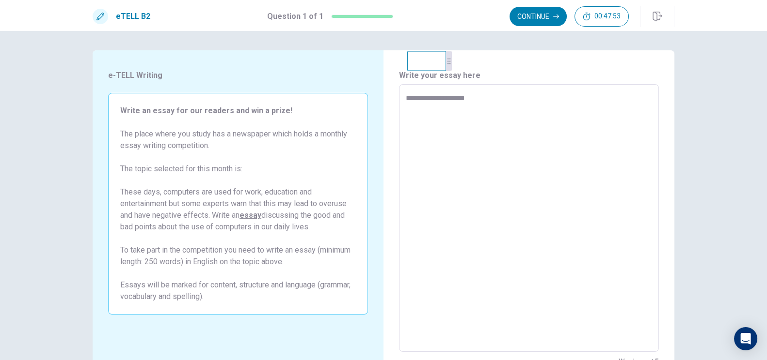
type textarea "**********"
type textarea "*"
type textarea "**********"
type textarea "*"
type textarea "**********"
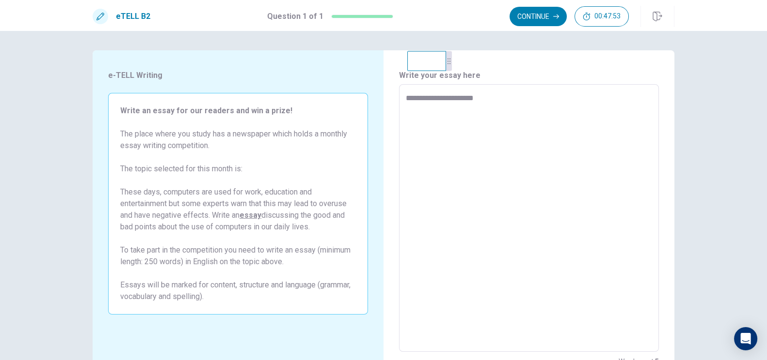
type textarea "*"
type textarea "**********"
type textarea "*"
type textarea "**********"
type textarea "*"
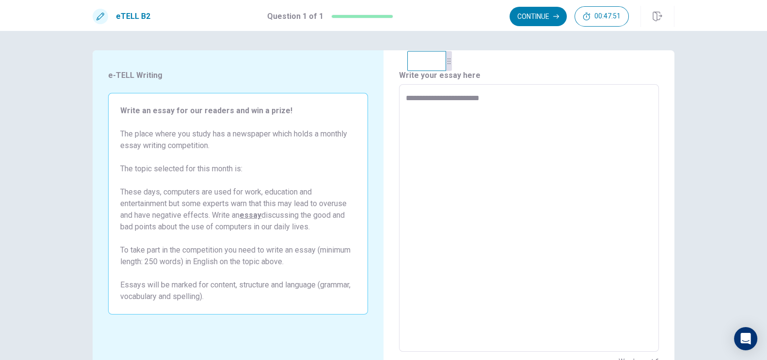
type textarea "**********"
type textarea "*"
type textarea "**********"
type textarea "*"
type textarea "**********"
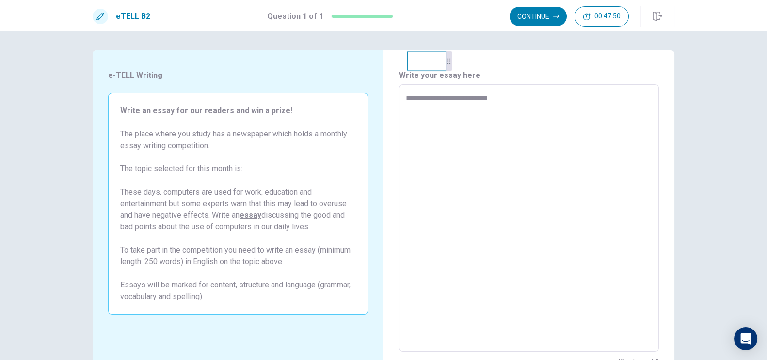
type textarea "*"
type textarea "**********"
type textarea "*"
type textarea "**********"
type textarea "*"
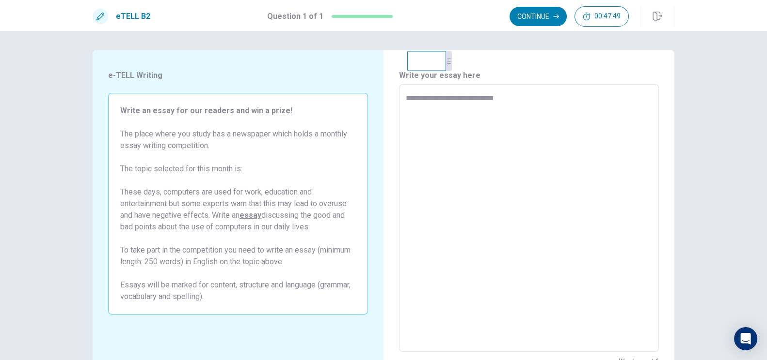
type textarea "**********"
type textarea "*"
type textarea "**********"
type textarea "*"
type textarea "**********"
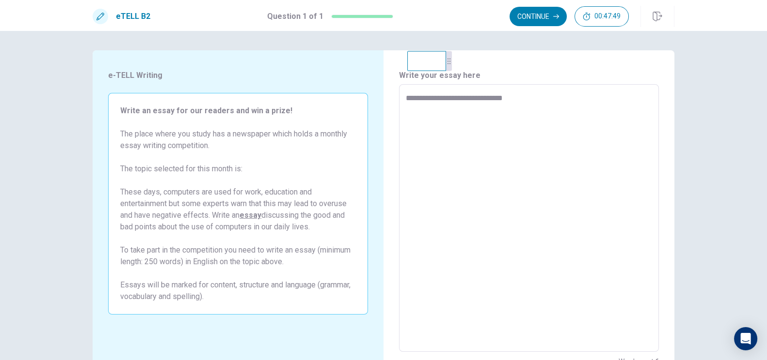
type textarea "*"
type textarea "**********"
type textarea "*"
type textarea "**********"
type textarea "*"
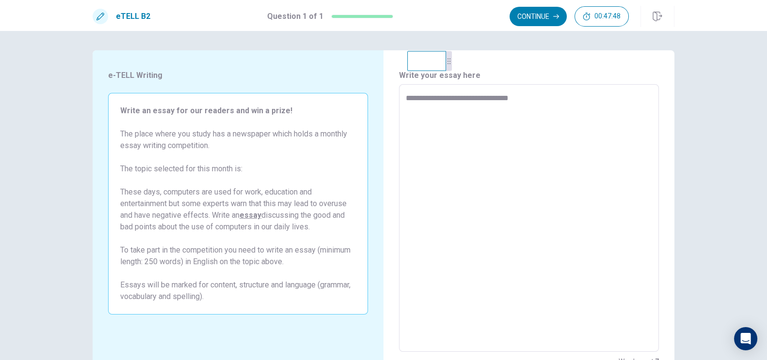
type textarea "**********"
type textarea "*"
type textarea "**********"
type textarea "*"
type textarea "**********"
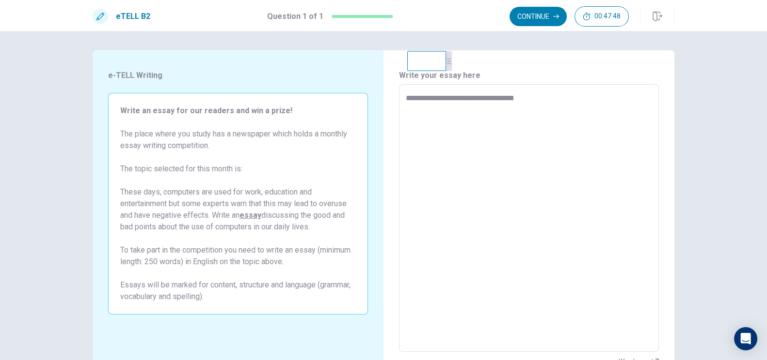
type textarea "*"
type textarea "**********"
type textarea "*"
type textarea "**********"
type textarea "*"
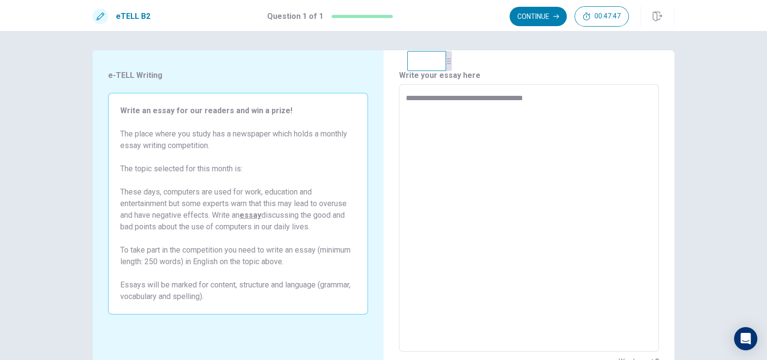
type textarea "**********"
type textarea "*"
type textarea "**********"
type textarea "*"
type textarea "**********"
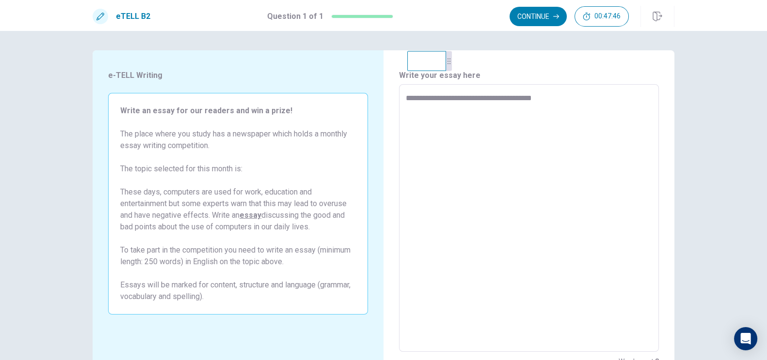
type textarea "*"
type textarea "**********"
type textarea "*"
type textarea "**********"
type textarea "*"
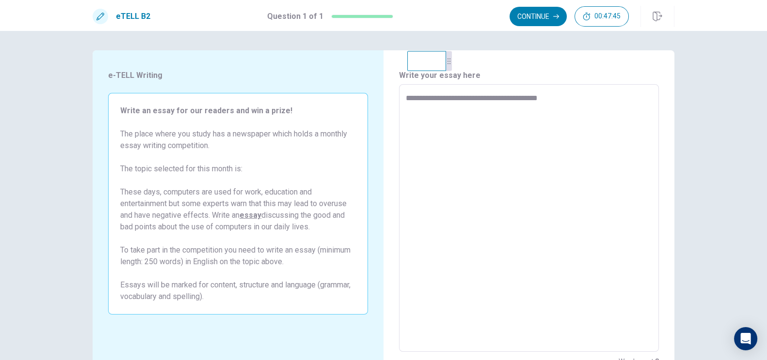
type textarea "**********"
type textarea "*"
type textarea "**********"
type textarea "*"
type textarea "**********"
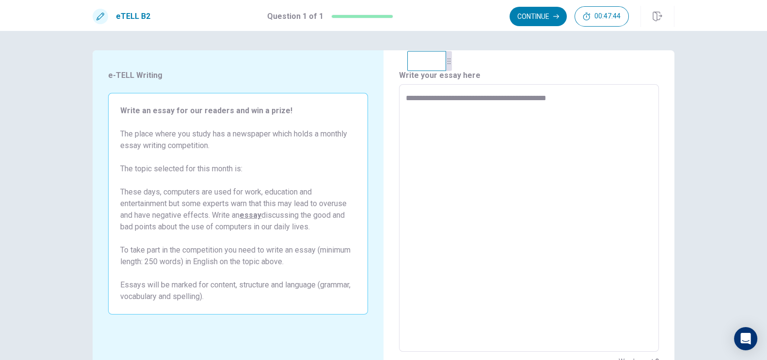
type textarea "*"
type textarea "**********"
type textarea "*"
type textarea "**********"
type textarea "*"
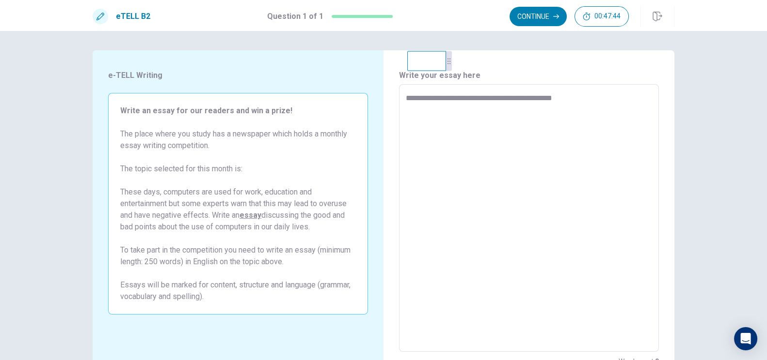
type textarea "**********"
type textarea "*"
type textarea "**********"
type textarea "*"
type textarea "**********"
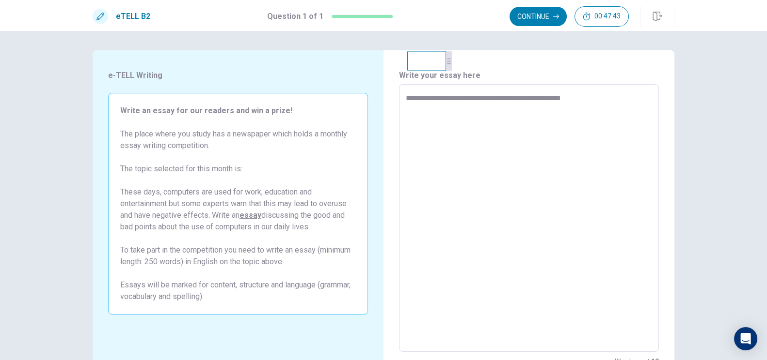
type textarea "*"
type textarea "**********"
type textarea "*"
type textarea "**********"
type textarea "*"
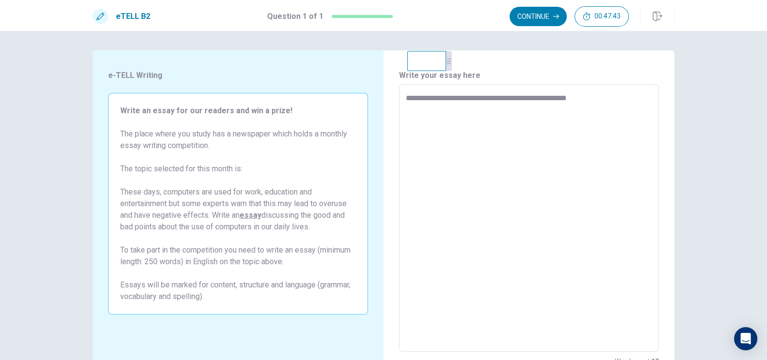
type textarea "**********"
type textarea "*"
type textarea "**********"
type textarea "*"
type textarea "**********"
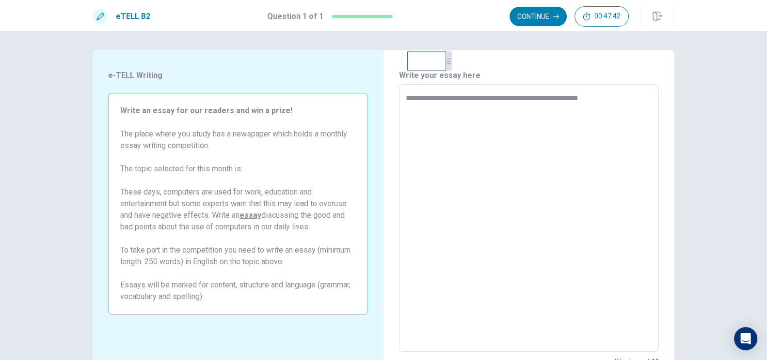
type textarea "*"
type textarea "**********"
type textarea "*"
type textarea "**********"
type textarea "*"
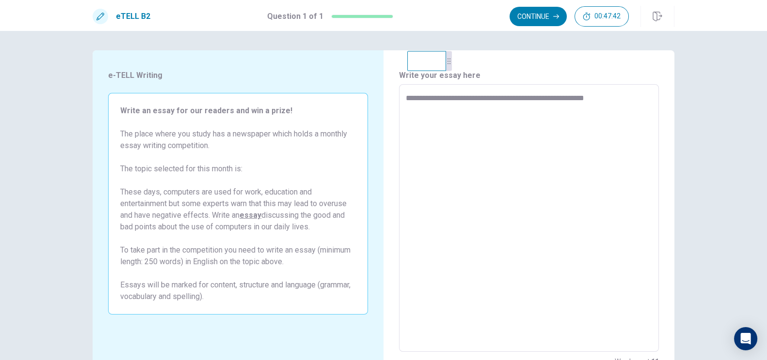
type textarea "**********"
type textarea "*"
type textarea "**********"
type textarea "*"
type textarea "**********"
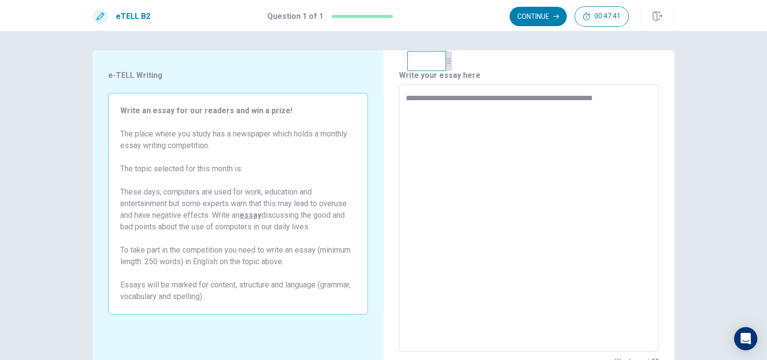
type textarea "*"
type textarea "**********"
type textarea "*"
type textarea "**********"
type textarea "*"
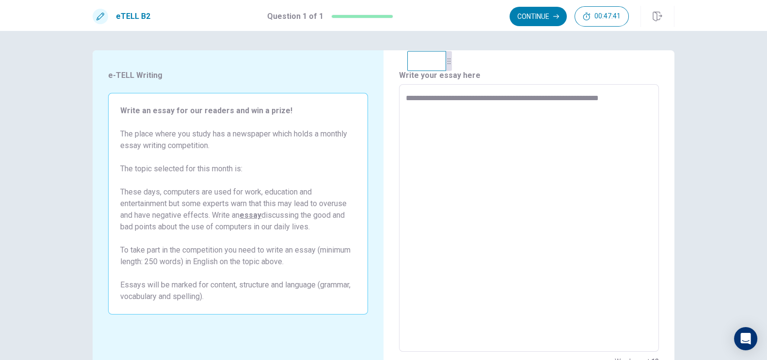
type textarea "**********"
type textarea "*"
type textarea "**********"
type textarea "*"
type textarea "**********"
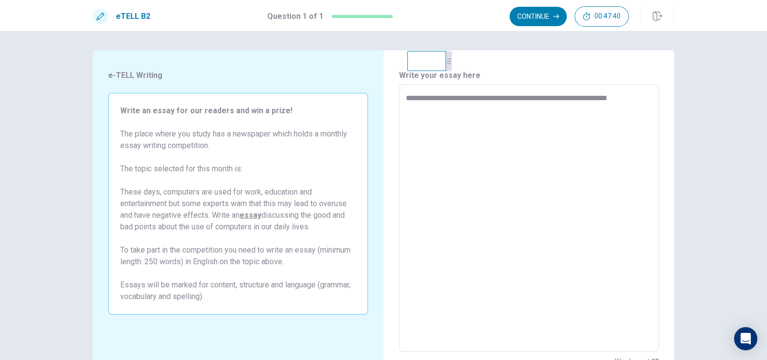
type textarea "*"
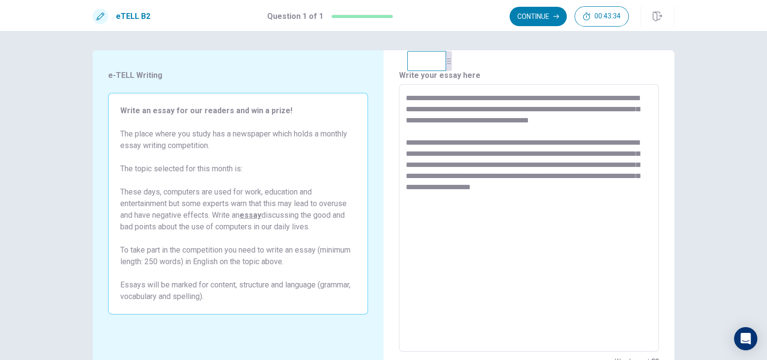
click at [579, 222] on textarea "**********" at bounding box center [529, 219] width 246 height 252
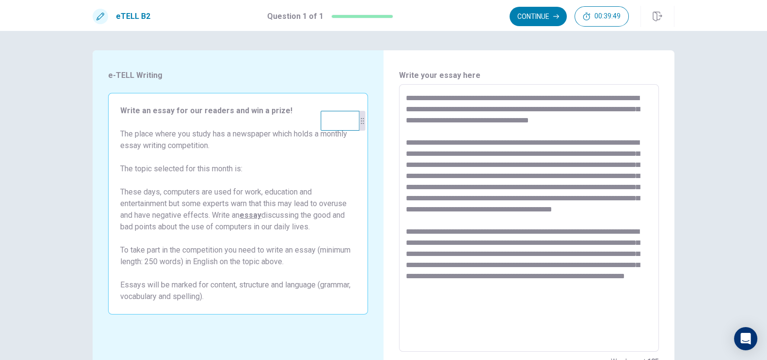
drag, startPoint x: 441, startPoint y: 62, endPoint x: 355, endPoint y: 122, distance: 105.5
click at [355, 122] on video at bounding box center [339, 121] width 39 height 20
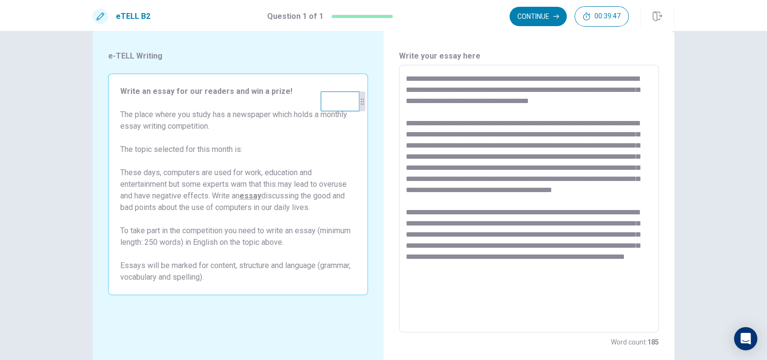
scroll to position [16, 0]
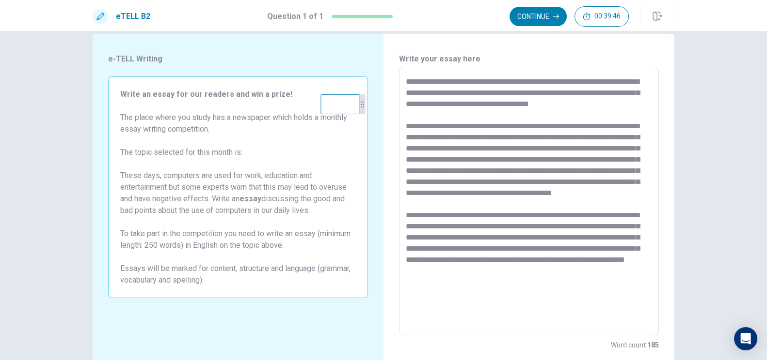
click at [641, 282] on textarea at bounding box center [529, 202] width 246 height 252
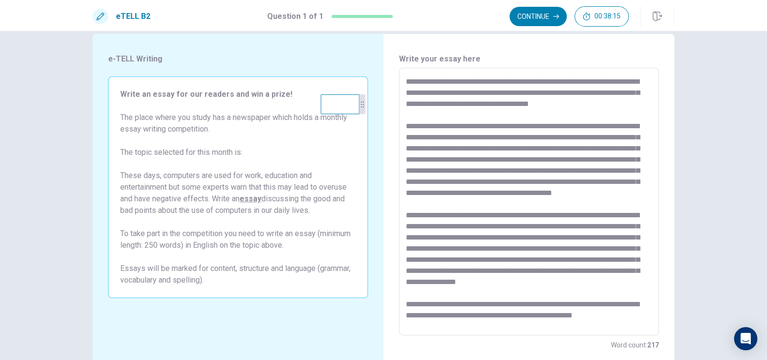
scroll to position [48, 0]
click at [502, 321] on textarea at bounding box center [529, 202] width 246 height 252
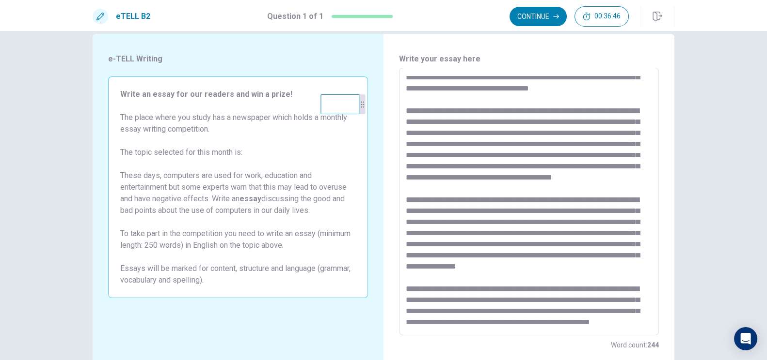
scroll to position [0, 0]
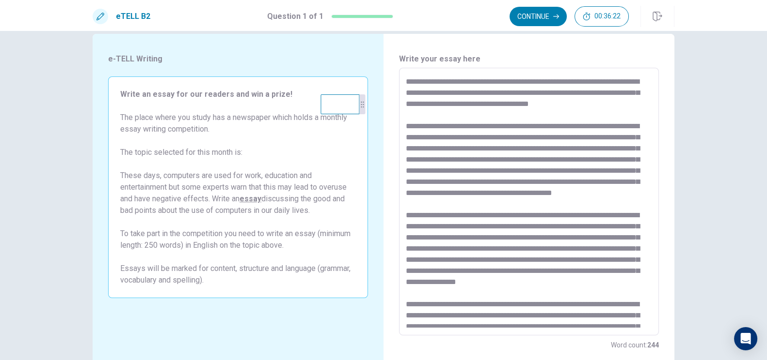
drag, startPoint x: 561, startPoint y: 263, endPoint x: 617, endPoint y: 233, distance: 63.3
click at [617, 233] on textarea at bounding box center [529, 202] width 246 height 252
click at [617, 230] on textarea at bounding box center [529, 202] width 246 height 252
click at [642, 223] on textarea at bounding box center [529, 202] width 246 height 252
drag, startPoint x: 362, startPoint y: 107, endPoint x: 349, endPoint y: 95, distance: 17.2
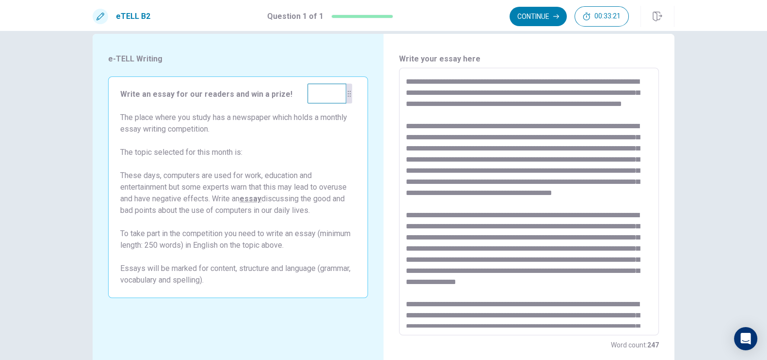
click at [349, 95] on icon at bounding box center [349, 94] width 6 height 6
click at [496, 81] on textarea at bounding box center [529, 202] width 246 height 252
click at [402, 81] on div "* ​" at bounding box center [529, 202] width 260 height 268
click at [402, 82] on div "* ​" at bounding box center [529, 202] width 260 height 268
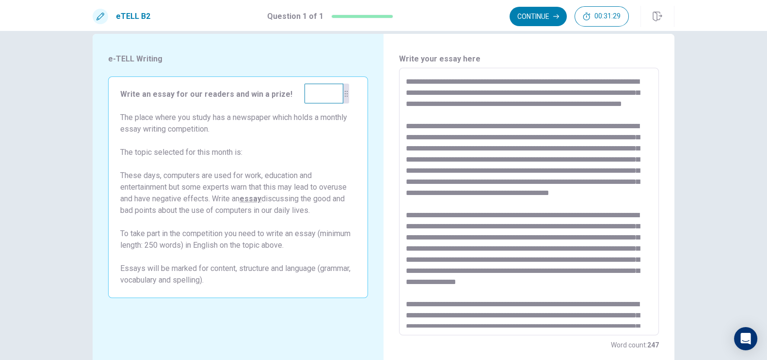
click at [423, 117] on textarea at bounding box center [529, 202] width 246 height 252
click at [649, 184] on div "* ​" at bounding box center [529, 202] width 260 height 268
drag, startPoint x: 649, startPoint y: 184, endPoint x: 653, endPoint y: 282, distance: 98.5
click at [653, 282] on div "* ​" at bounding box center [529, 202] width 260 height 268
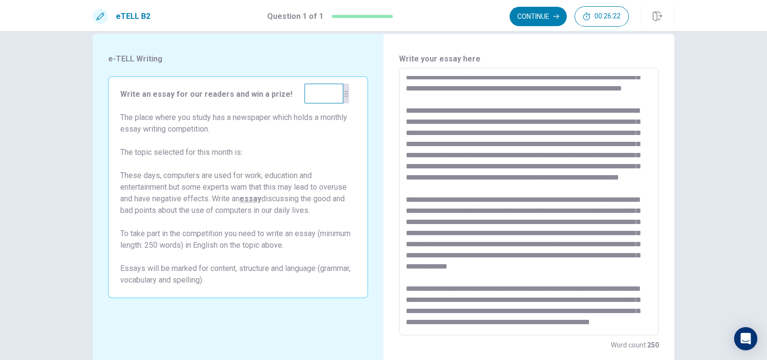
scroll to position [70, 0]
click at [530, 133] on textarea at bounding box center [529, 202] width 246 height 252
drag, startPoint x: 525, startPoint y: 146, endPoint x: 512, endPoint y: 155, distance: 15.3
click at [514, 154] on textarea at bounding box center [529, 202] width 246 height 252
click at [511, 156] on textarea at bounding box center [529, 202] width 246 height 252
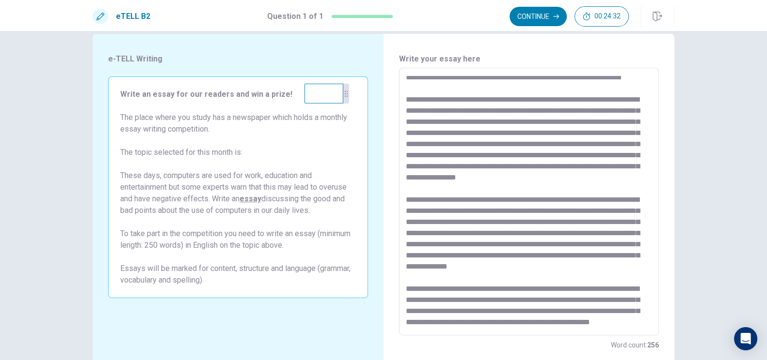
click at [532, 142] on textarea at bounding box center [529, 202] width 246 height 252
click at [543, 19] on button "Continue" at bounding box center [537, 16] width 57 height 19
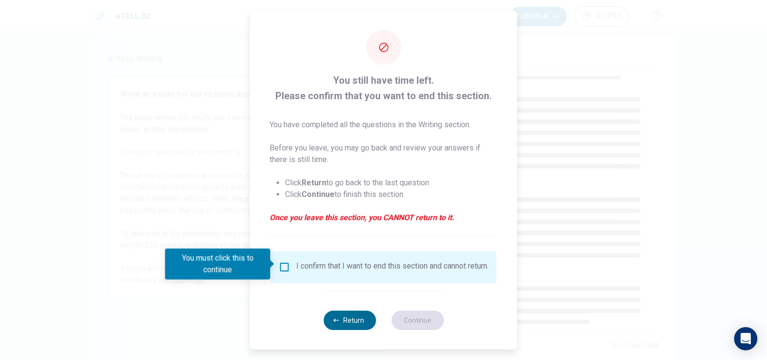
click at [337, 324] on button "Return" at bounding box center [349, 320] width 52 height 19
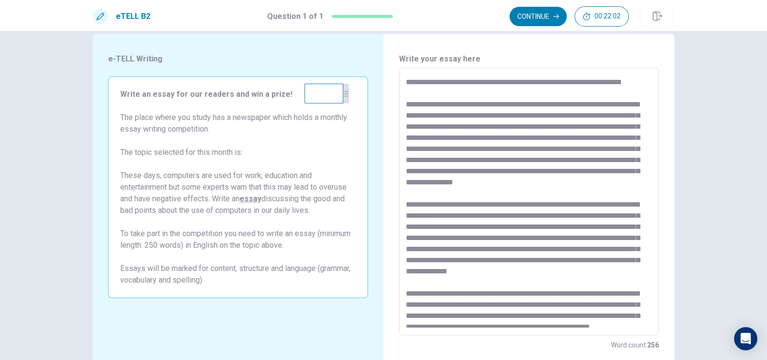
scroll to position [0, 0]
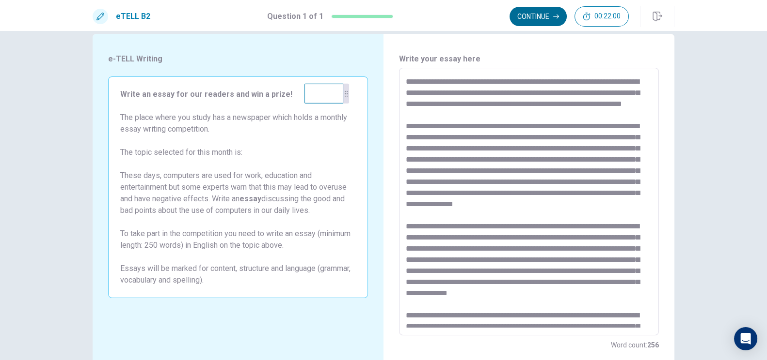
click at [532, 21] on button "Continue" at bounding box center [537, 16] width 57 height 19
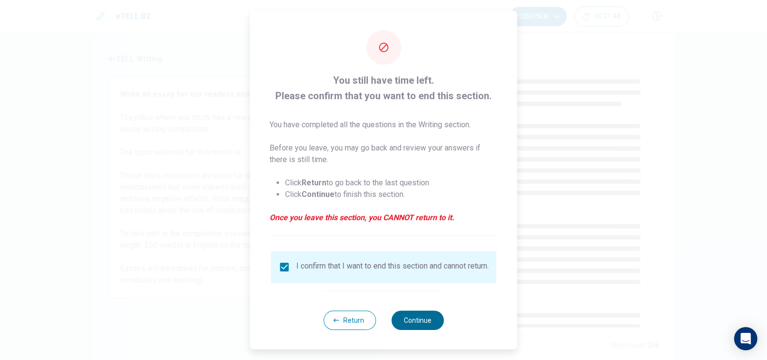
click at [410, 323] on button "Continue" at bounding box center [417, 320] width 52 height 19
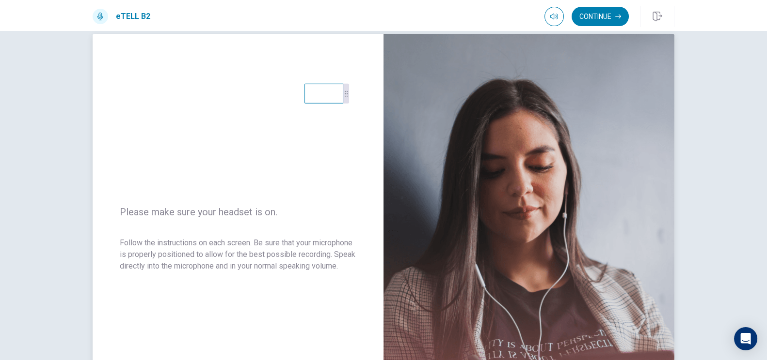
drag, startPoint x: 223, startPoint y: 200, endPoint x: 258, endPoint y: 206, distance: 35.4
click at [258, 206] on span "Please make sure your headset is on." at bounding box center [238, 212] width 236 height 12
drag, startPoint x: 251, startPoint y: 207, endPoint x: 213, endPoint y: 201, distance: 38.7
click at [216, 206] on span "Please make sure your headset is on." at bounding box center [238, 212] width 236 height 12
click at [595, 21] on button "Continue" at bounding box center [599, 16] width 57 height 19
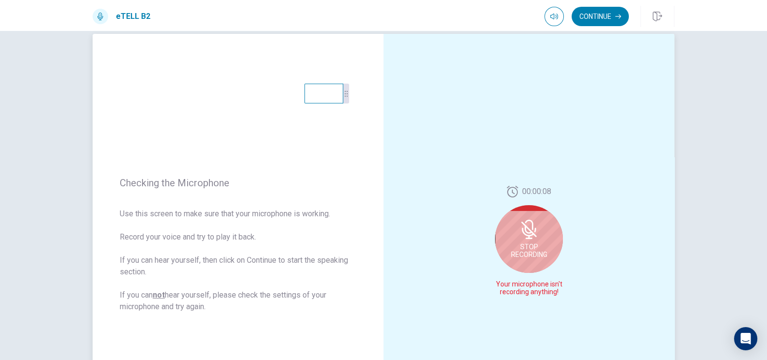
drag, startPoint x: 123, startPoint y: 240, endPoint x: 205, endPoint y: 247, distance: 82.6
click at [194, 247] on span "Use this screen to make sure that your microphone is working. Record your voice…" at bounding box center [238, 260] width 236 height 105
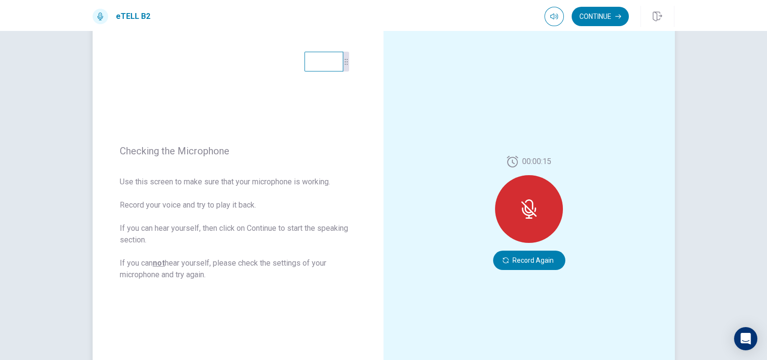
scroll to position [16, 0]
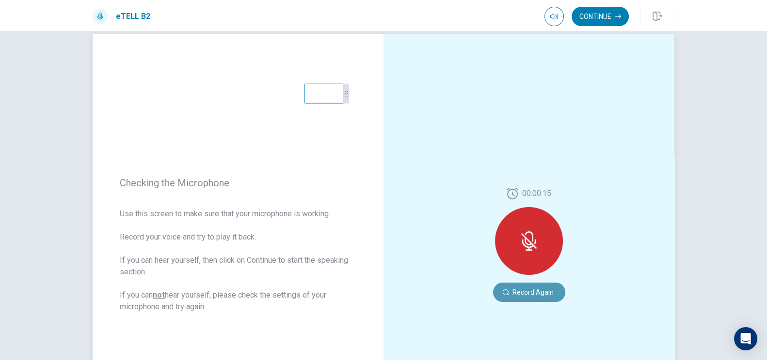
click at [532, 289] on button "Record Again" at bounding box center [529, 292] width 72 height 19
click at [613, 20] on button "Continue" at bounding box center [599, 16] width 57 height 19
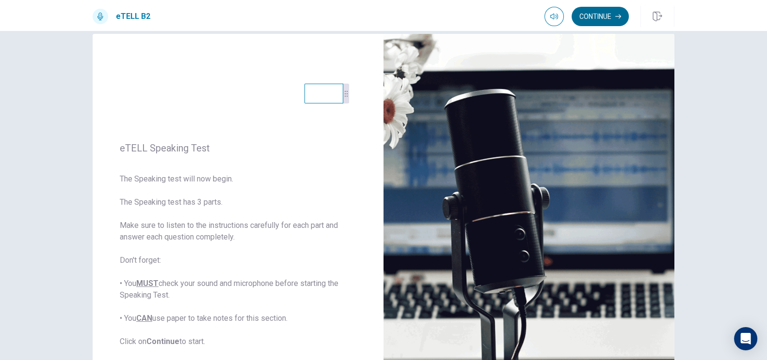
click at [595, 13] on button "Continue" at bounding box center [599, 16] width 57 height 19
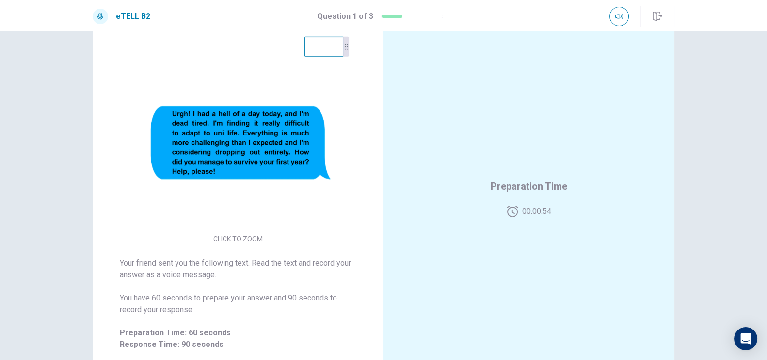
scroll to position [64, 0]
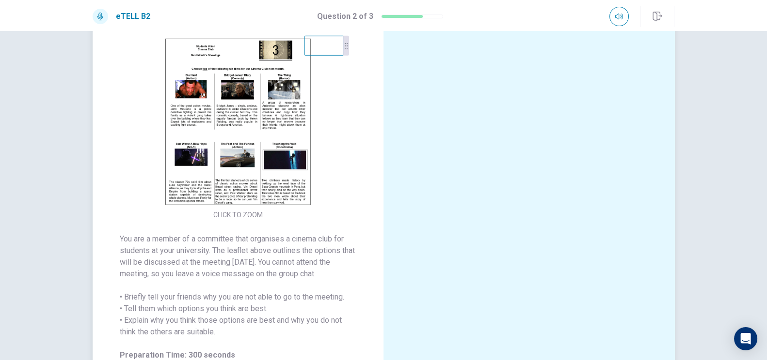
click at [236, 156] on img at bounding box center [238, 121] width 186 height 169
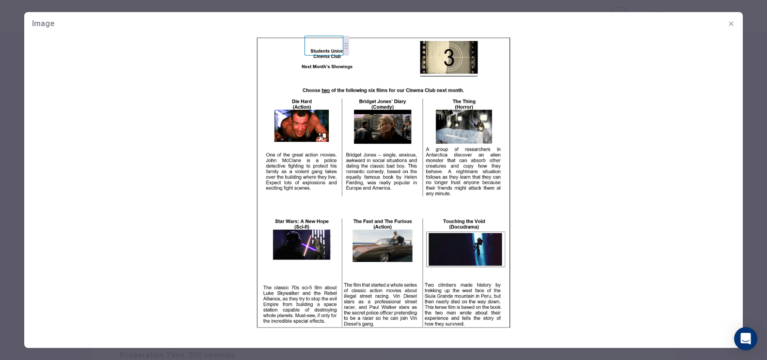
click at [689, 27] on icon "button" at bounding box center [731, 24] width 8 height 8
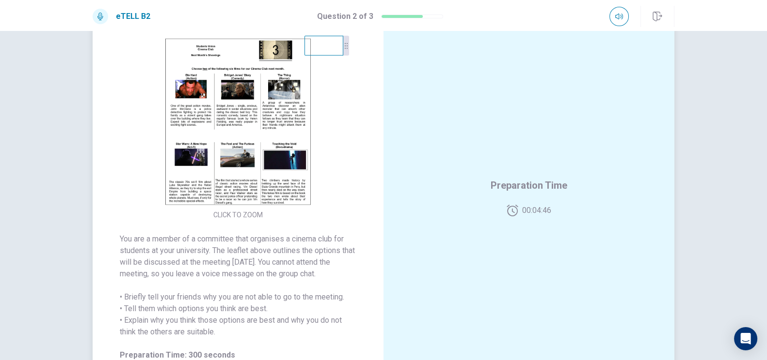
drag, startPoint x: 117, startPoint y: 299, endPoint x: 193, endPoint y: 306, distance: 76.9
click at [185, 308] on span "You are a member of a committee that organises a cinema club for students at yo…" at bounding box center [238, 286] width 236 height 105
click at [278, 324] on div "You are a member of a committee that organises a cinema club for students at yo…" at bounding box center [238, 304] width 236 height 140
drag, startPoint x: 317, startPoint y: 298, endPoint x: 327, endPoint y: 306, distance: 11.7
click at [327, 306] on span "You are a member of a committee that organises a cinema club for students at yo…" at bounding box center [238, 286] width 236 height 105
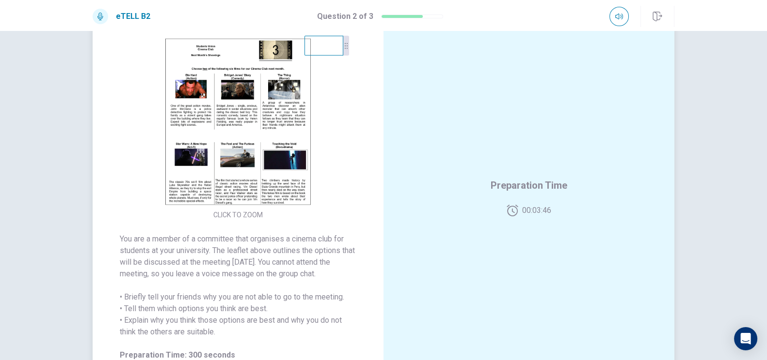
click at [343, 301] on span "You are a member of a committee that organises a cinema club for students at yo…" at bounding box center [238, 286] width 236 height 105
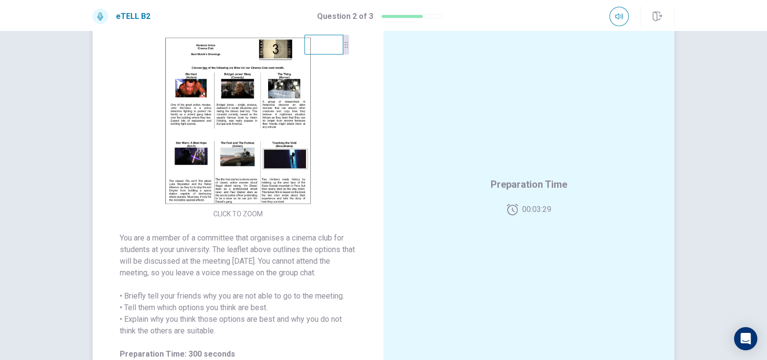
click at [343, 301] on span "You are a member of a committee that organises a cinema club for students at yo…" at bounding box center [238, 285] width 236 height 105
click at [254, 172] on img at bounding box center [238, 120] width 186 height 169
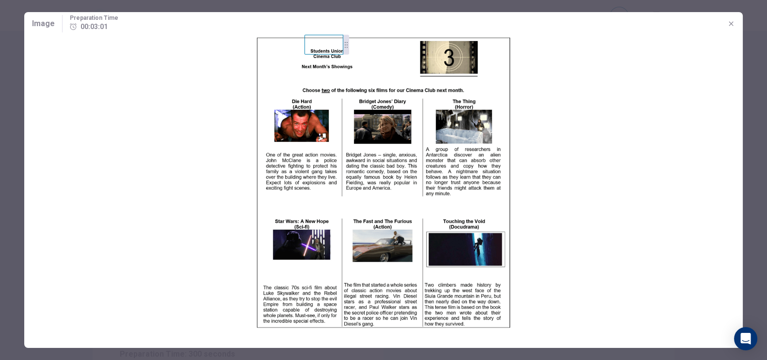
click at [348, 49] on img at bounding box center [383, 182] width 718 height 295
drag, startPoint x: 344, startPoint y: 46, endPoint x: 286, endPoint y: 40, distance: 58.0
click at [287, 40] on icon at bounding box center [288, 39] width 3 height 6
click at [507, 95] on img at bounding box center [383, 182] width 718 height 295
drag, startPoint x: 668, startPoint y: 165, endPoint x: 674, endPoint y: 139, distance: 27.4
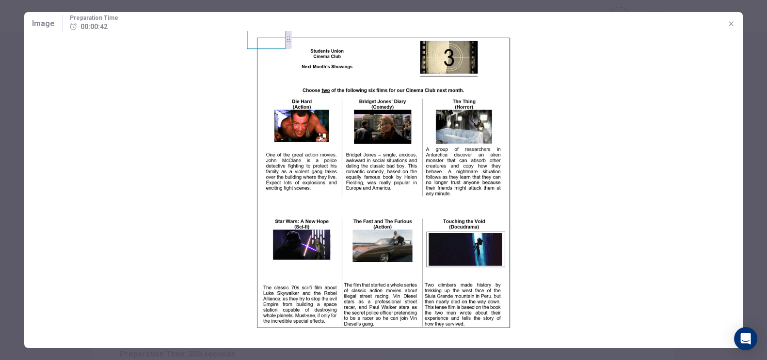
click at [673, 149] on img at bounding box center [383, 182] width 718 height 295
drag, startPoint x: 678, startPoint y: 129, endPoint x: 688, endPoint y: 118, distance: 15.5
click at [679, 127] on img at bounding box center [383, 182] width 718 height 295
click at [689, 21] on button "button" at bounding box center [731, 24] width 16 height 16
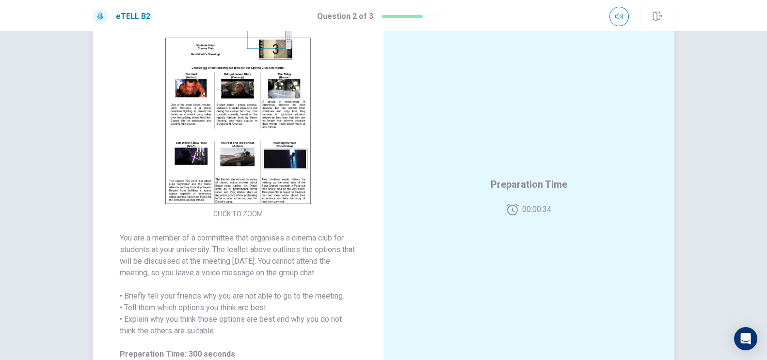
click at [334, 197] on div "CLICK TO ZOOM" at bounding box center [238, 128] width 291 height 185
click at [271, 155] on img at bounding box center [238, 120] width 186 height 169
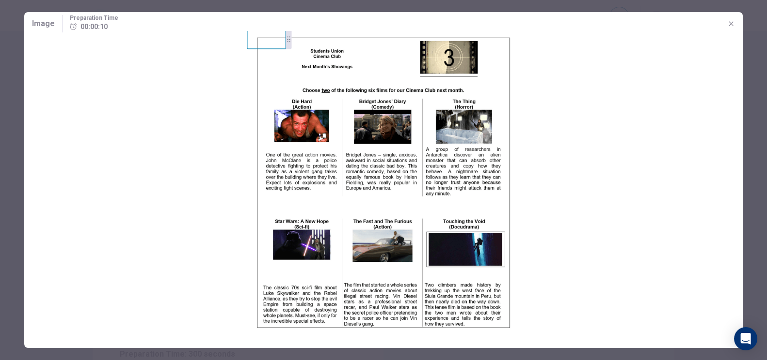
click at [527, 183] on img at bounding box center [383, 182] width 718 height 295
click at [689, 26] on icon "button" at bounding box center [731, 24] width 8 height 8
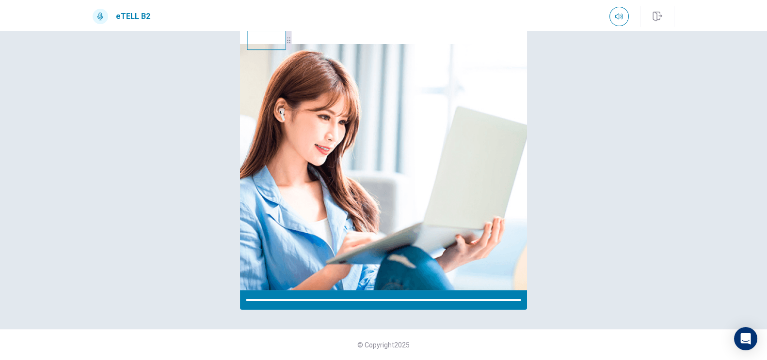
scroll to position [64, 0]
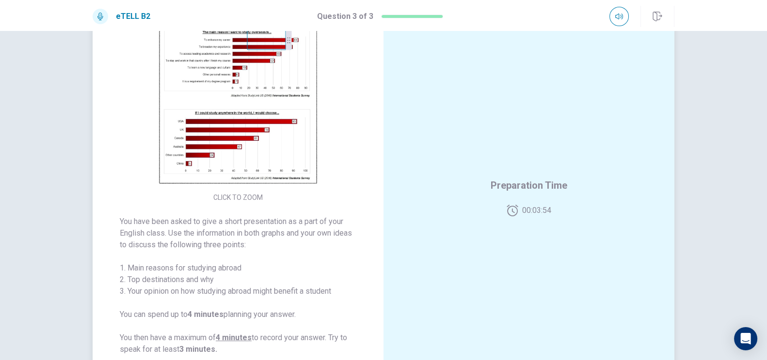
click at [233, 163] on img at bounding box center [238, 104] width 186 height 169
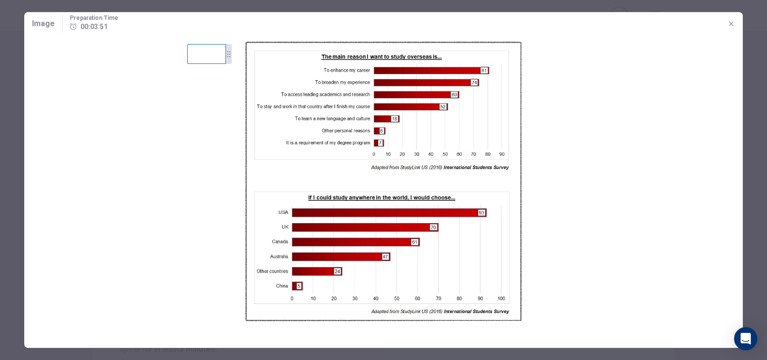
drag, startPoint x: 285, startPoint y: 44, endPoint x: 225, endPoint y: 58, distance: 61.7
click at [226, 58] on div at bounding box center [229, 54] width 6 height 20
click at [689, 22] on icon "button" at bounding box center [731, 24] width 8 height 8
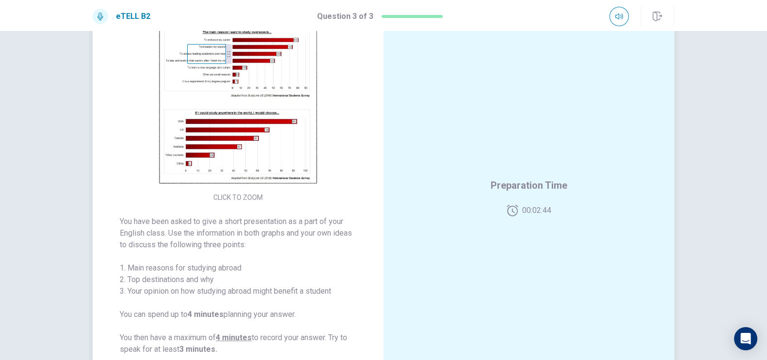
drag, startPoint x: 107, startPoint y: 274, endPoint x: 124, endPoint y: 276, distance: 17.1
click at [112, 274] on div "You have been asked to give a short presentation as a part of your English clas…" at bounding box center [238, 303] width 291 height 198
drag, startPoint x: 236, startPoint y: 278, endPoint x: 223, endPoint y: 281, distance: 13.5
click at [238, 126] on img at bounding box center [238, 104] width 186 height 169
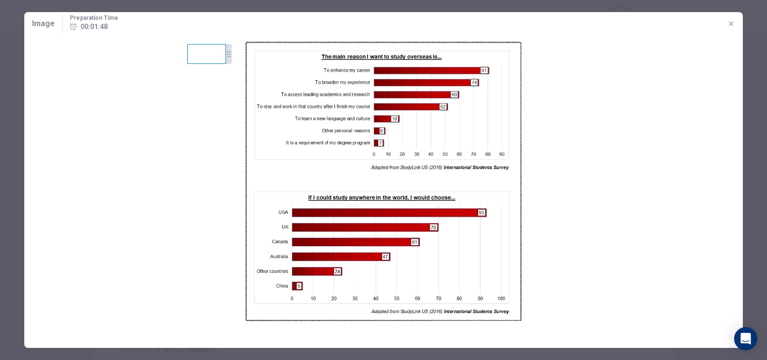
click at [597, 216] on img at bounding box center [383, 182] width 718 height 295
click at [593, 223] on img at bounding box center [383, 182] width 718 height 295
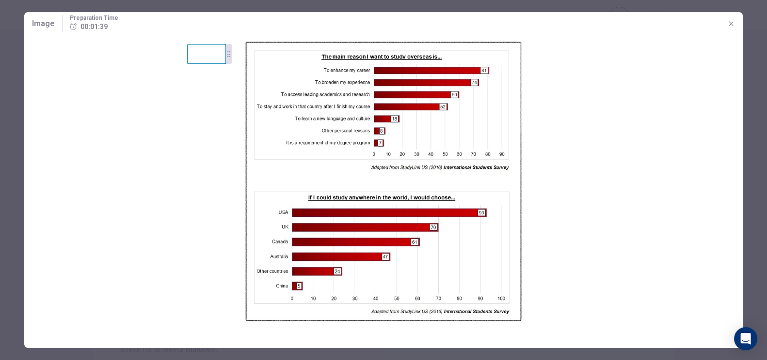
click at [593, 223] on img at bounding box center [383, 182] width 718 height 295
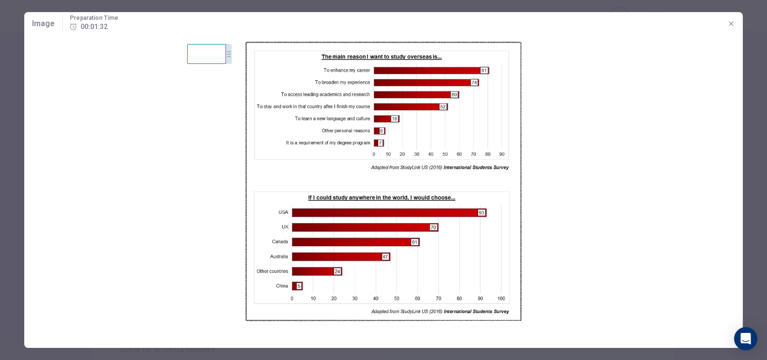
click at [593, 223] on img at bounding box center [383, 182] width 718 height 295
click at [620, 91] on img at bounding box center [383, 182] width 718 height 295
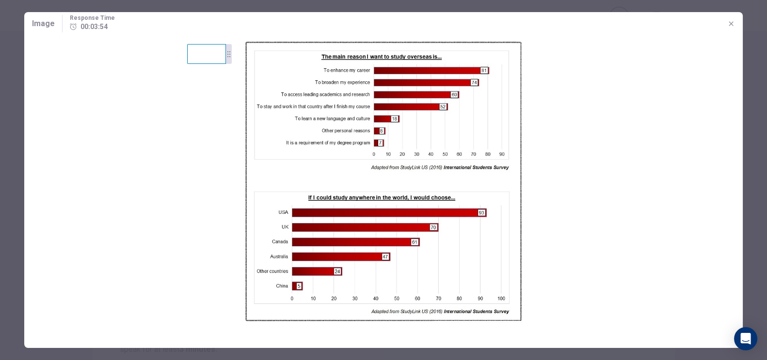
click at [620, 91] on img at bounding box center [383, 182] width 718 height 295
click at [613, 88] on img at bounding box center [383, 182] width 718 height 295
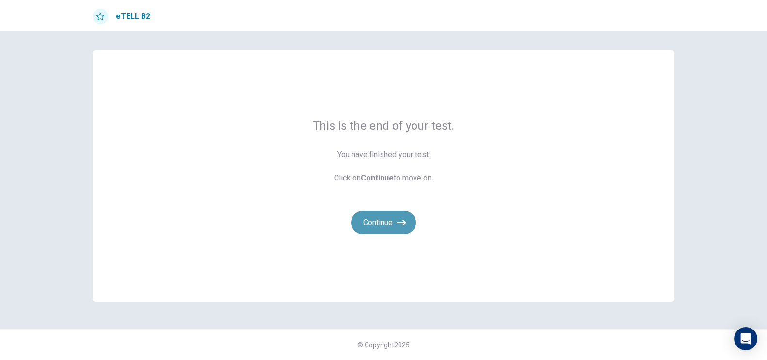
click at [399, 233] on button "Continue" at bounding box center [383, 222] width 65 height 23
